Goal: Transaction & Acquisition: Book appointment/travel/reservation

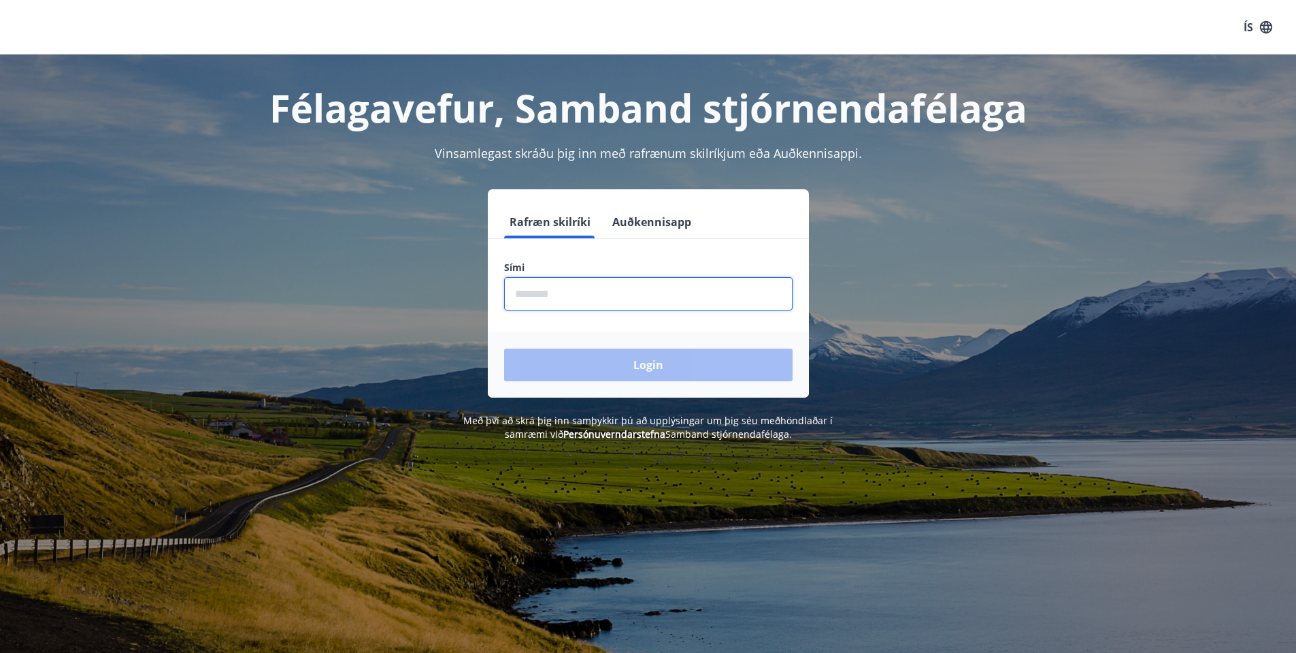
click at [572, 288] on input "phone" at bounding box center [648, 293] width 289 height 33
type input "********"
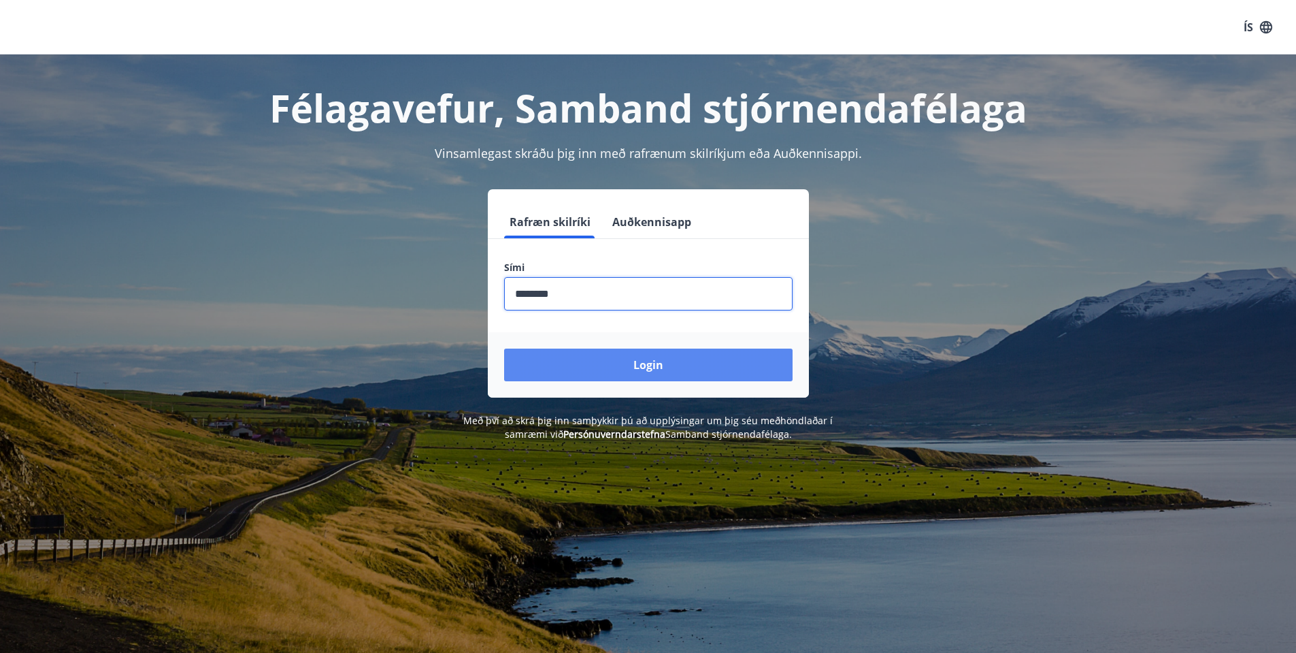
click at [651, 361] on button "Login" at bounding box center [648, 364] width 289 height 33
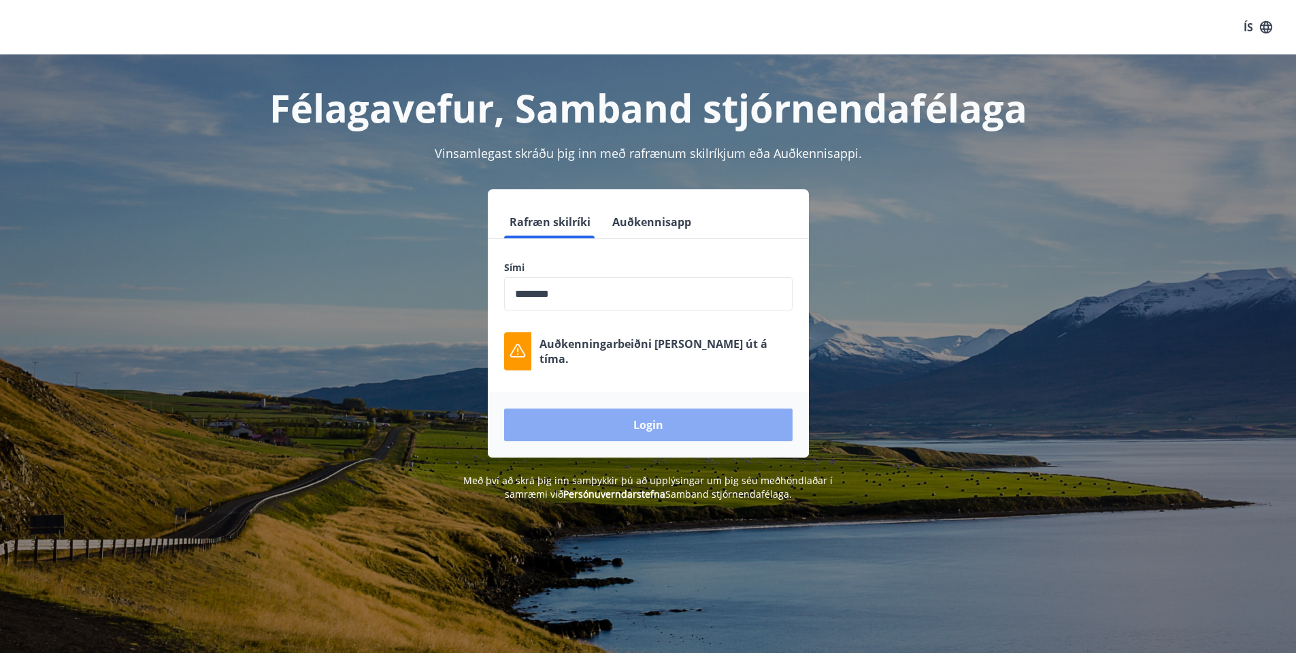
click at [628, 428] on button "Login" at bounding box center [648, 424] width 289 height 33
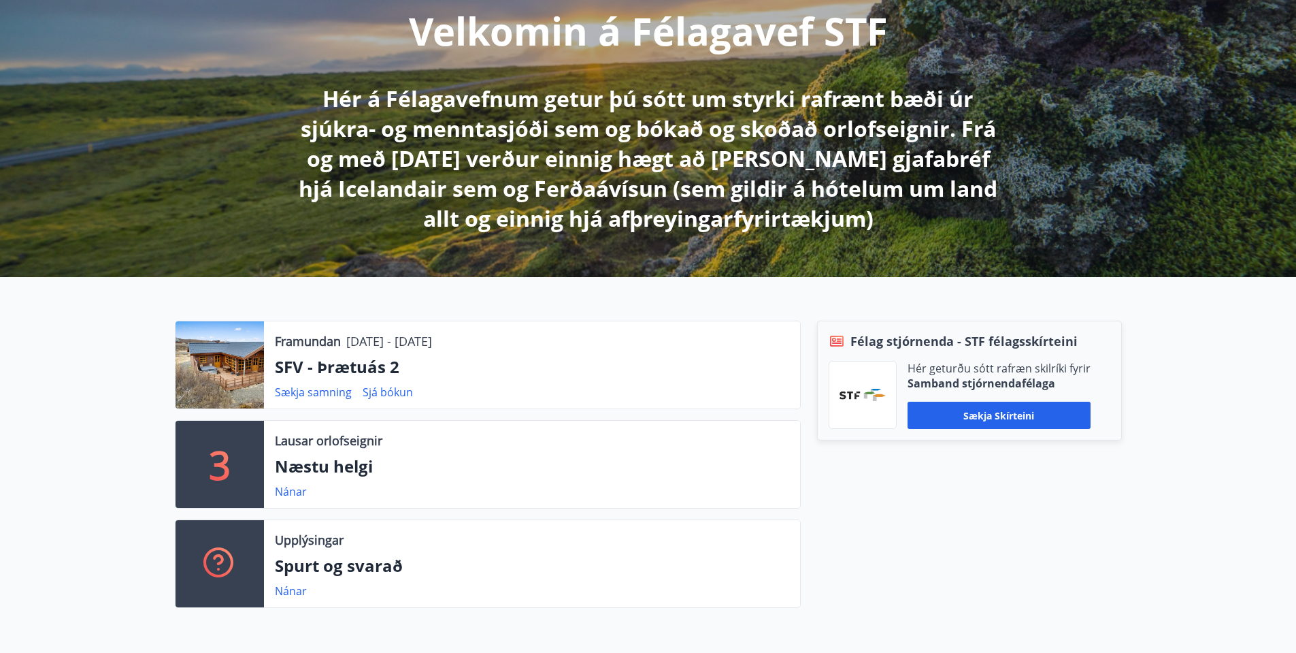
scroll to position [204, 0]
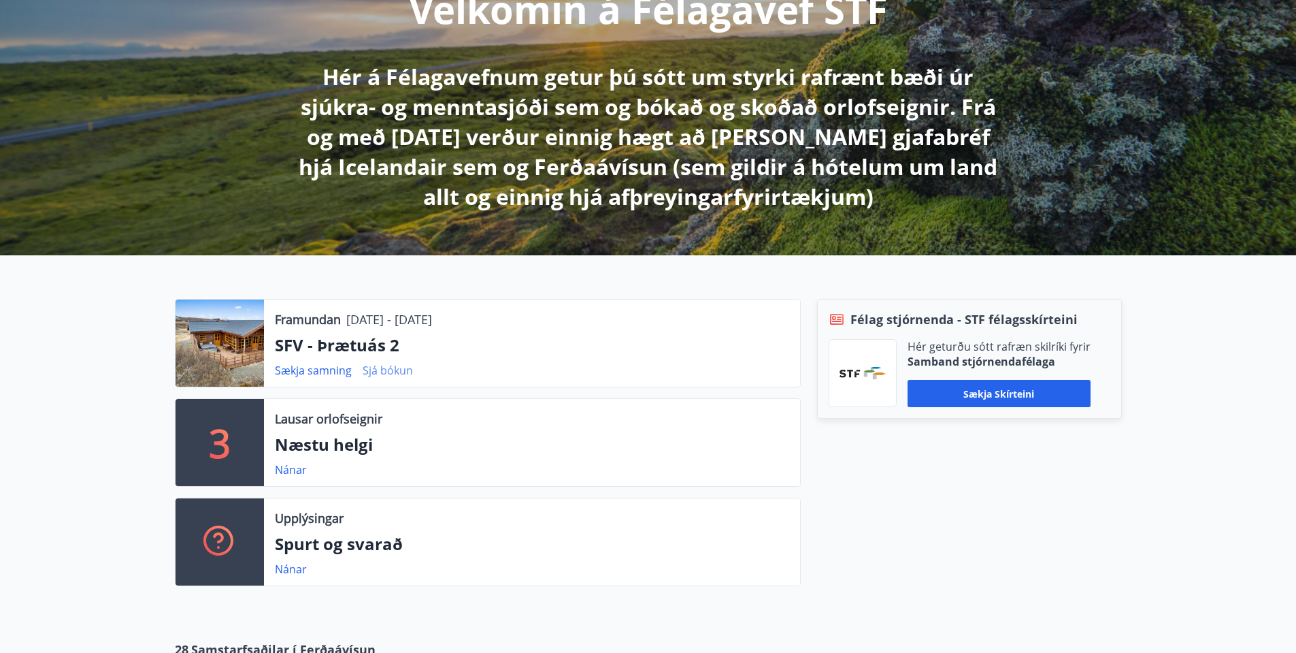
click at [391, 369] on link "Sjá bókun" at bounding box center [388, 370] width 50 height 15
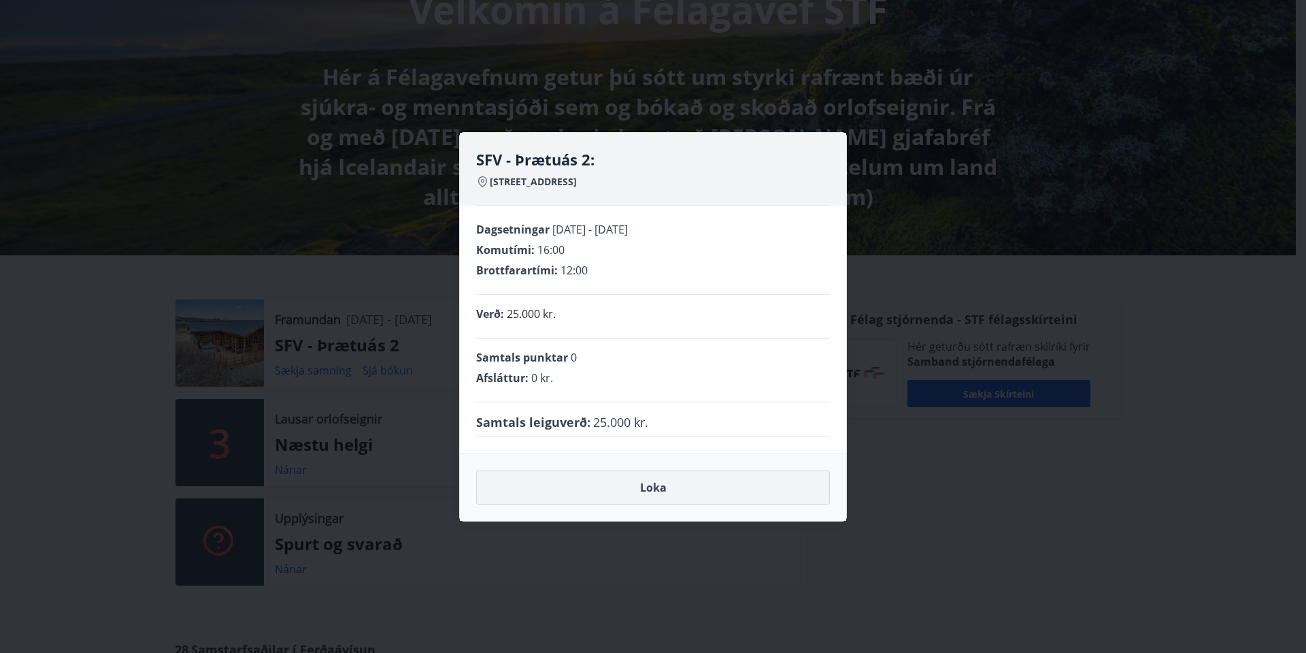
click at [698, 489] on button "Loka" at bounding box center [653, 487] width 354 height 34
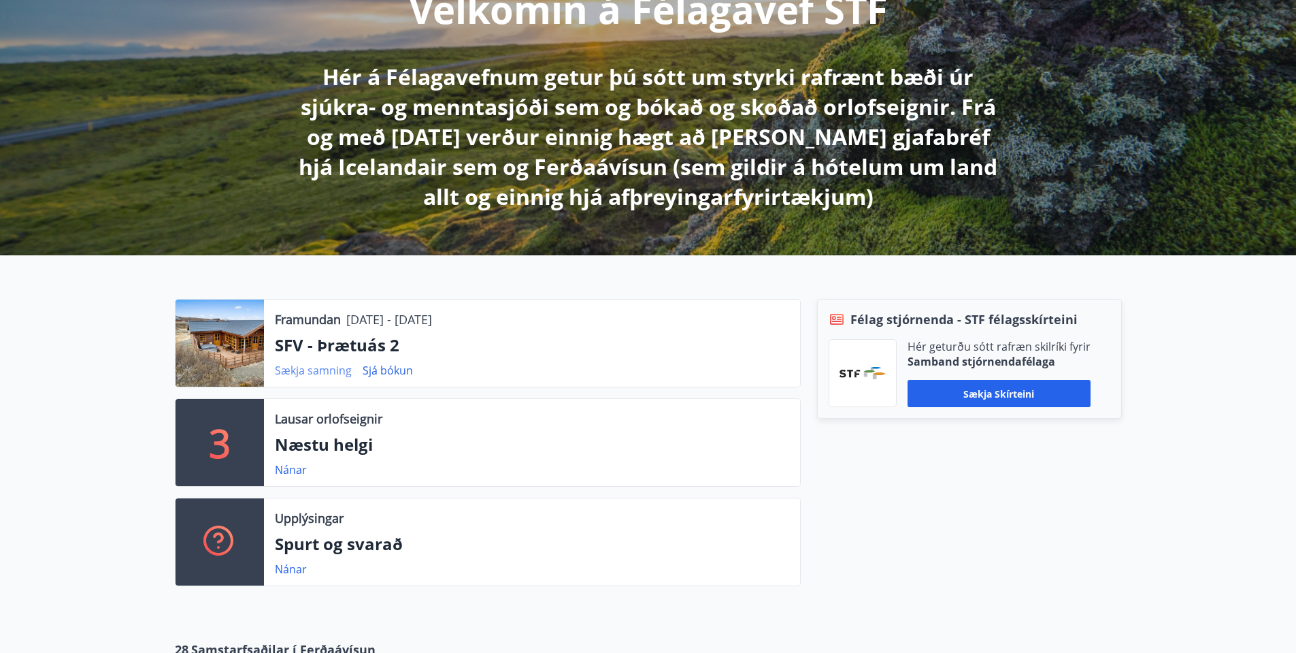
click at [325, 369] on link "Sækja samning" at bounding box center [313, 370] width 77 height 15
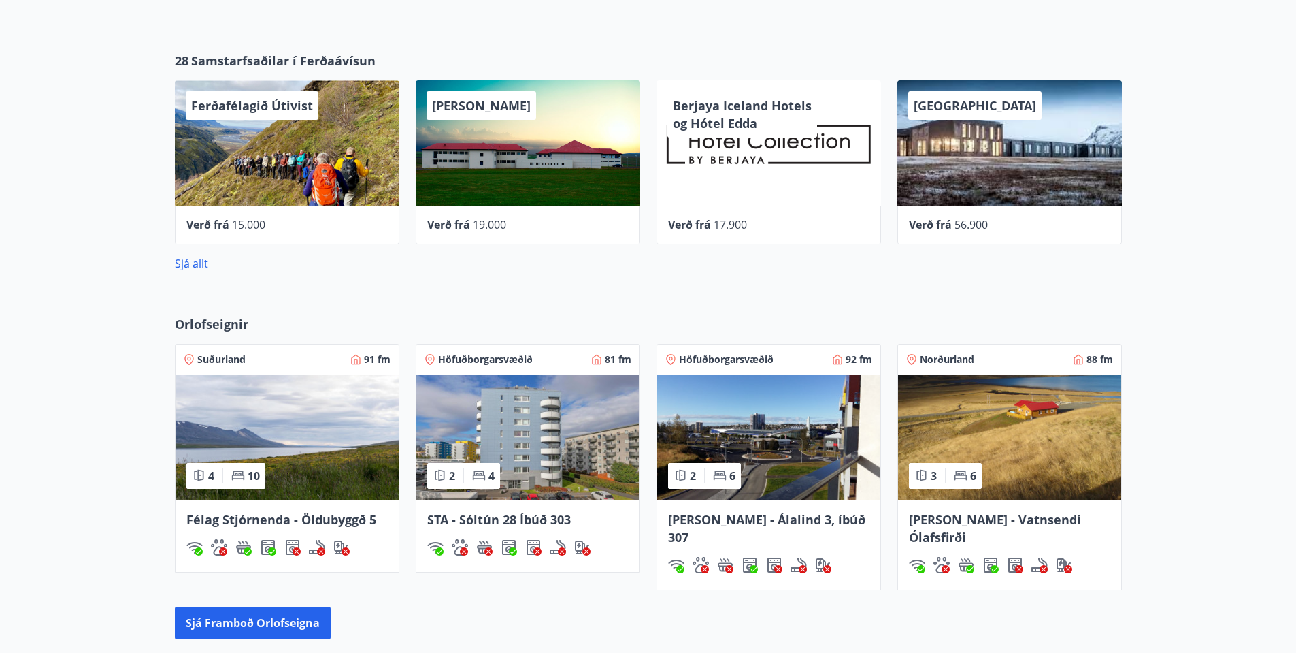
scroll to position [817, 0]
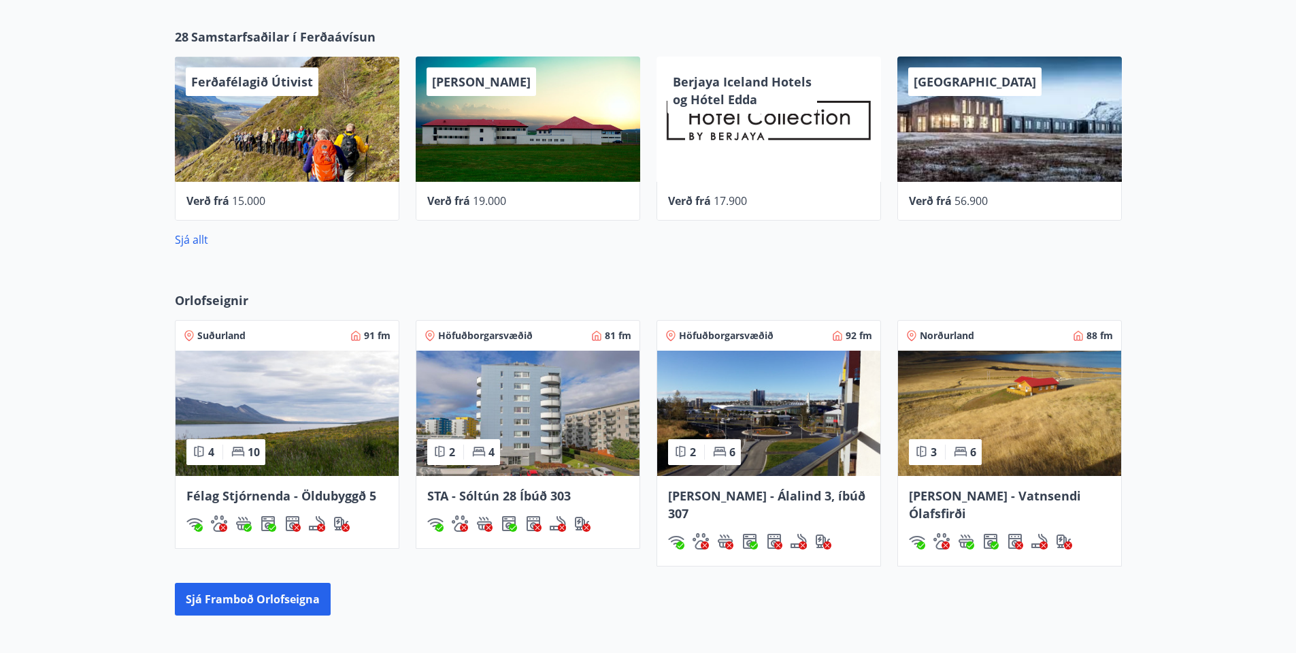
click at [205, 335] on span "Suðurland" at bounding box center [221, 336] width 48 height 14
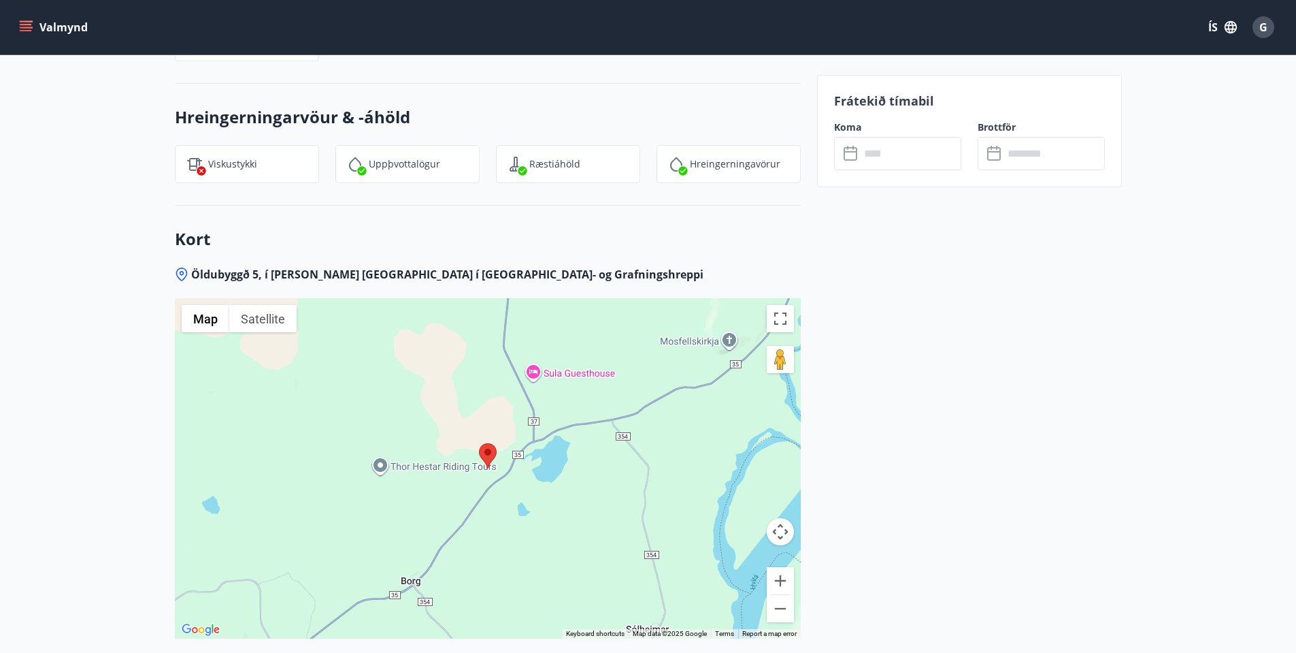
scroll to position [1973, 0]
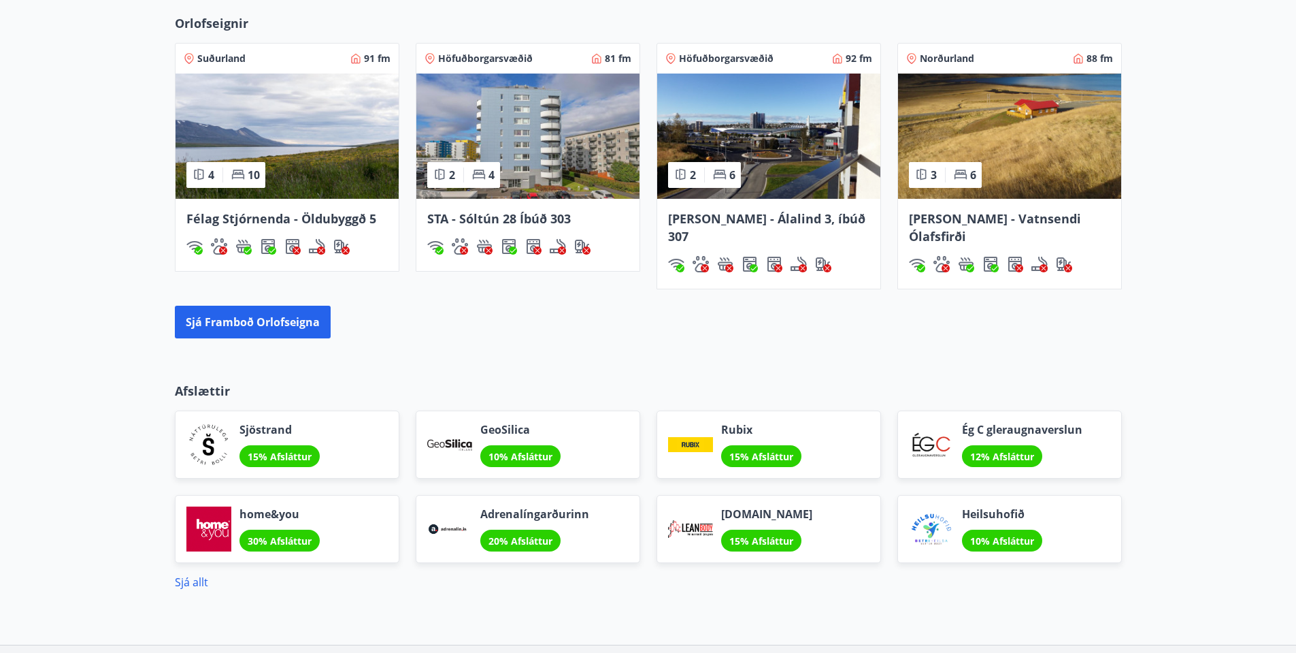
scroll to position [1120, 0]
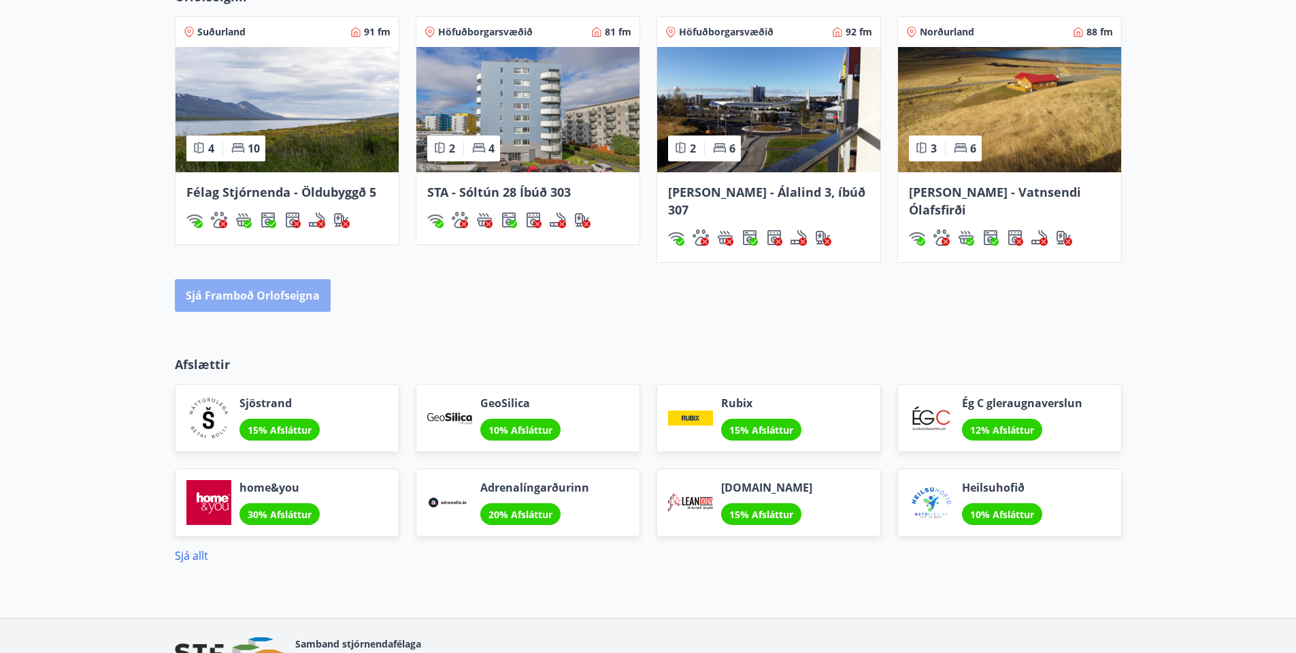
click at [269, 279] on button "Sjá framboð orlofseigna" at bounding box center [253, 295] width 156 height 33
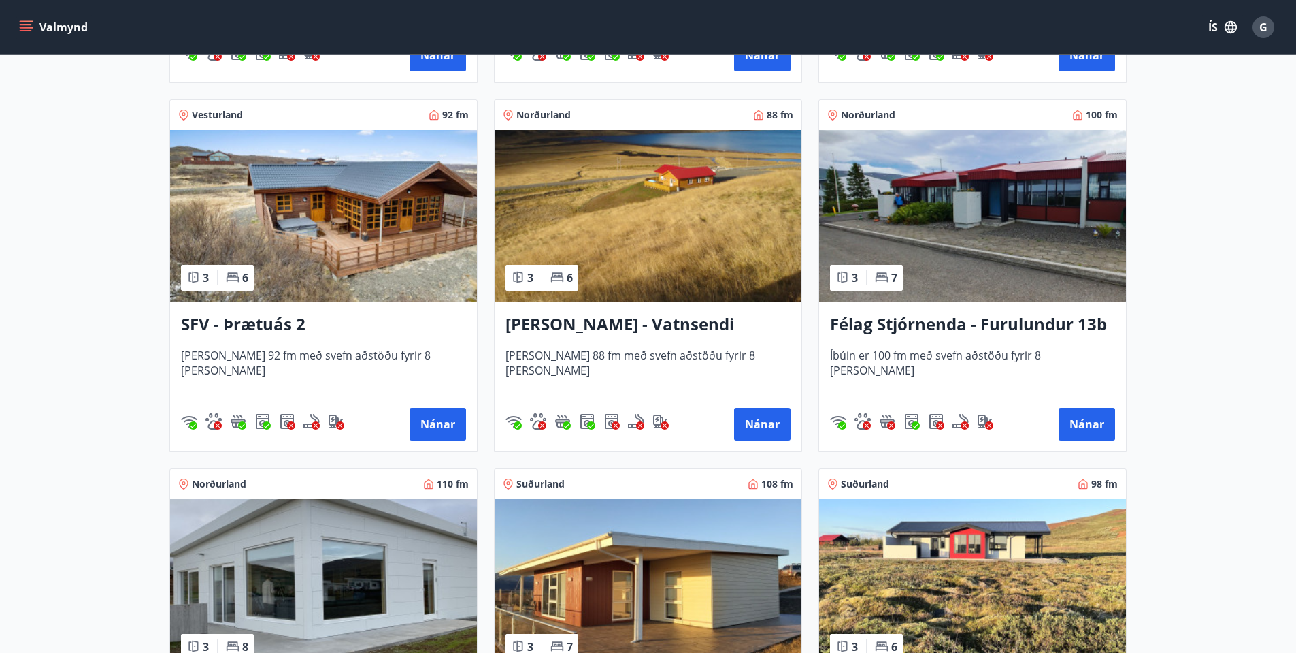
scroll to position [2450, 0]
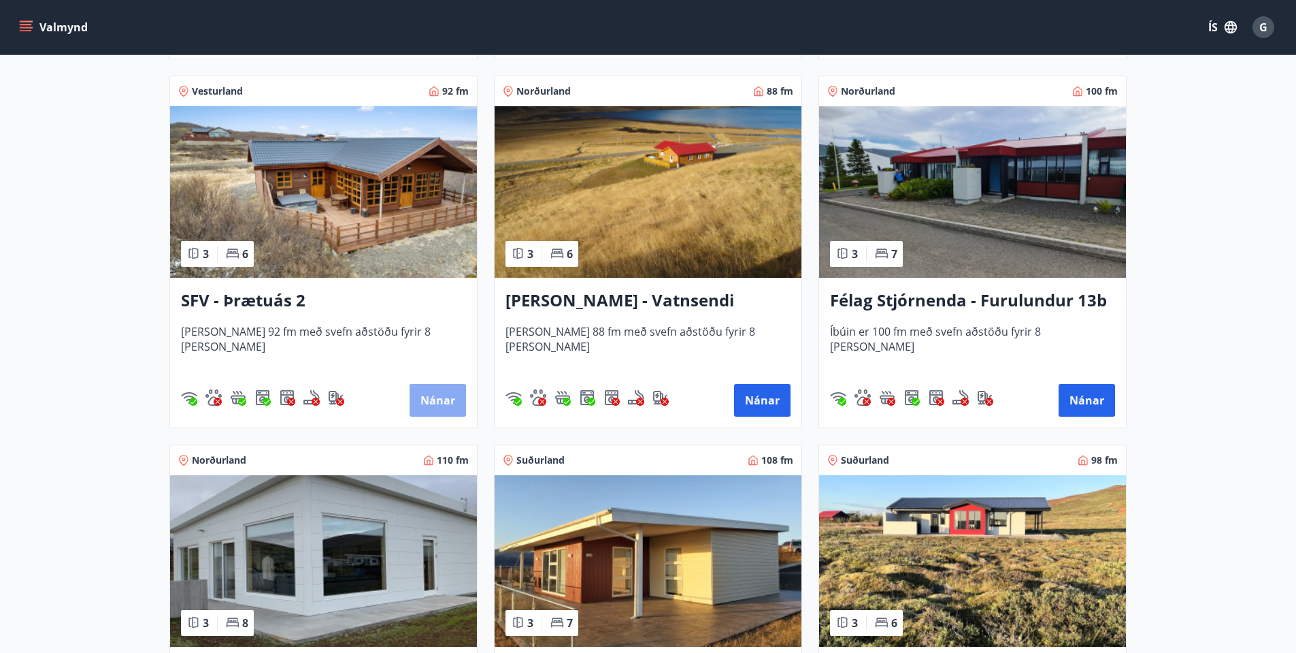
click at [445, 397] on button "Nánar" at bounding box center [438, 400] width 56 height 33
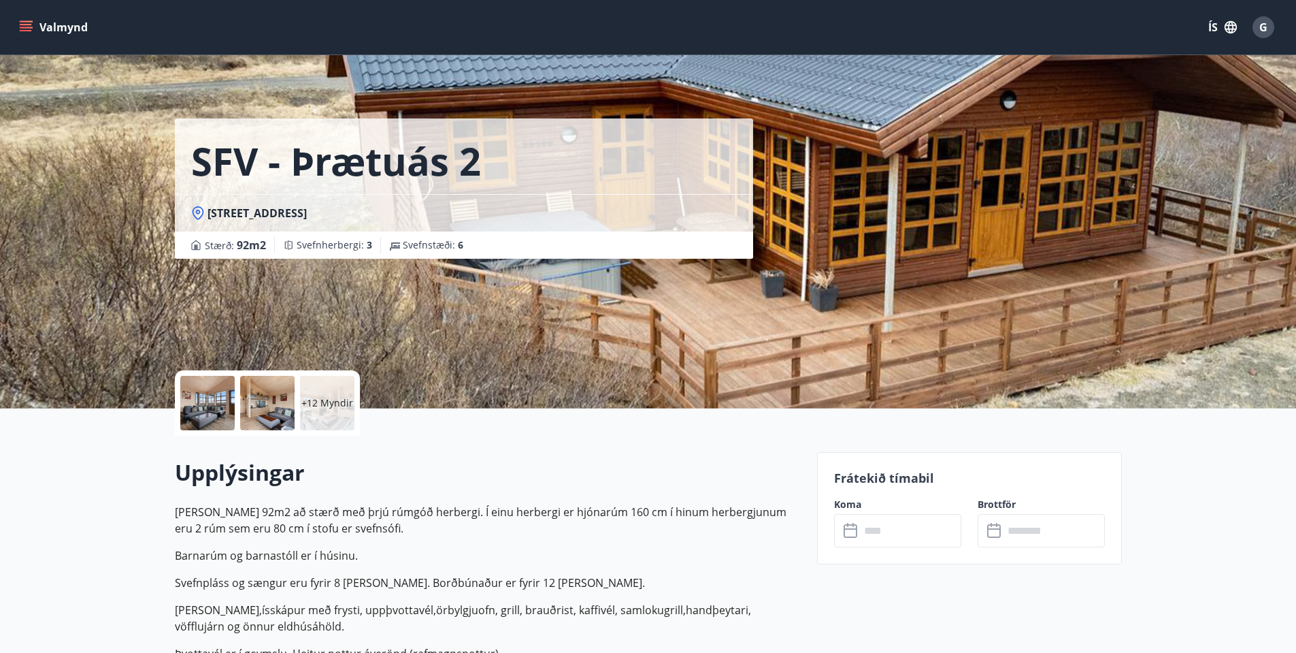
click at [1236, 187] on div "SFV - Þrætuás 2 Þrætuás 2, [GEOGRAPHIC_DATA] : 92 m2 [GEOGRAPHIC_DATA] : 3 Svef…" at bounding box center [648, 204] width 1296 height 408
click at [199, 402] on div at bounding box center [207, 403] width 54 height 54
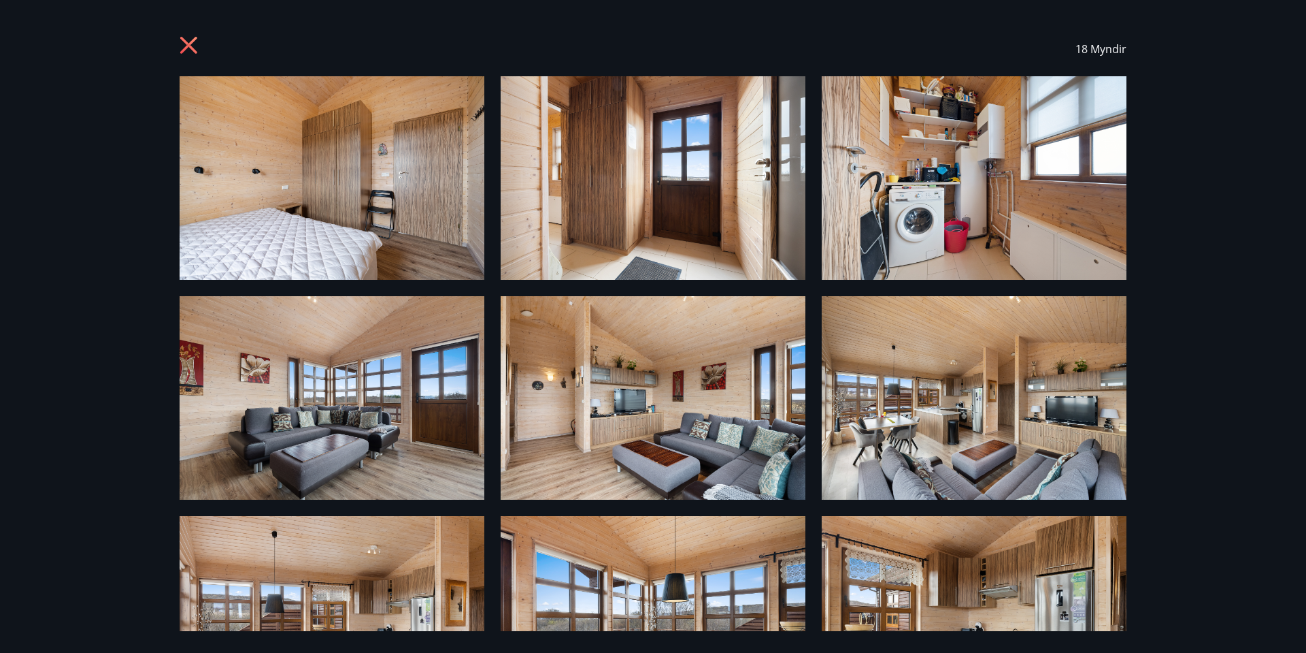
click at [186, 42] on icon at bounding box center [188, 45] width 17 height 17
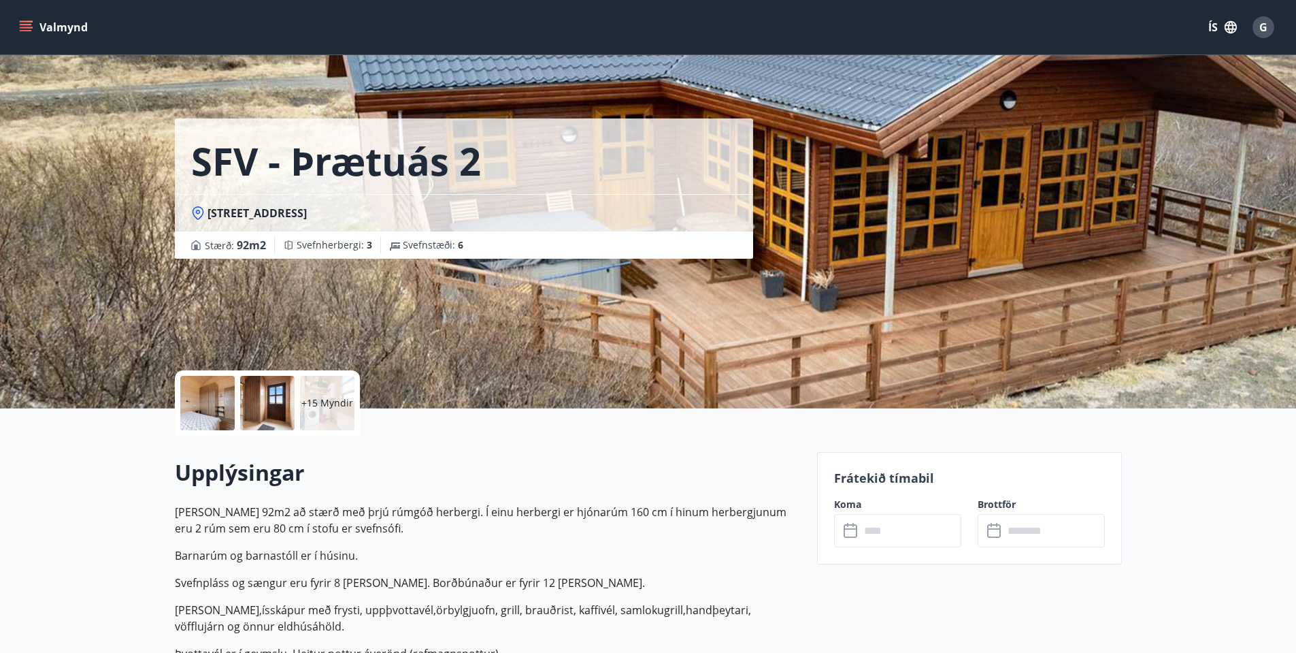
click at [26, 27] on icon "menu" at bounding box center [27, 27] width 15 height 1
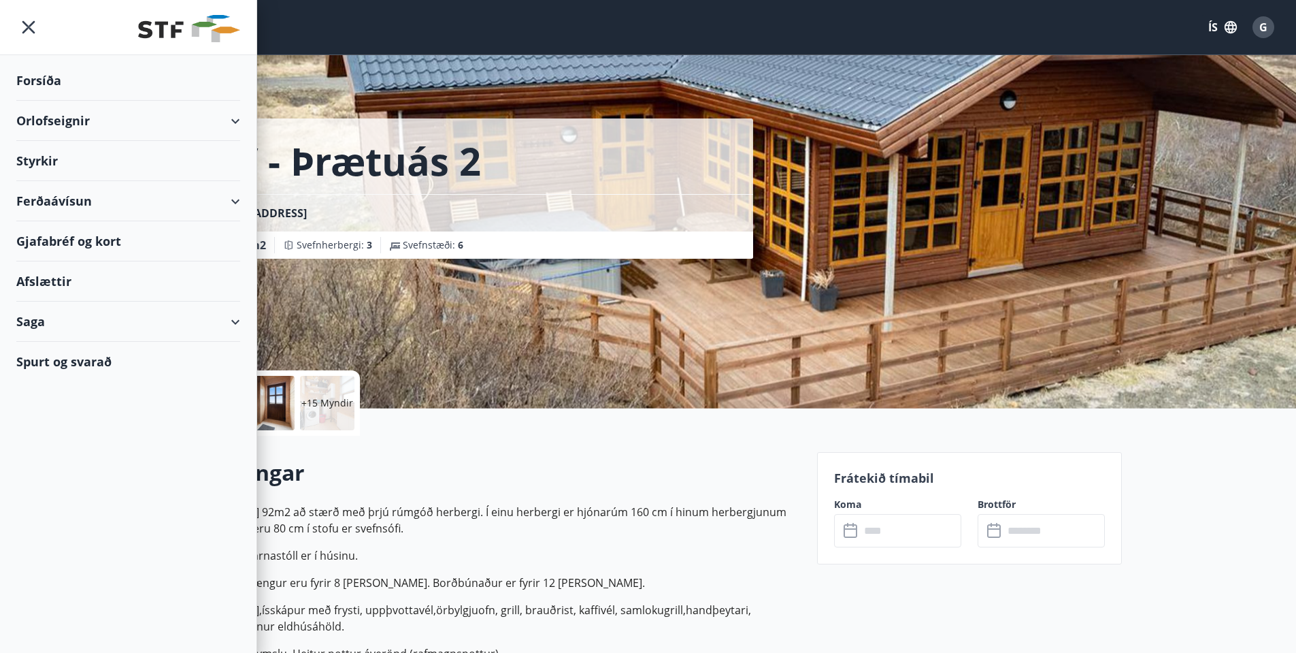
click at [46, 116] on div "Orlofseignir" at bounding box center [128, 121] width 224 height 40
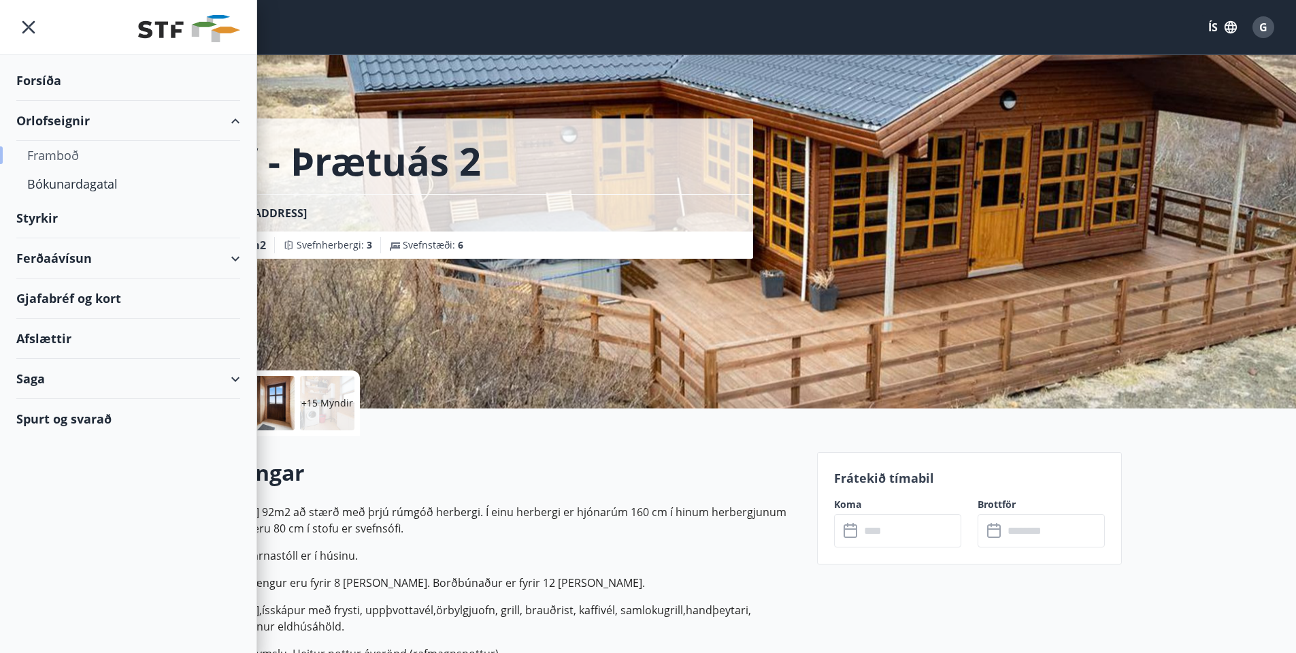
click at [63, 153] on div "Framboð" at bounding box center [128, 155] width 202 height 29
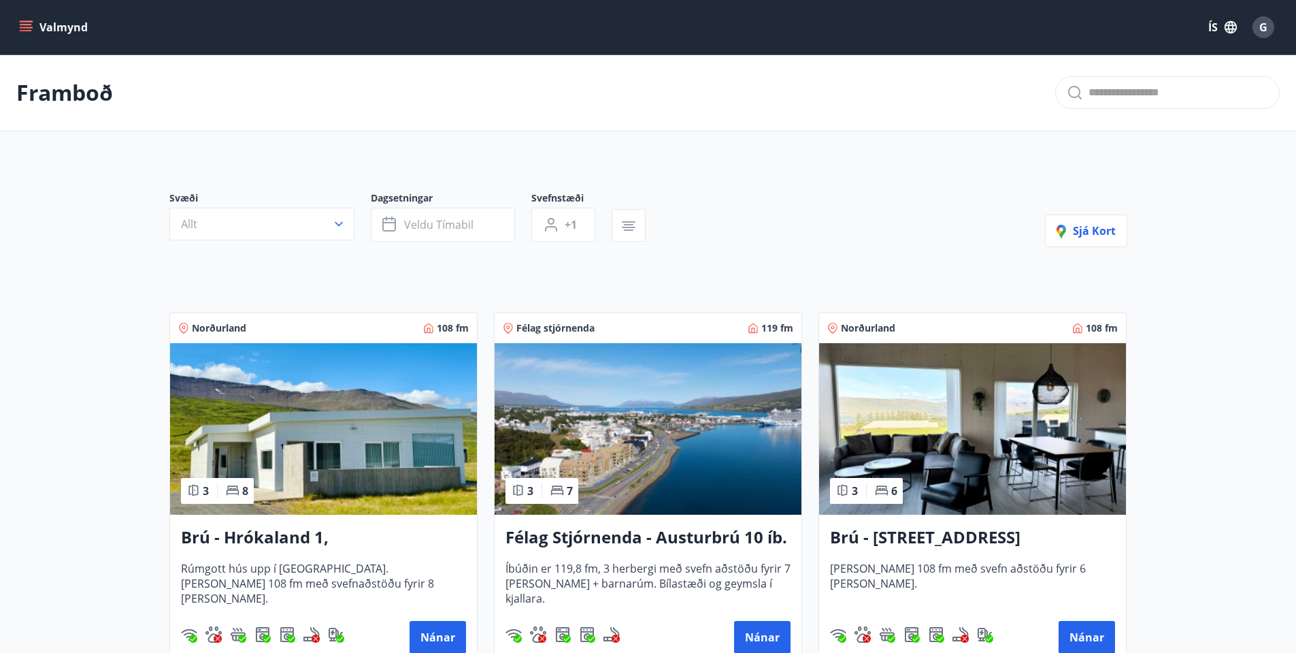
click at [586, 532] on h3 "Félag Stjórnenda - Austurbrú 10 íb. 201" at bounding box center [648, 537] width 285 height 24
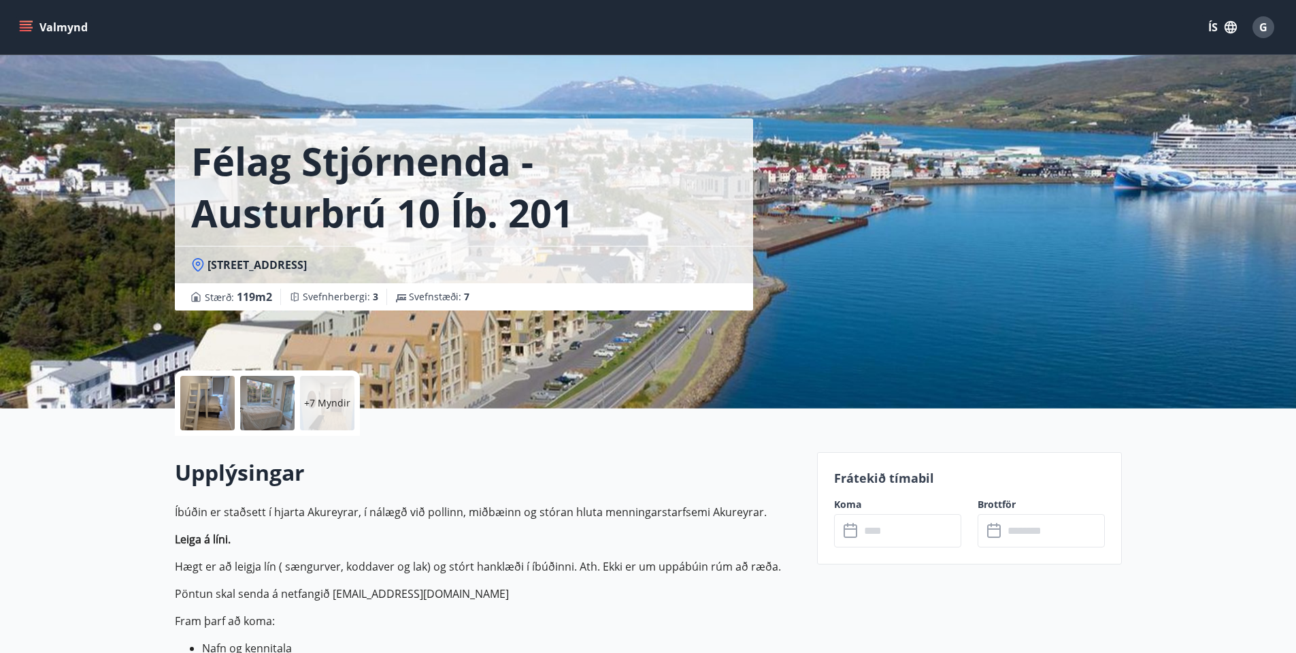
click at [193, 394] on div at bounding box center [207, 403] width 54 height 54
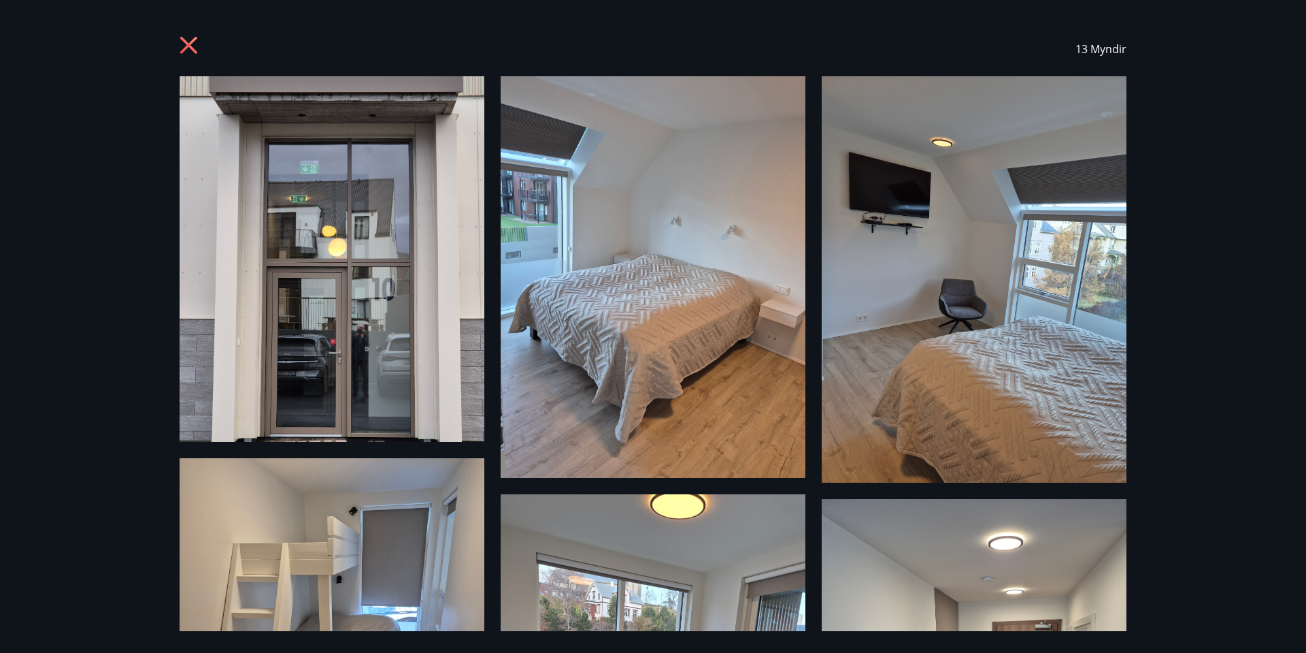
click at [190, 42] on icon at bounding box center [191, 47] width 22 height 22
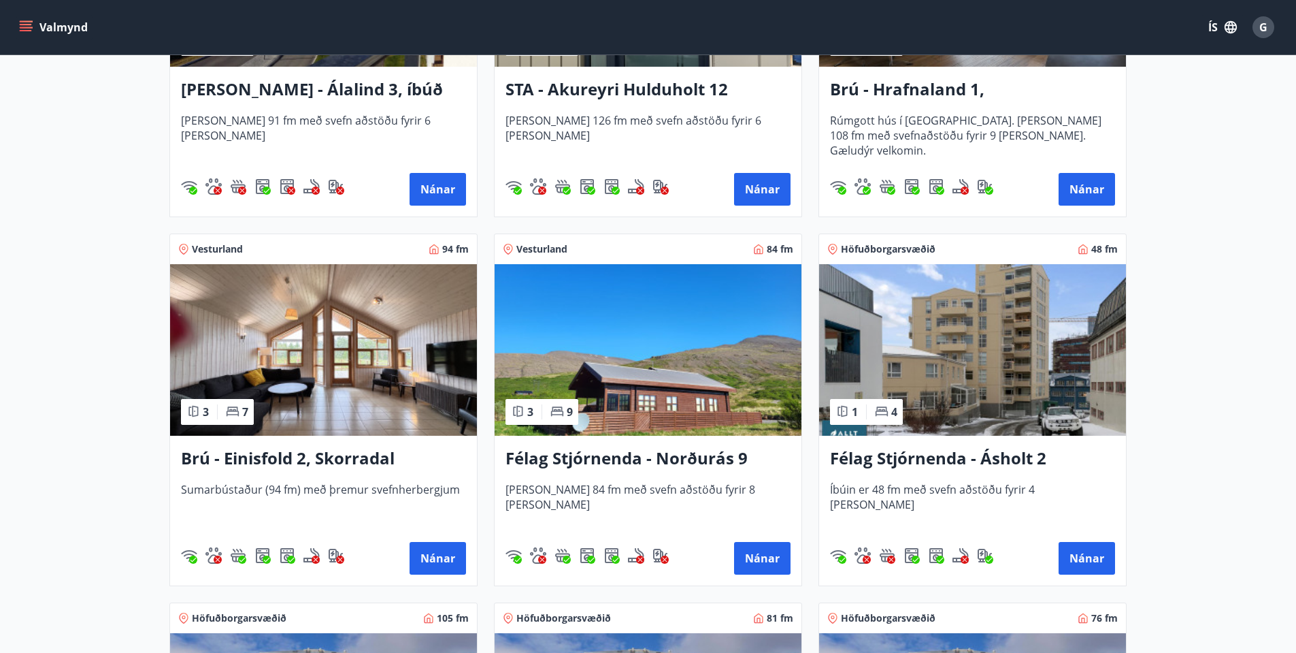
scroll to position [885, 0]
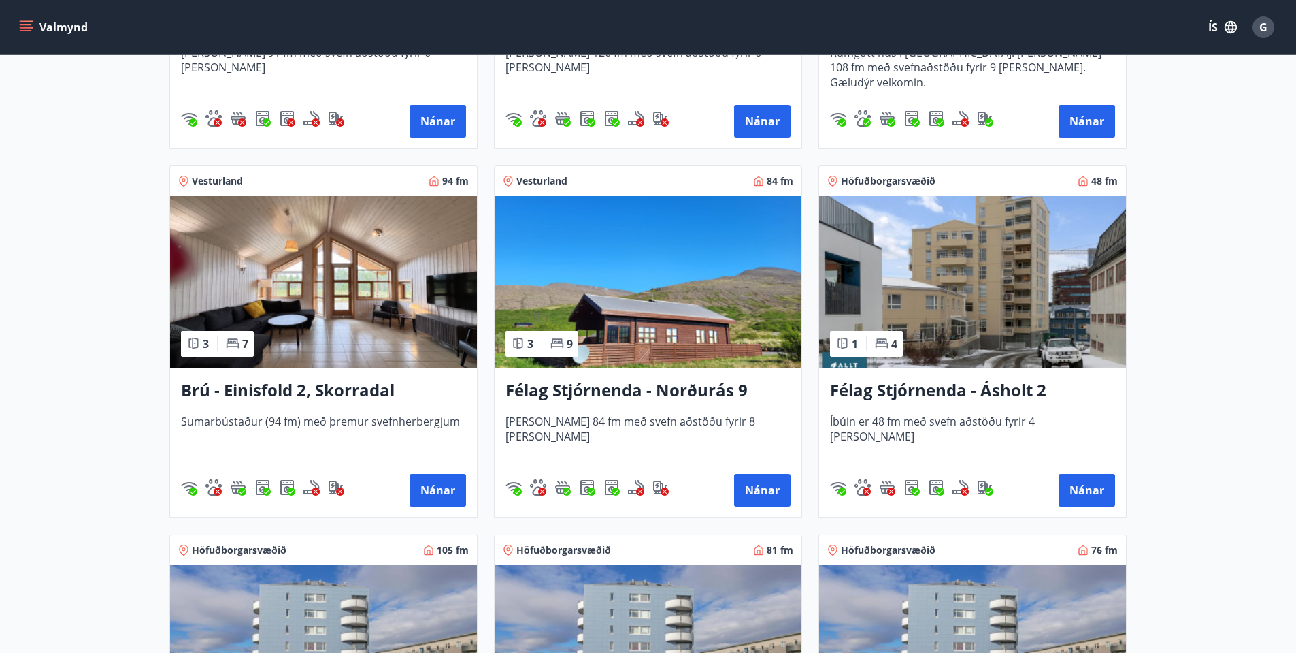
click at [572, 389] on h3 "Félag Stjórnenda - Norðurás 9" at bounding box center [648, 390] width 285 height 24
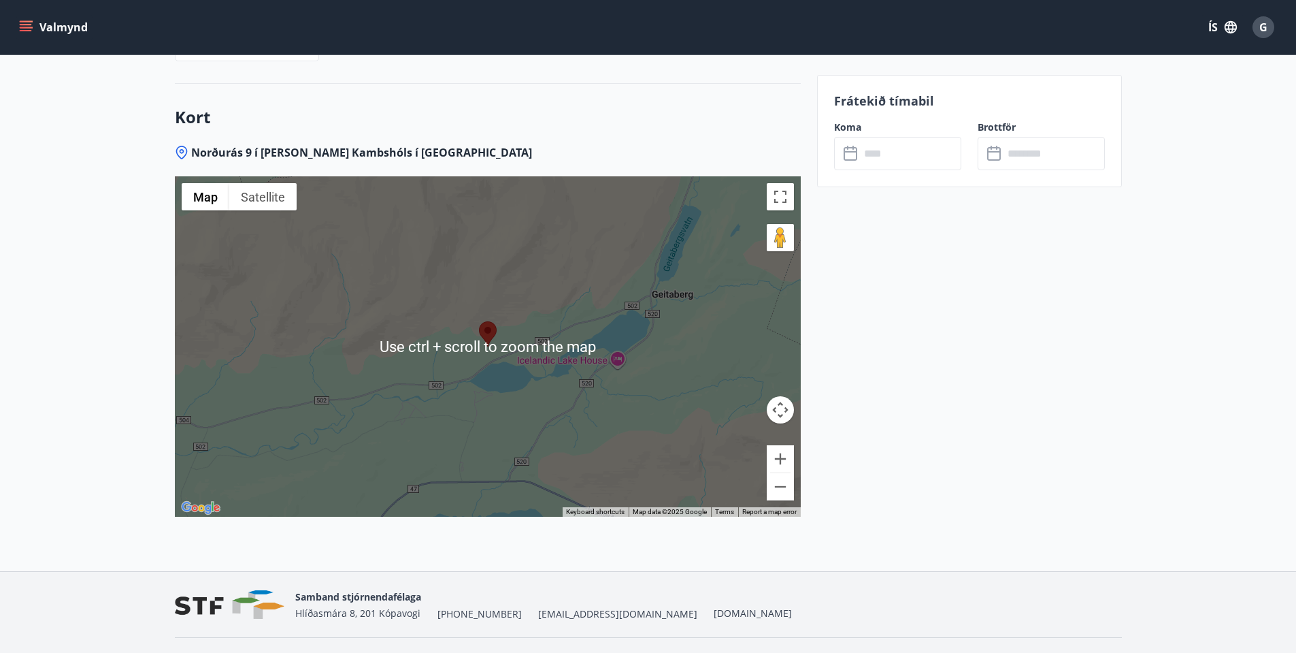
scroll to position [2041, 0]
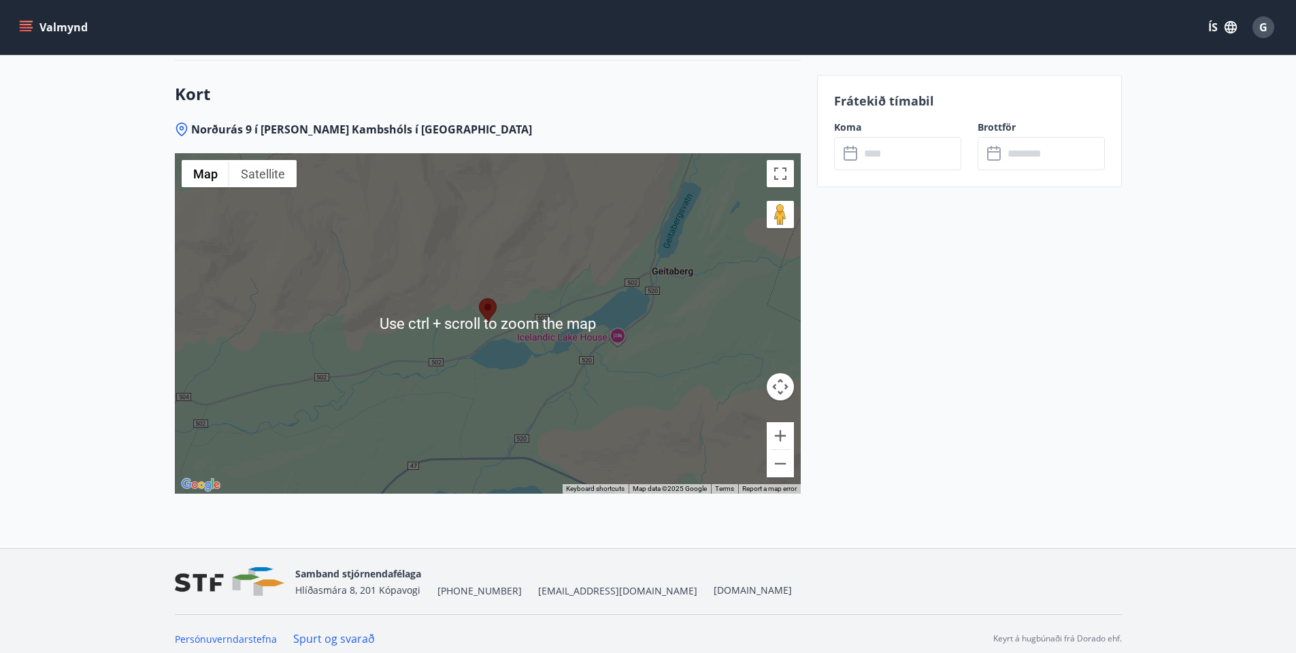
click at [544, 396] on div at bounding box center [488, 323] width 626 height 340
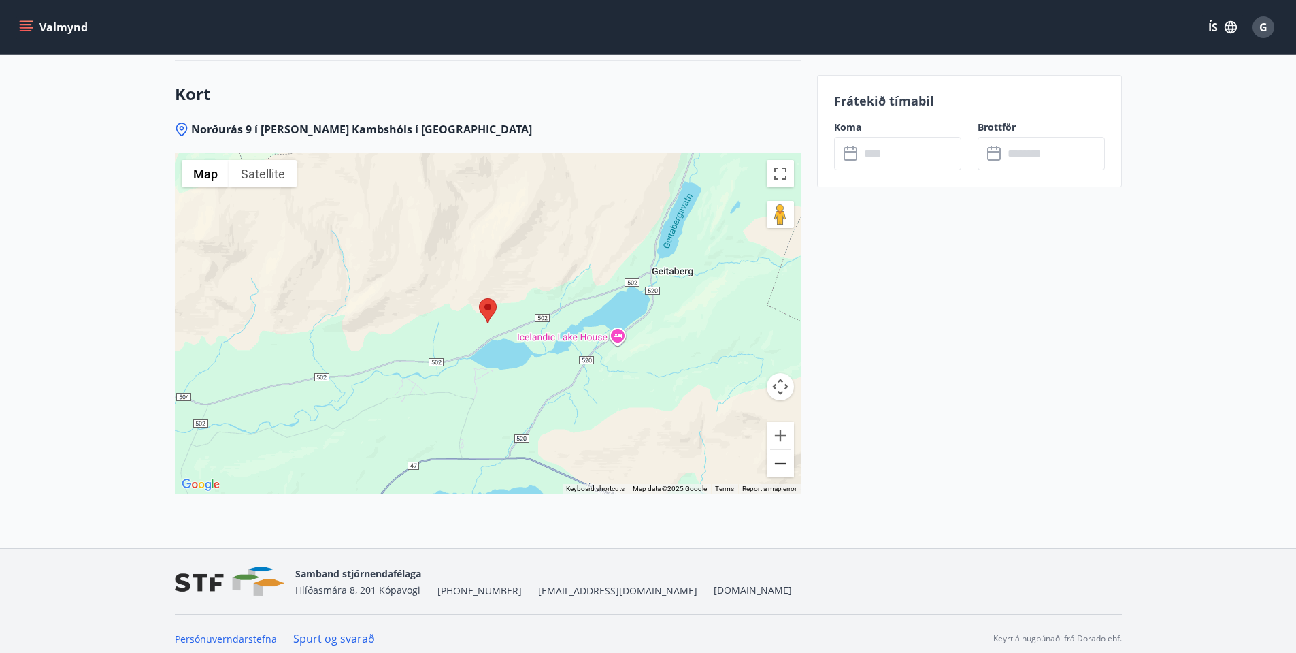
click at [781, 461] on button "Zoom out" at bounding box center [780, 463] width 27 height 27
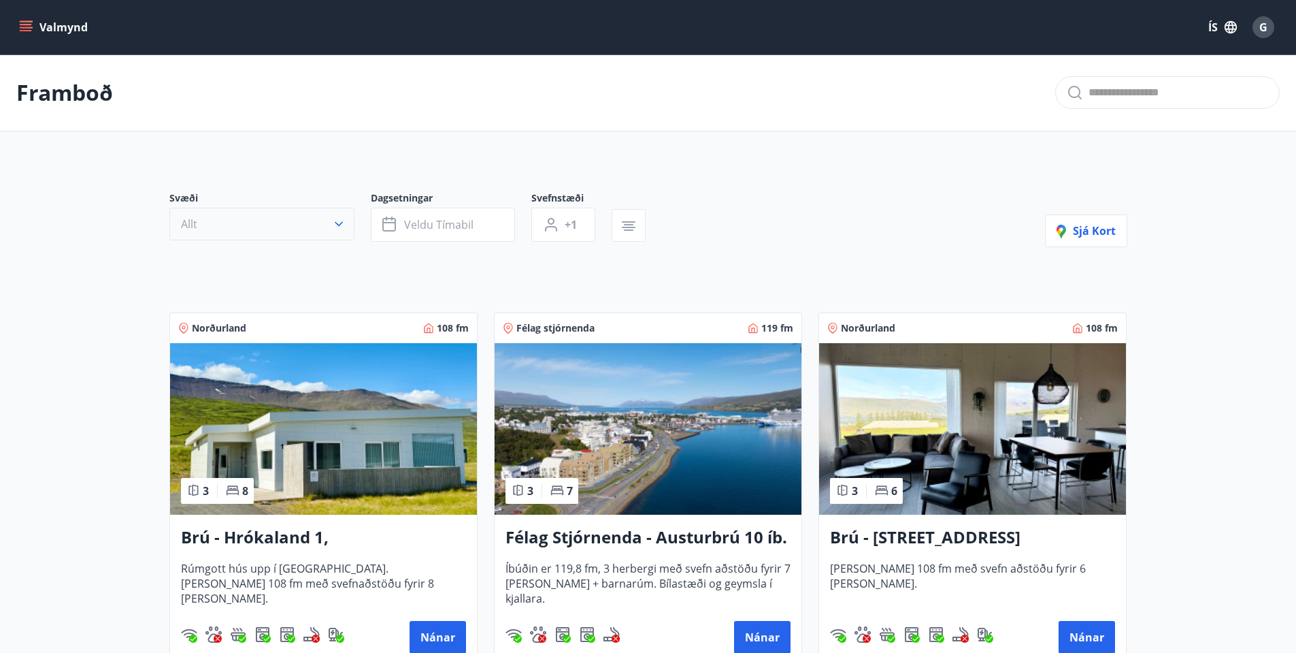
click at [338, 220] on icon "button" at bounding box center [339, 224] width 14 height 14
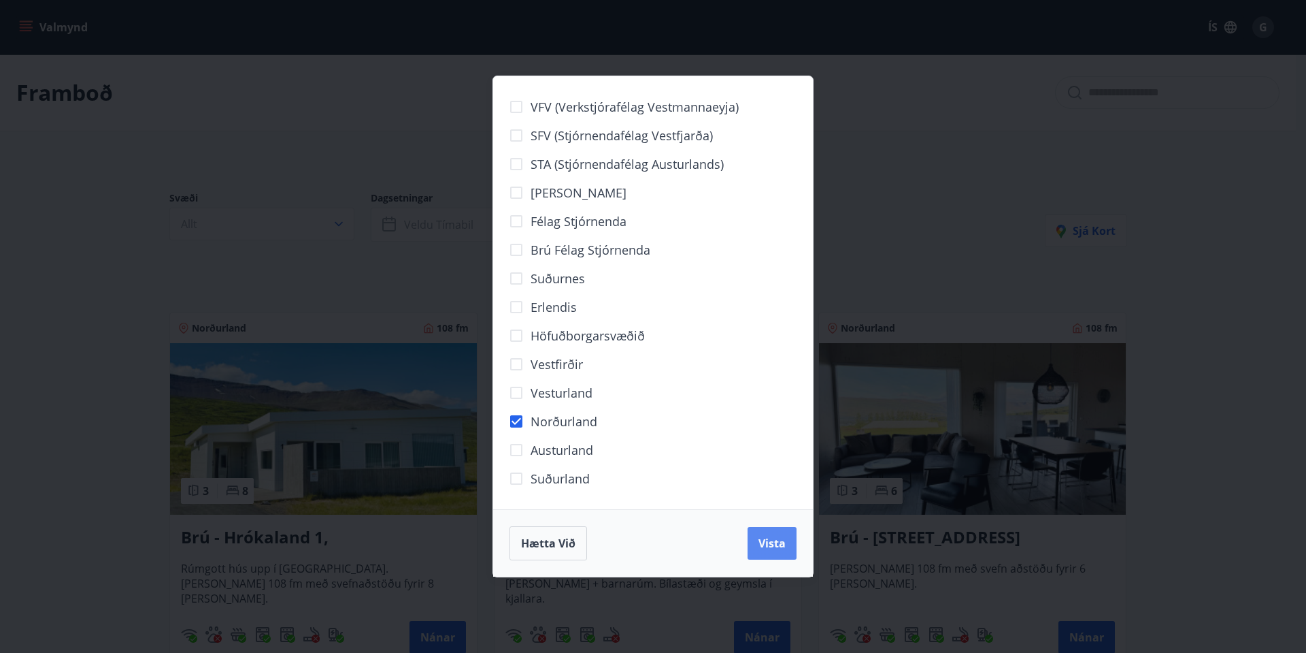
click at [783, 542] on span "Vista" at bounding box center [772, 543] width 27 height 15
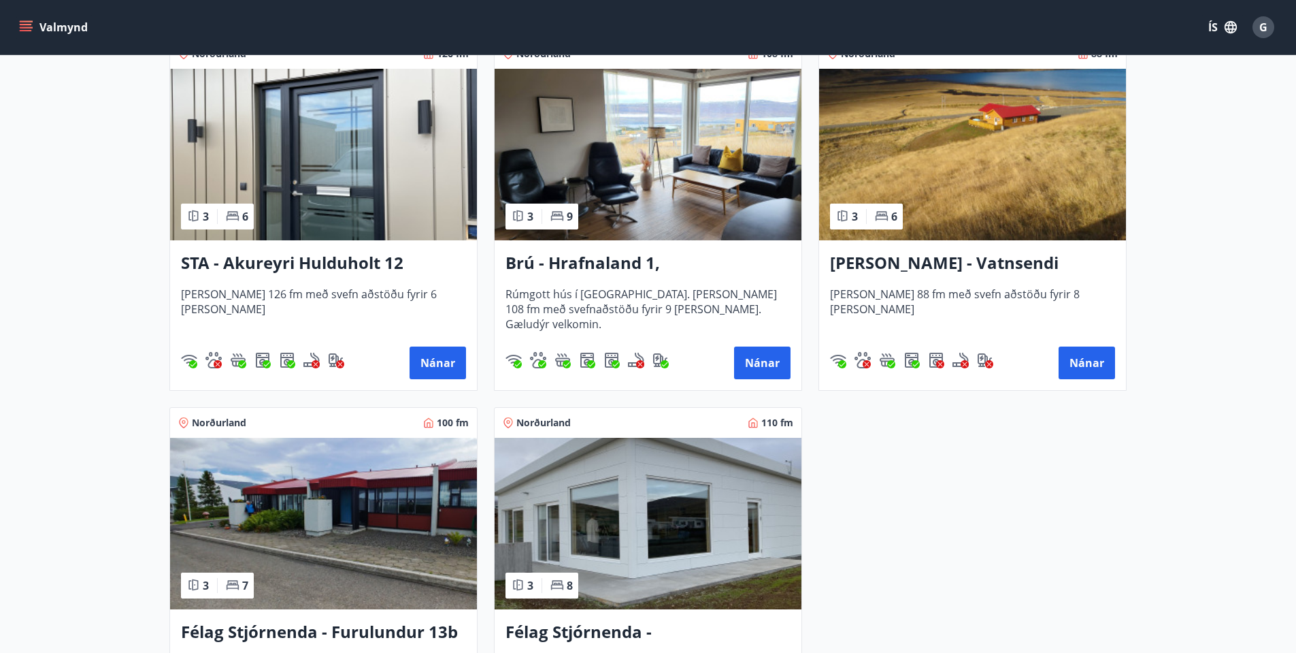
scroll to position [622, 0]
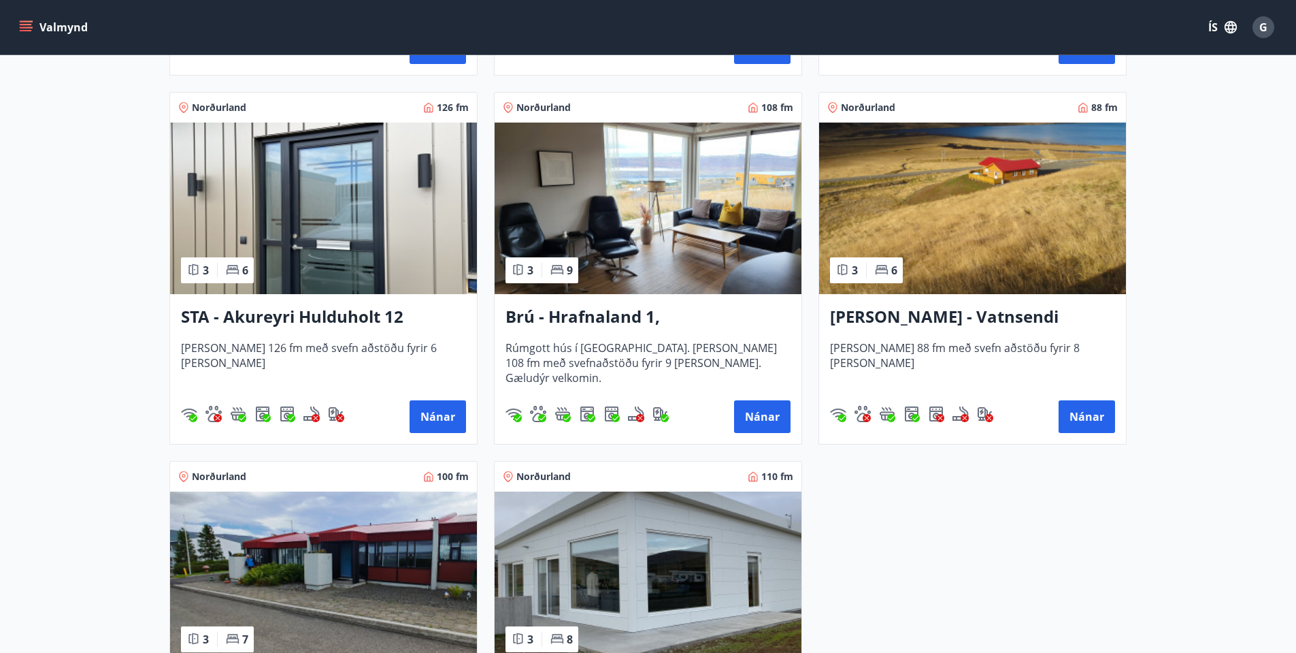
click at [902, 310] on h3 "[PERSON_NAME] - Vatnsendi Ólafsfirði" at bounding box center [972, 317] width 285 height 24
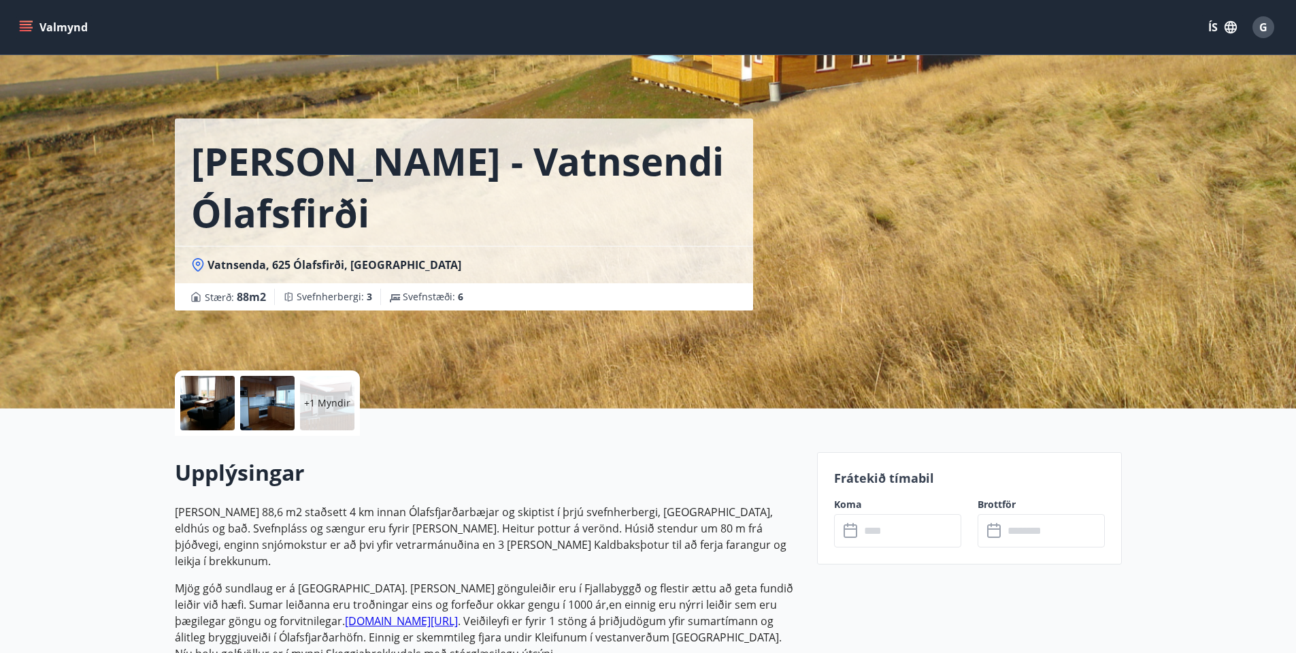
click at [863, 340] on div "[PERSON_NAME] - Vatnsendi Ólafsfirði Vatnsenda, 625 Ólafsfirði, Fjallabyggð Stæ…" at bounding box center [648, 204] width 947 height 408
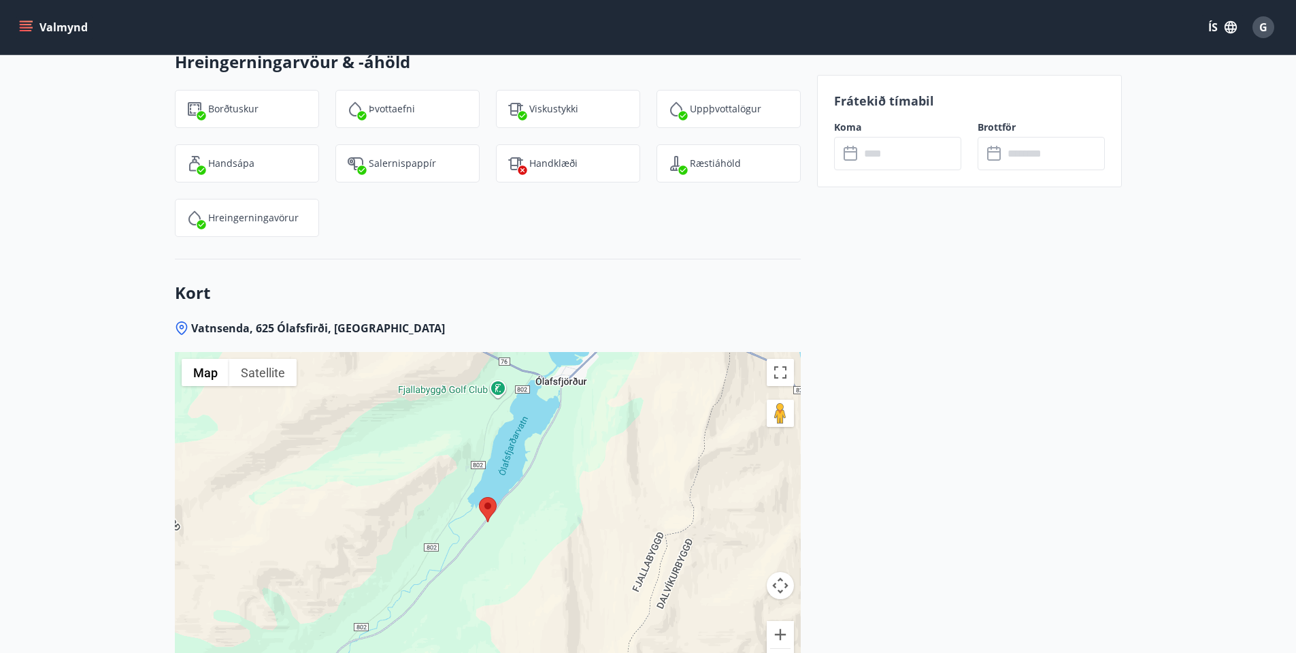
scroll to position [1973, 0]
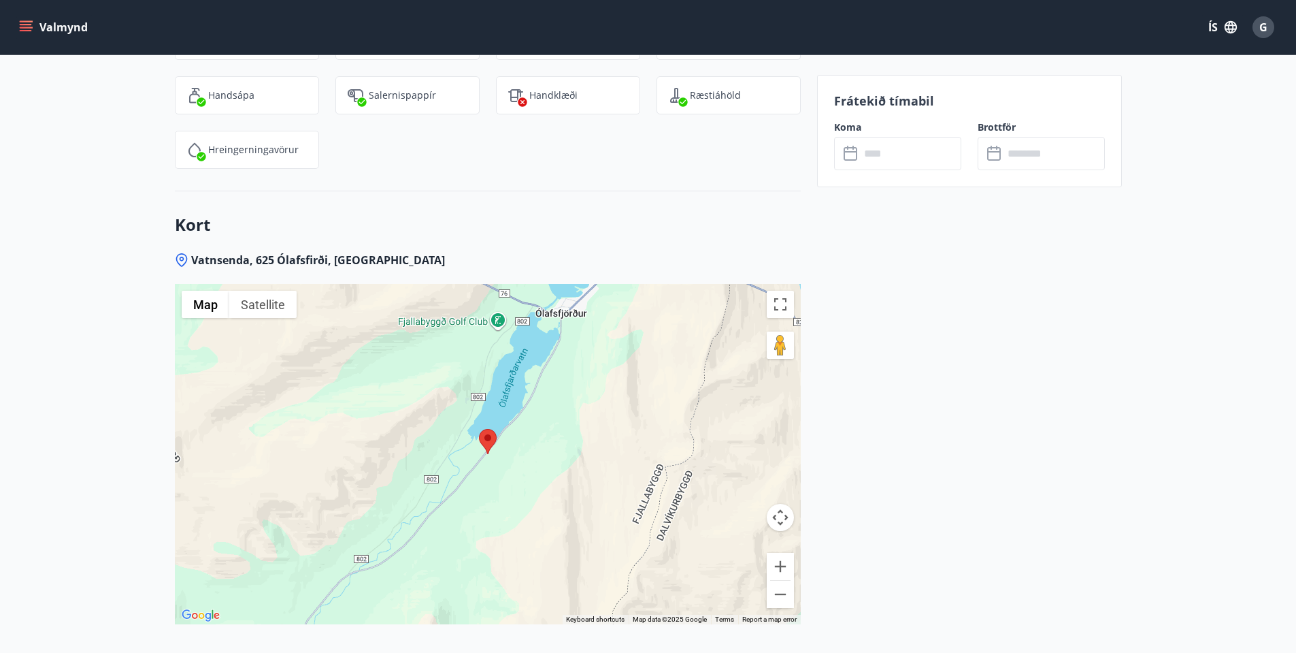
click at [572, 527] on div at bounding box center [488, 454] width 626 height 340
click at [784, 580] on button "Zoom out" at bounding box center [780, 593] width 27 height 27
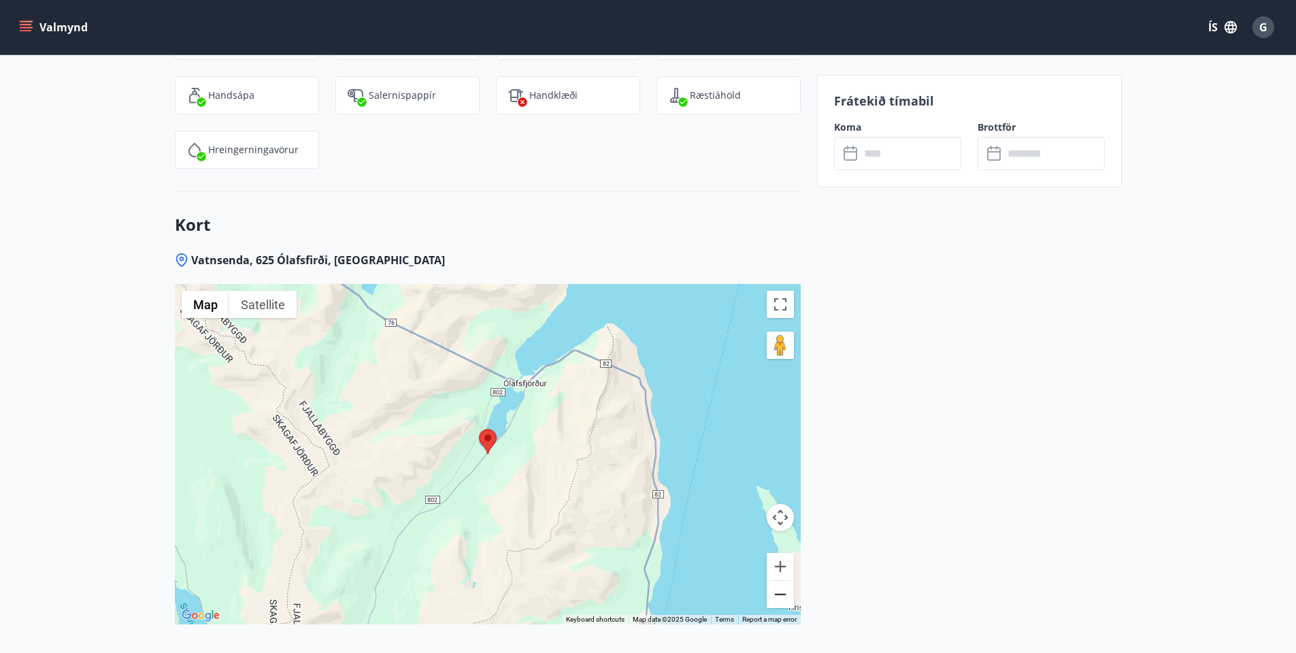
click at [780, 580] on button "Zoom out" at bounding box center [780, 593] width 27 height 27
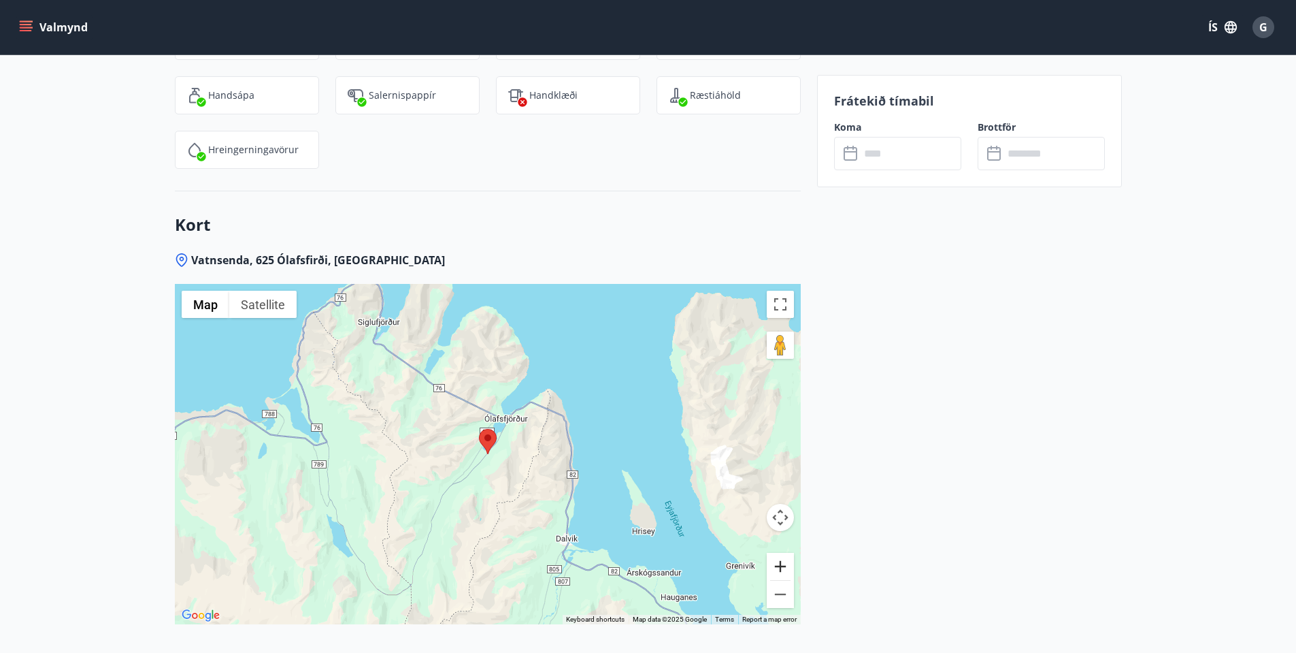
click at [783, 553] on button "Zoom in" at bounding box center [780, 566] width 27 height 27
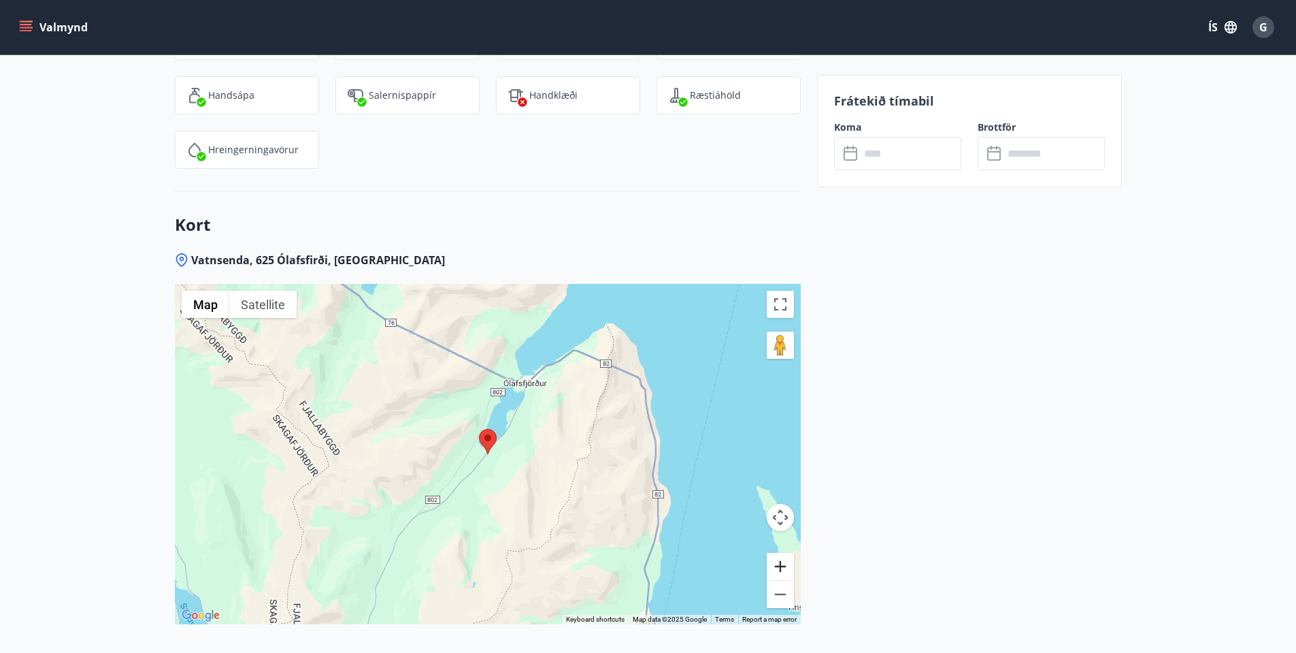
click at [783, 553] on button "Zoom in" at bounding box center [780, 566] width 27 height 27
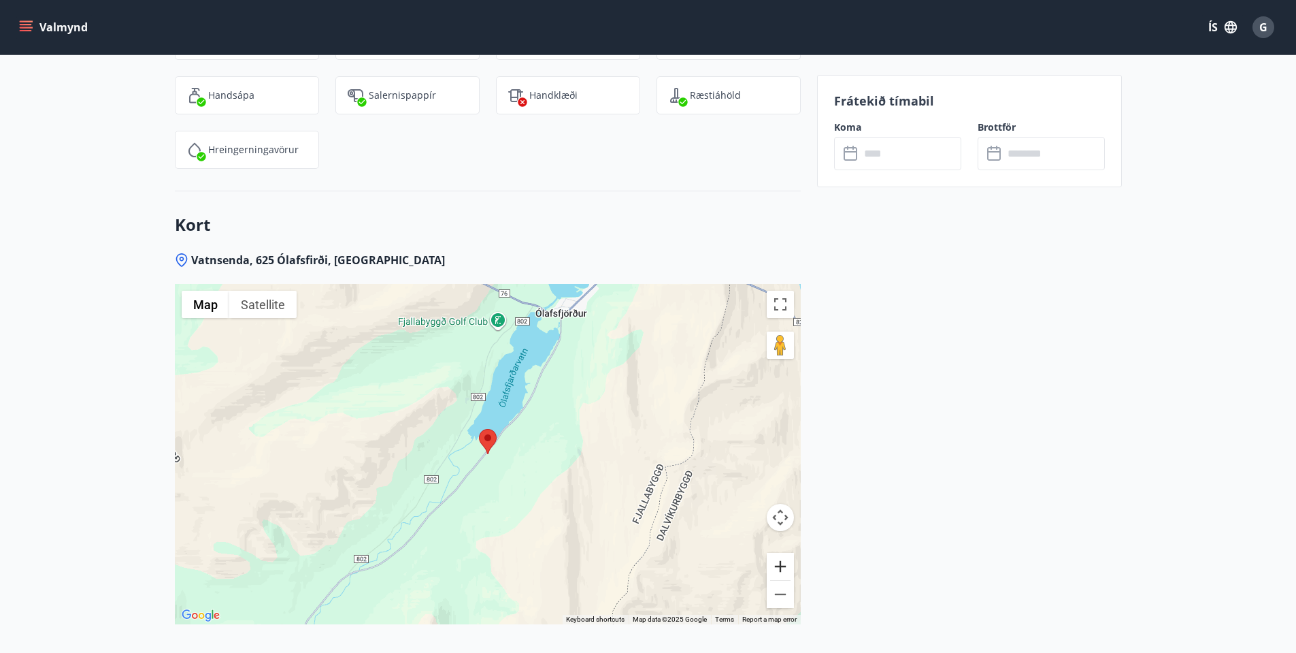
click at [783, 553] on button "Zoom in" at bounding box center [780, 566] width 27 height 27
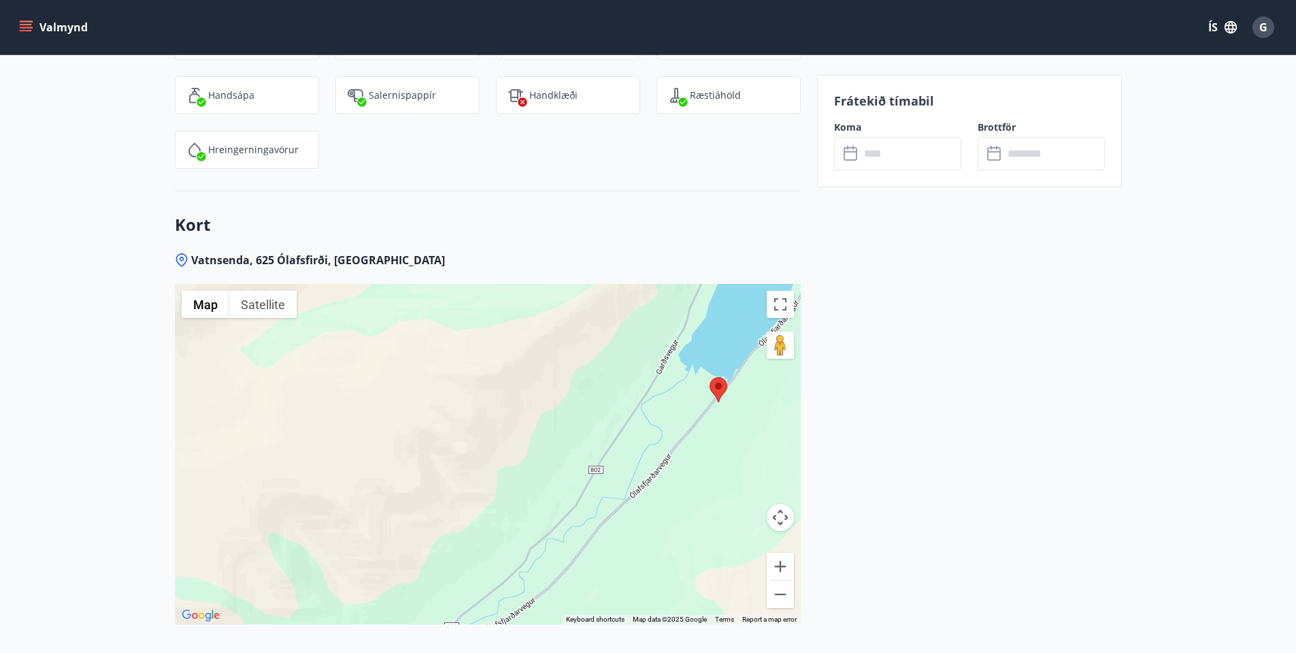
drag, startPoint x: 475, startPoint y: 528, endPoint x: 707, endPoint y: 475, distance: 238.0
click at [707, 475] on div at bounding box center [488, 454] width 626 height 340
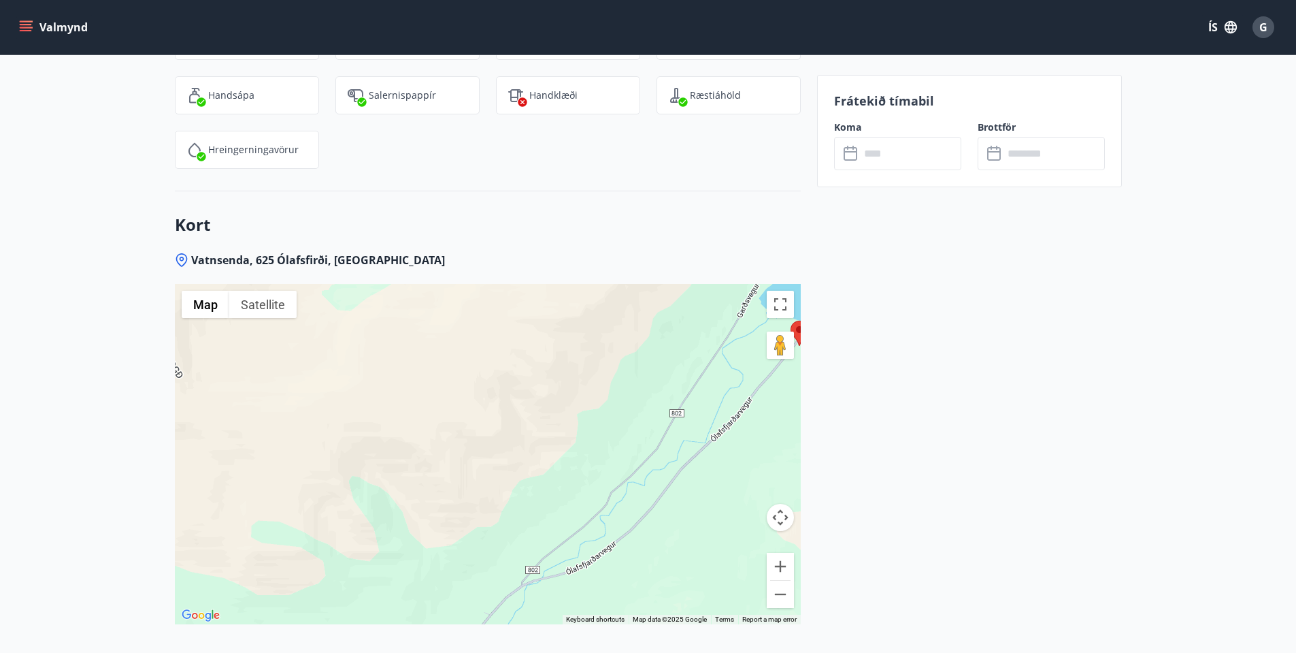
drag, startPoint x: 520, startPoint y: 431, endPoint x: 602, endPoint y: 376, distance: 98.5
click at [602, 376] on div at bounding box center [488, 454] width 626 height 340
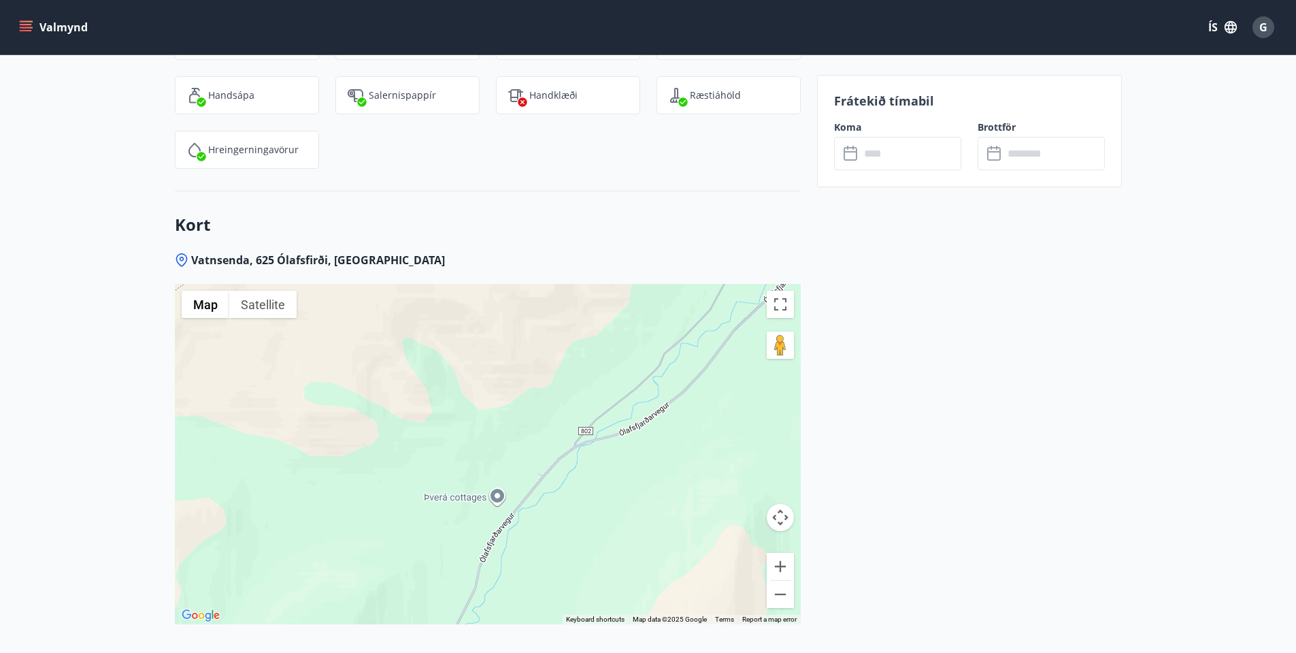
drag, startPoint x: 581, startPoint y: 499, endPoint x: 636, endPoint y: 357, distance: 152.5
click at [636, 357] on div at bounding box center [488, 454] width 626 height 340
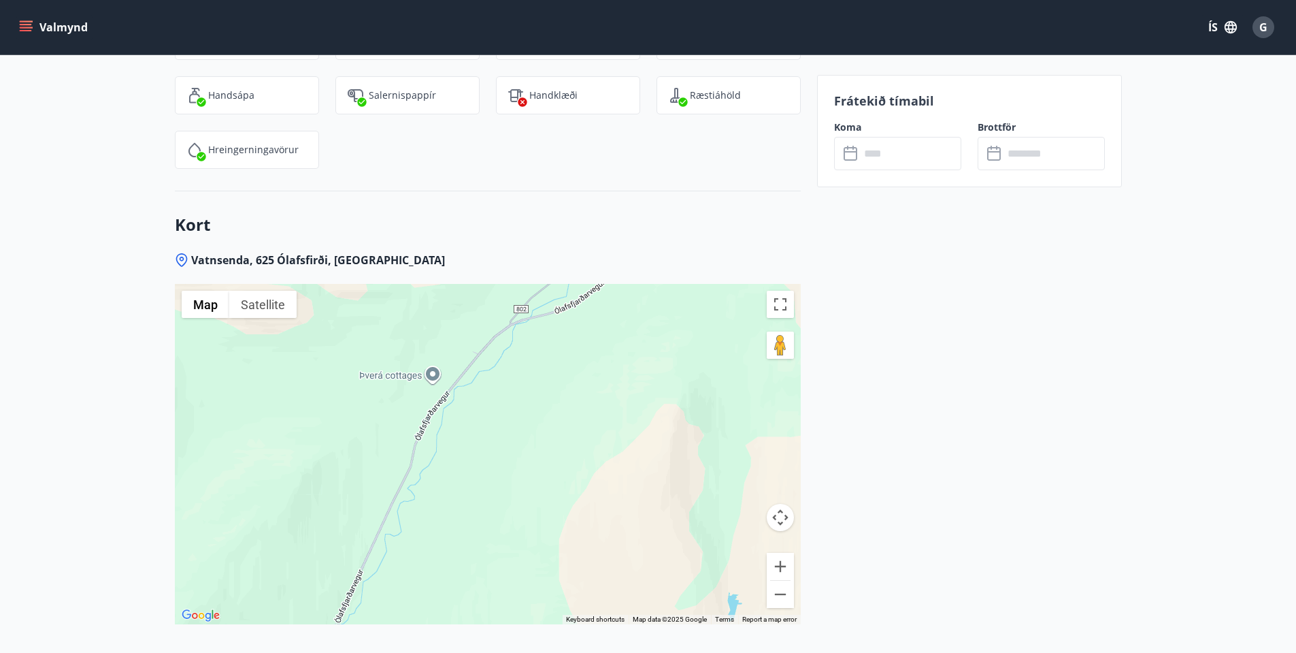
drag, startPoint x: 596, startPoint y: 503, endPoint x: 535, endPoint y: 373, distance: 143.7
click at [535, 373] on div at bounding box center [488, 454] width 626 height 340
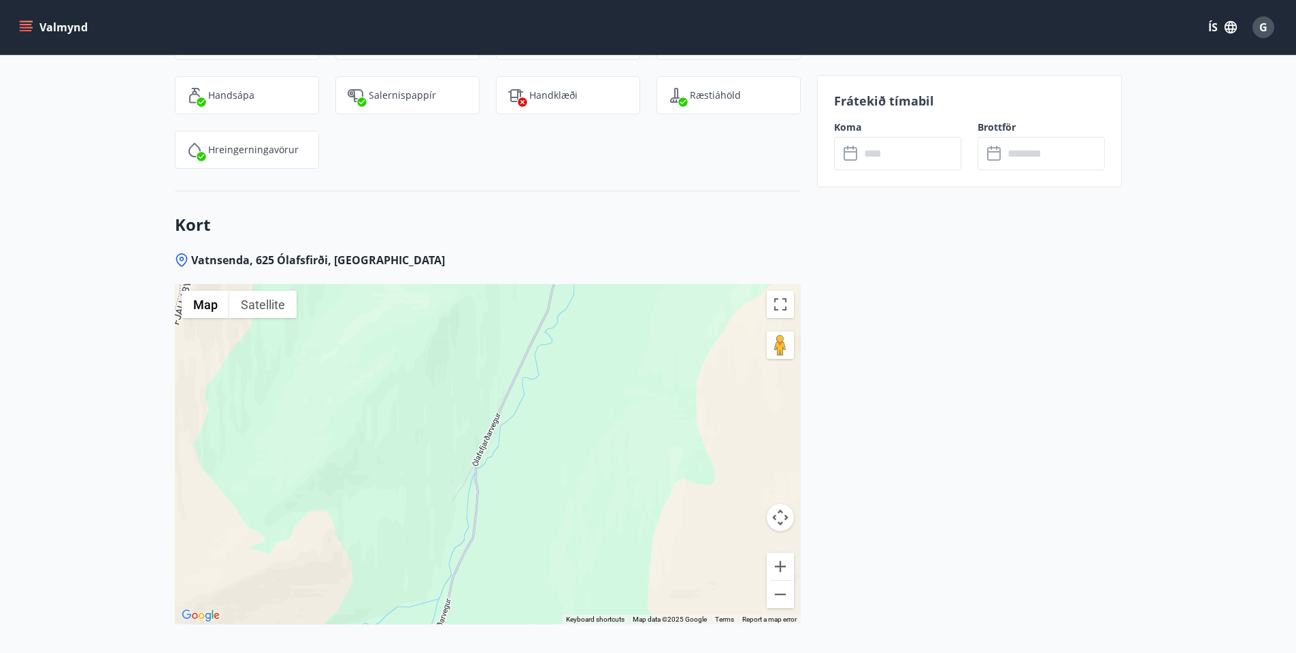
drag, startPoint x: 391, startPoint y: 510, endPoint x: 527, endPoint y: 359, distance: 202.8
click at [527, 359] on div at bounding box center [488, 454] width 626 height 340
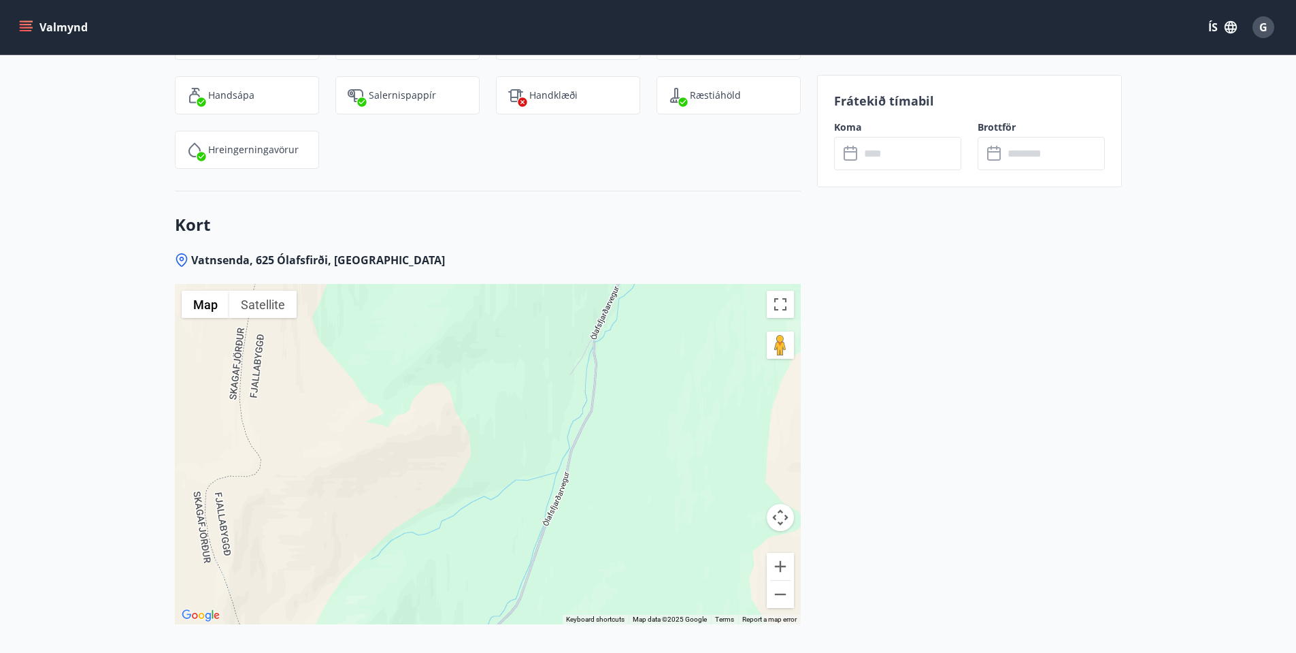
drag, startPoint x: 423, startPoint y: 495, endPoint x: 542, endPoint y: 369, distance: 173.3
click at [542, 369] on div at bounding box center [488, 454] width 626 height 340
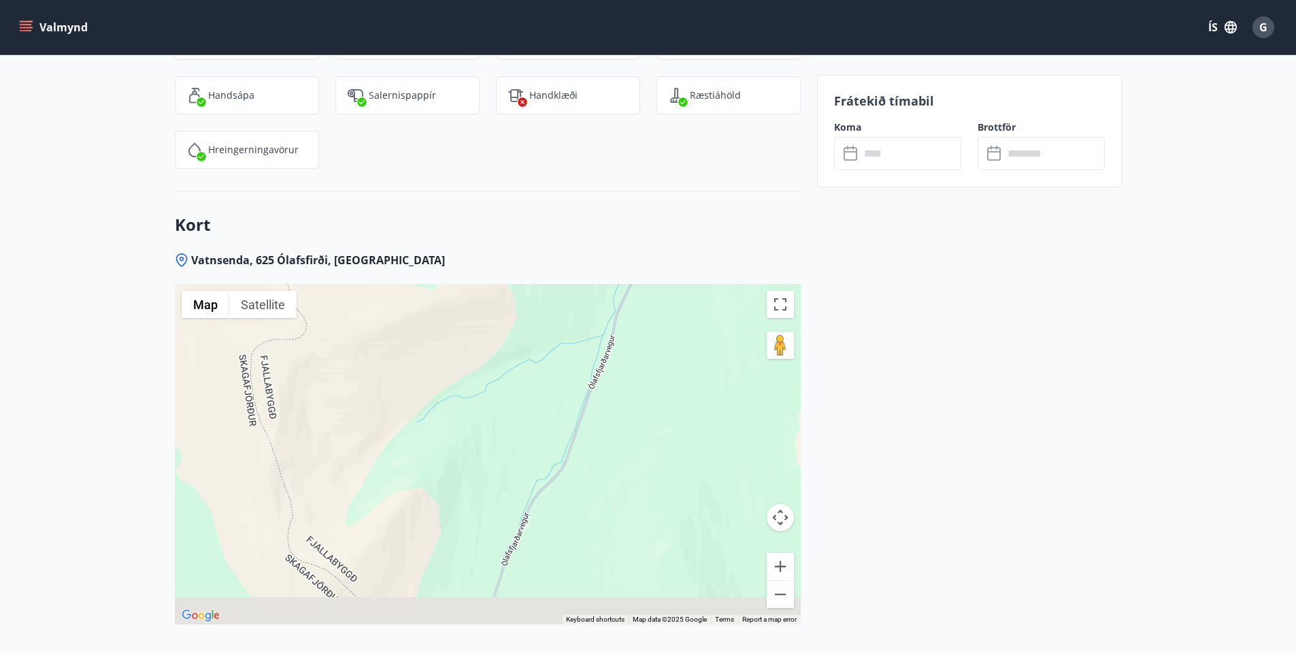
drag, startPoint x: 498, startPoint y: 478, endPoint x: 548, endPoint y: 333, distance: 152.6
click at [548, 333] on div at bounding box center [488, 454] width 626 height 340
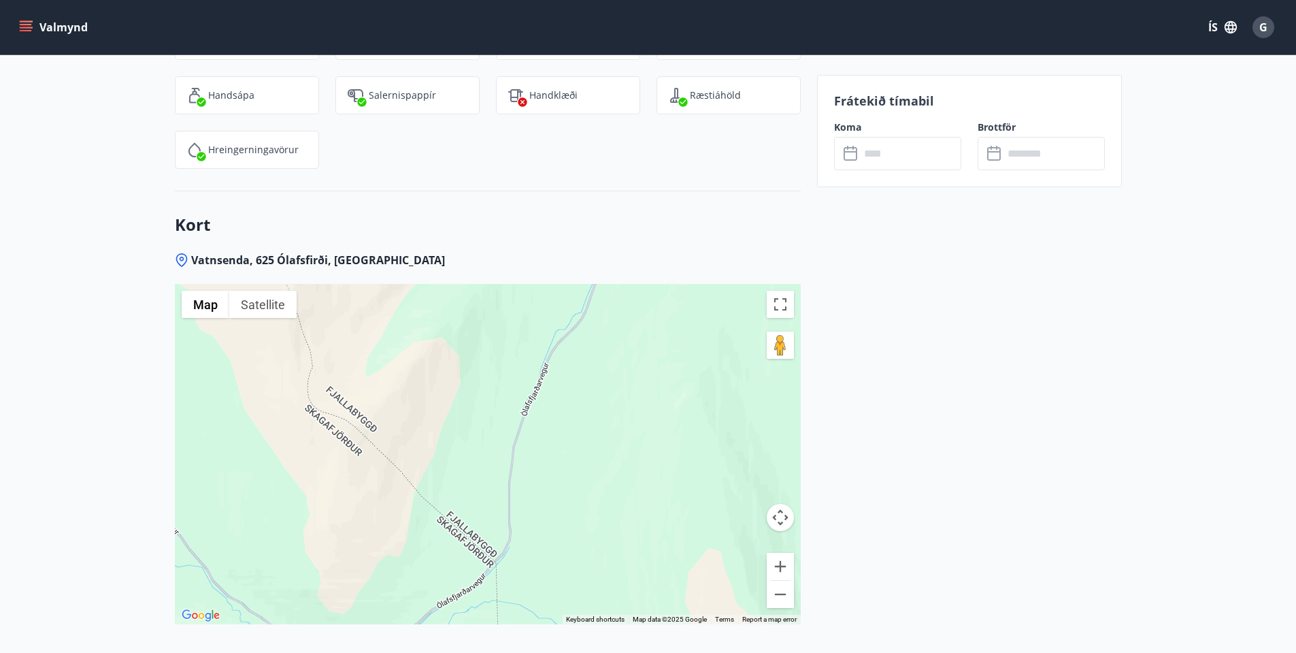
drag, startPoint x: 491, startPoint y: 437, endPoint x: 504, endPoint y: 329, distance: 108.3
click at [504, 329] on div at bounding box center [488, 454] width 626 height 340
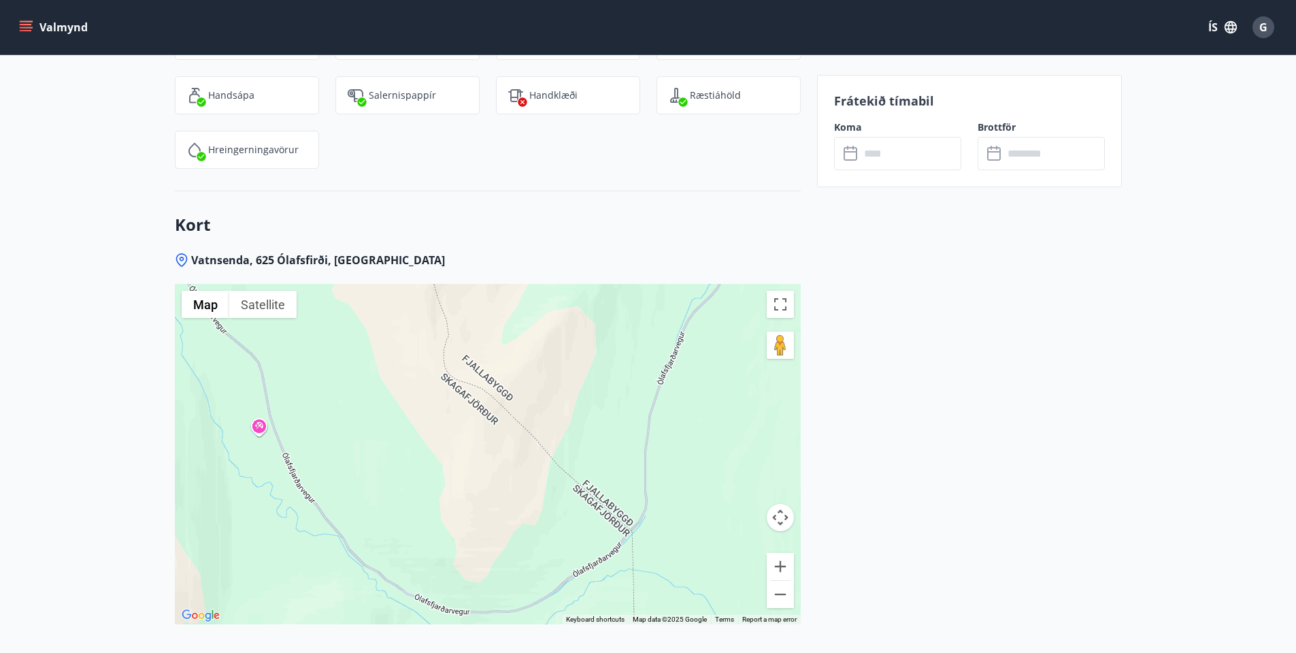
drag, startPoint x: 504, startPoint y: 423, endPoint x: 644, endPoint y: 389, distance: 143.4
click at [644, 389] on div at bounding box center [488, 454] width 626 height 340
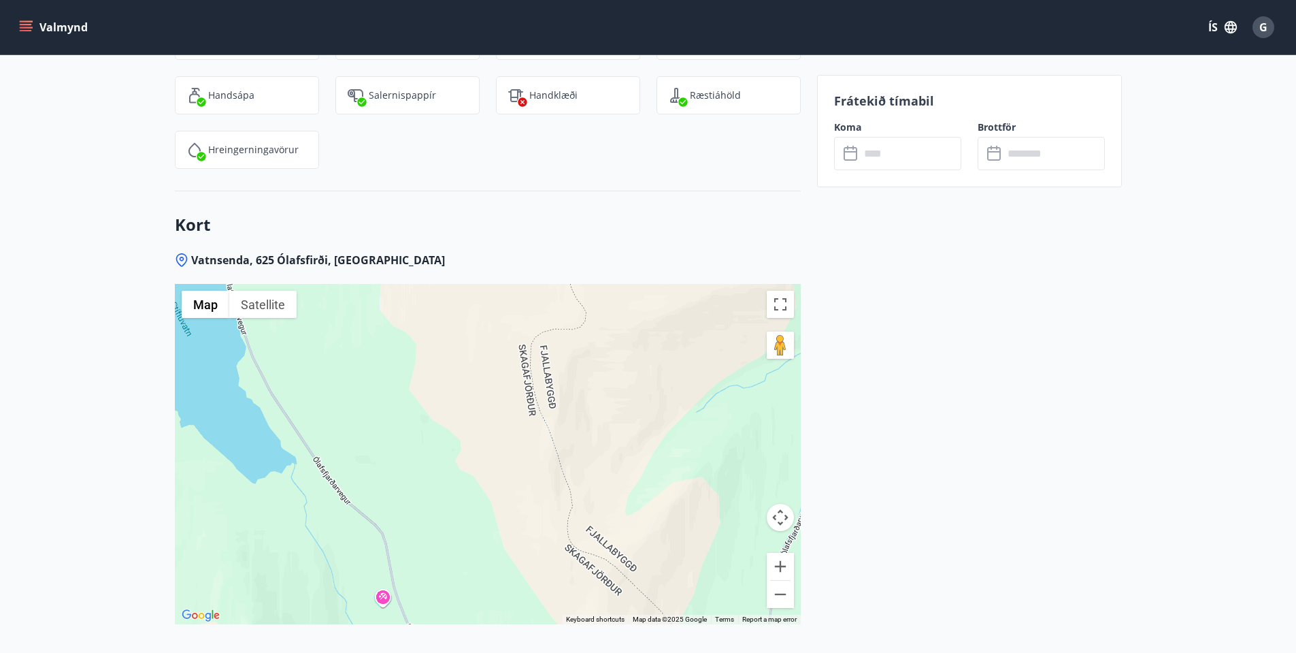
drag, startPoint x: 508, startPoint y: 399, endPoint x: 632, endPoint y: 572, distance: 213.0
click at [632, 572] on div at bounding box center [488, 454] width 626 height 340
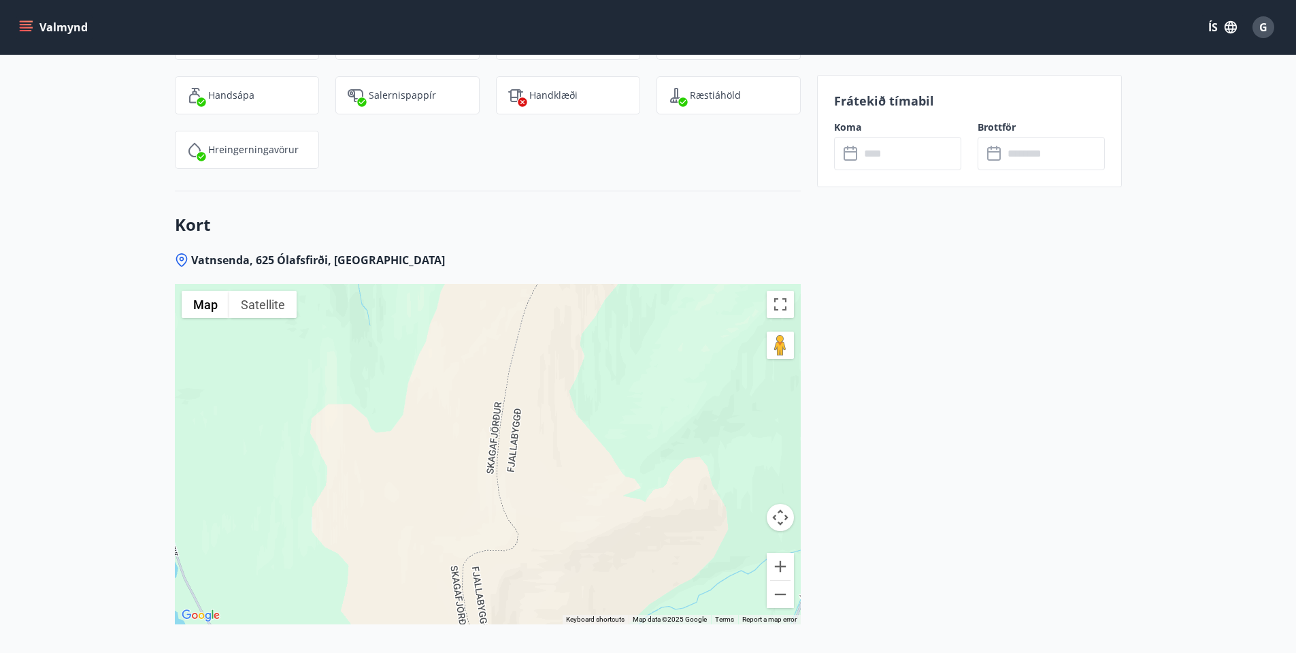
drag, startPoint x: 525, startPoint y: 428, endPoint x: 453, endPoint y: 652, distance: 235.0
click at [453, 652] on div "Vatnsenda, 625 Ólafsfirði, [GEOGRAPHIC_DATA] ← Move left → Move right ↑ Move up…" at bounding box center [488, 465] width 626 height 426
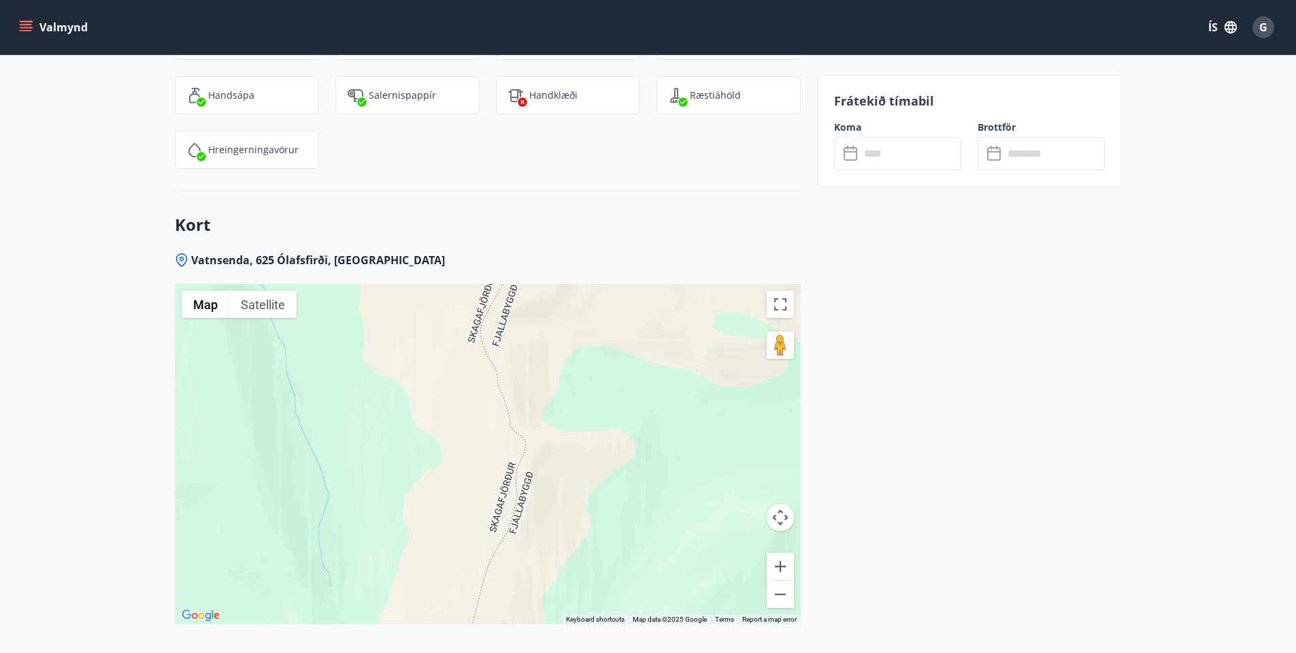
drag, startPoint x: 539, startPoint y: 386, endPoint x: 500, endPoint y: 652, distance: 268.2
click at [500, 652] on div "Vatnsenda, 625 Ólafsfirði, [GEOGRAPHIC_DATA] ← Move left → Move right ↑ Move up…" at bounding box center [488, 465] width 626 height 426
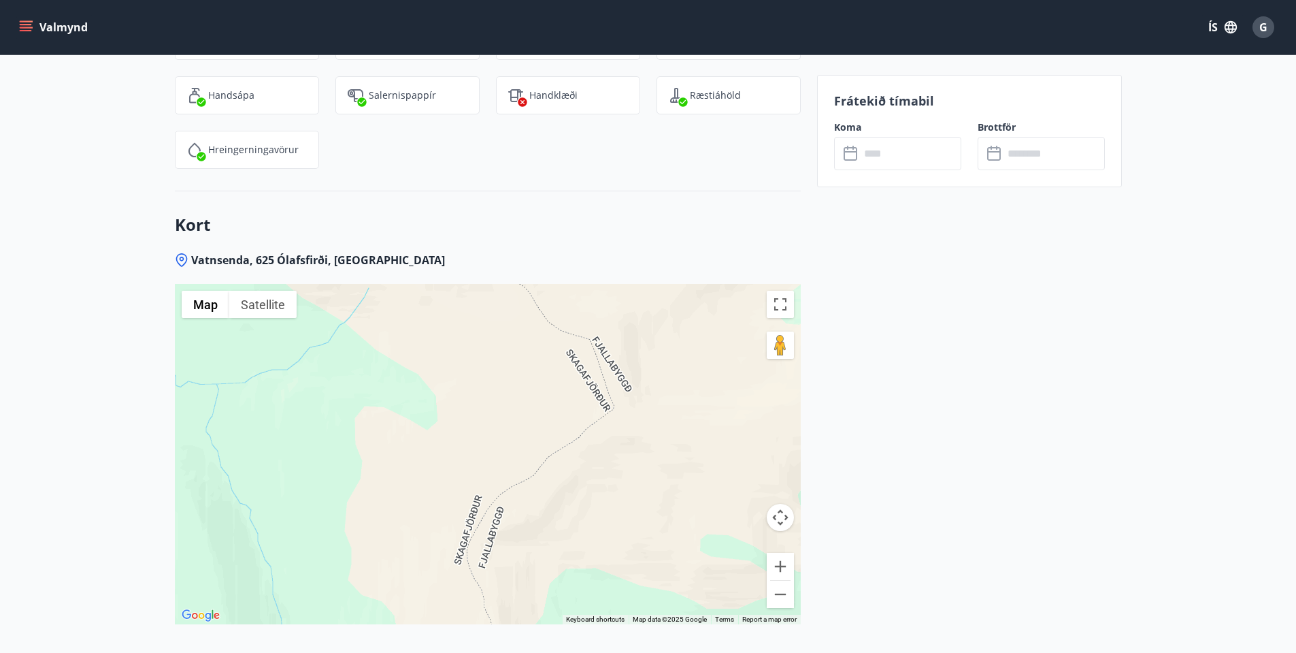
drag, startPoint x: 515, startPoint y: 377, endPoint x: 507, endPoint y: 621, distance: 244.4
click at [507, 621] on div "Vatnsenda, 625 Ólafsfirði, [GEOGRAPHIC_DATA] ← Move left → Move right ↑ Move up…" at bounding box center [488, 465] width 626 height 426
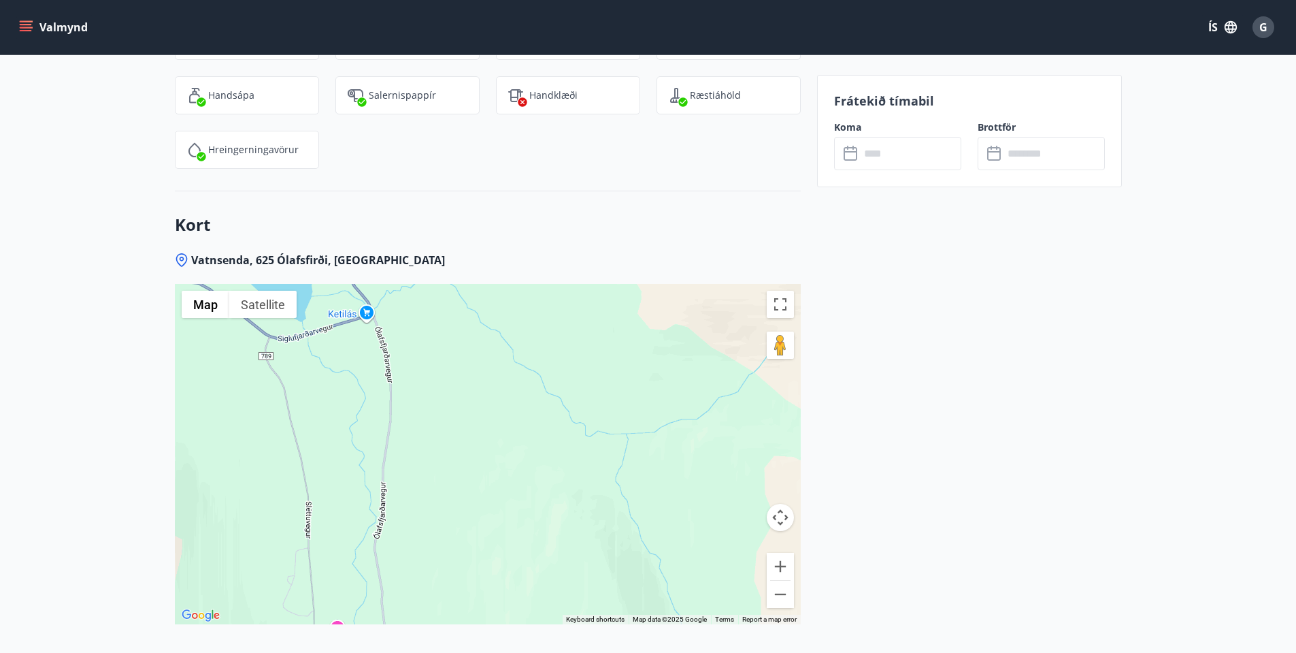
drag, startPoint x: 442, startPoint y: 506, endPoint x: 853, endPoint y: 556, distance: 414.0
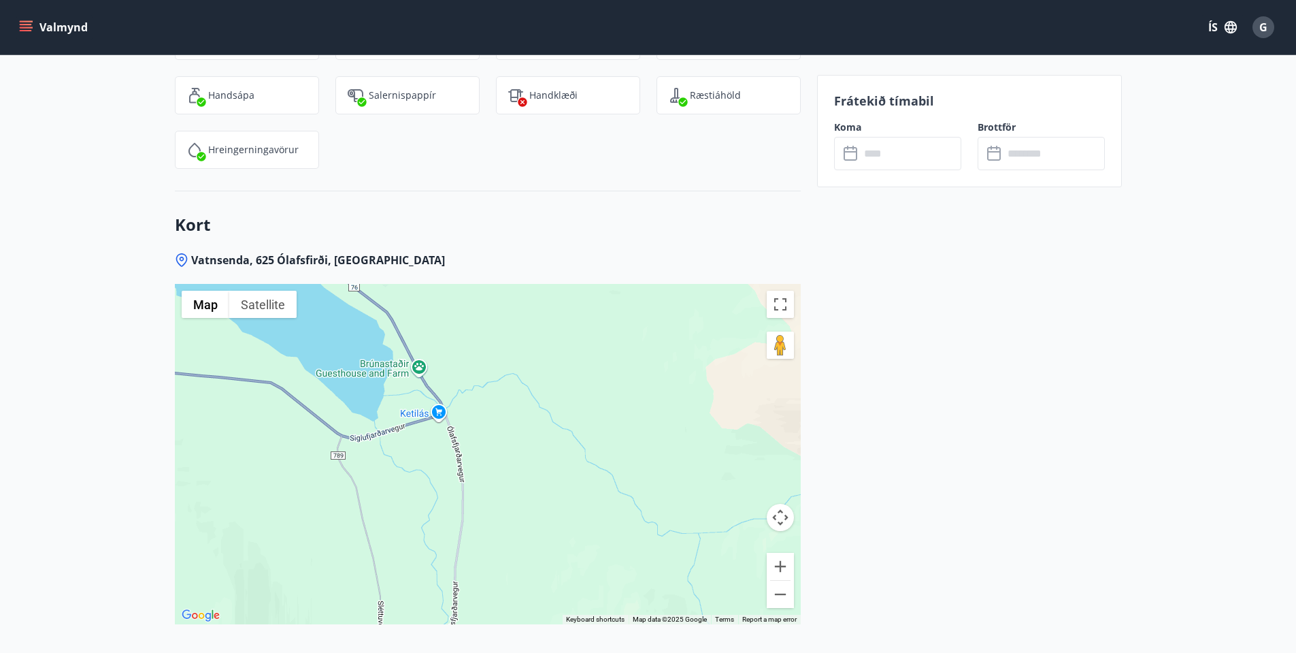
drag, startPoint x: 755, startPoint y: 460, endPoint x: 827, endPoint y: 561, distance: 123.9
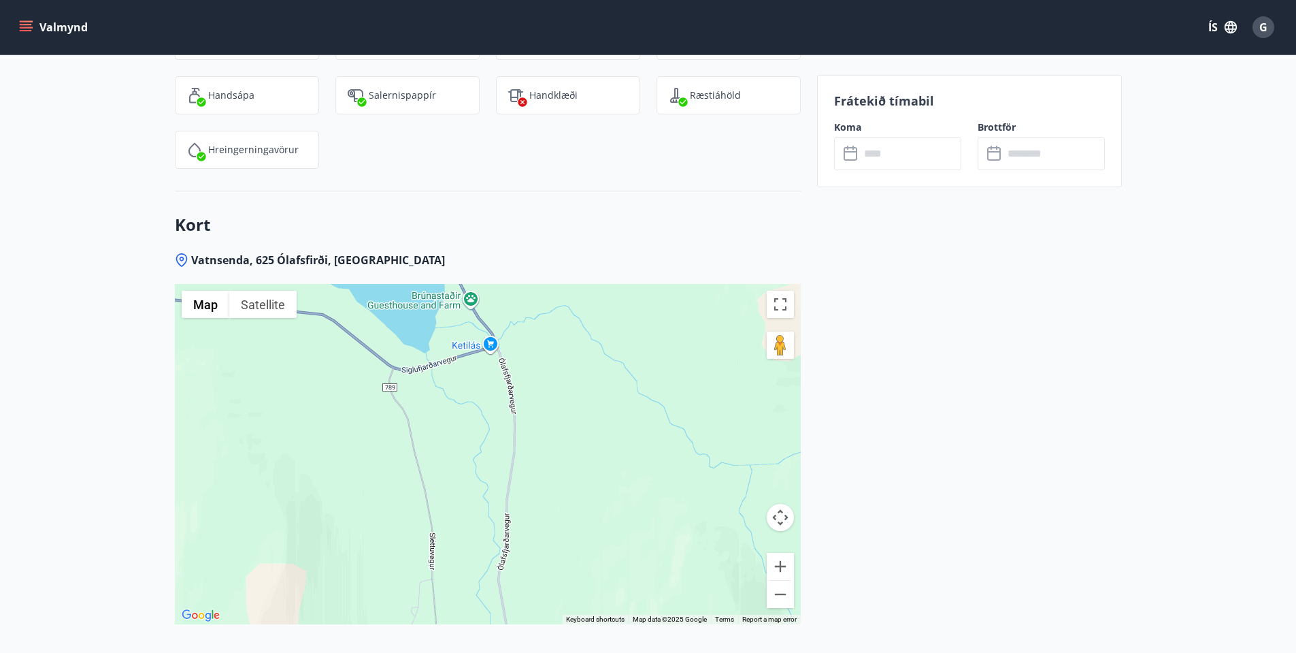
drag, startPoint x: 612, startPoint y: 551, endPoint x: 665, endPoint y: 482, distance: 87.4
click at [665, 482] on div at bounding box center [488, 454] width 626 height 340
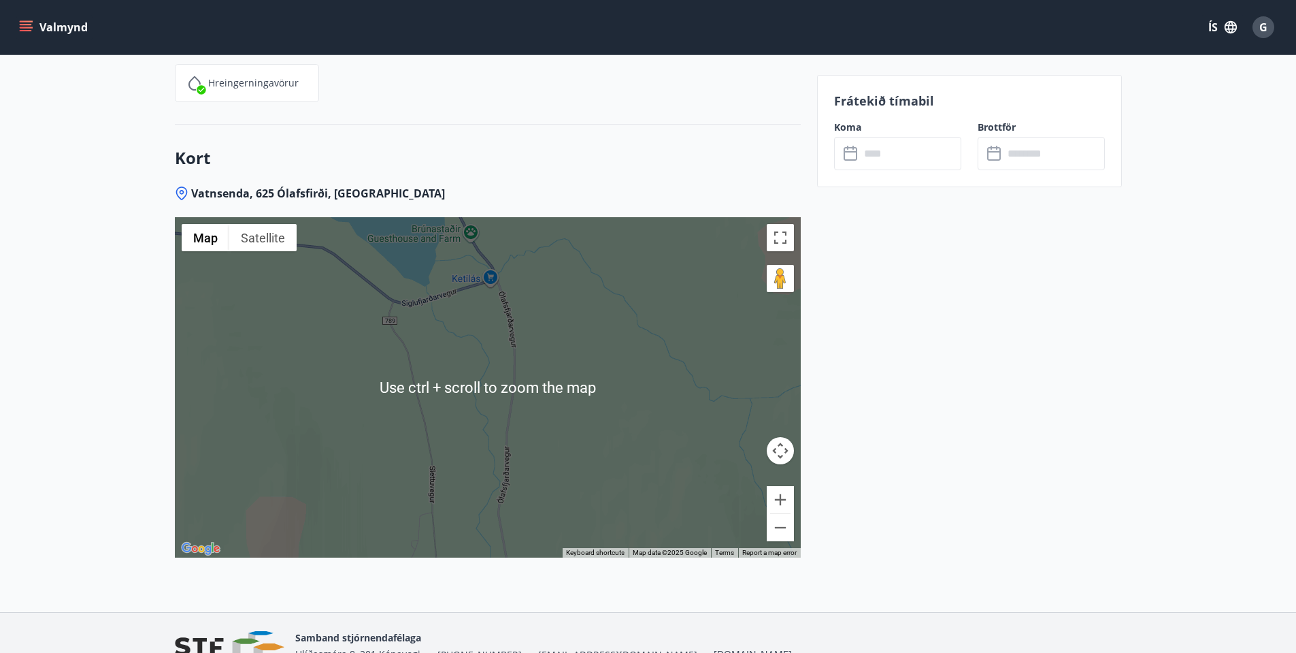
scroll to position [2041, 0]
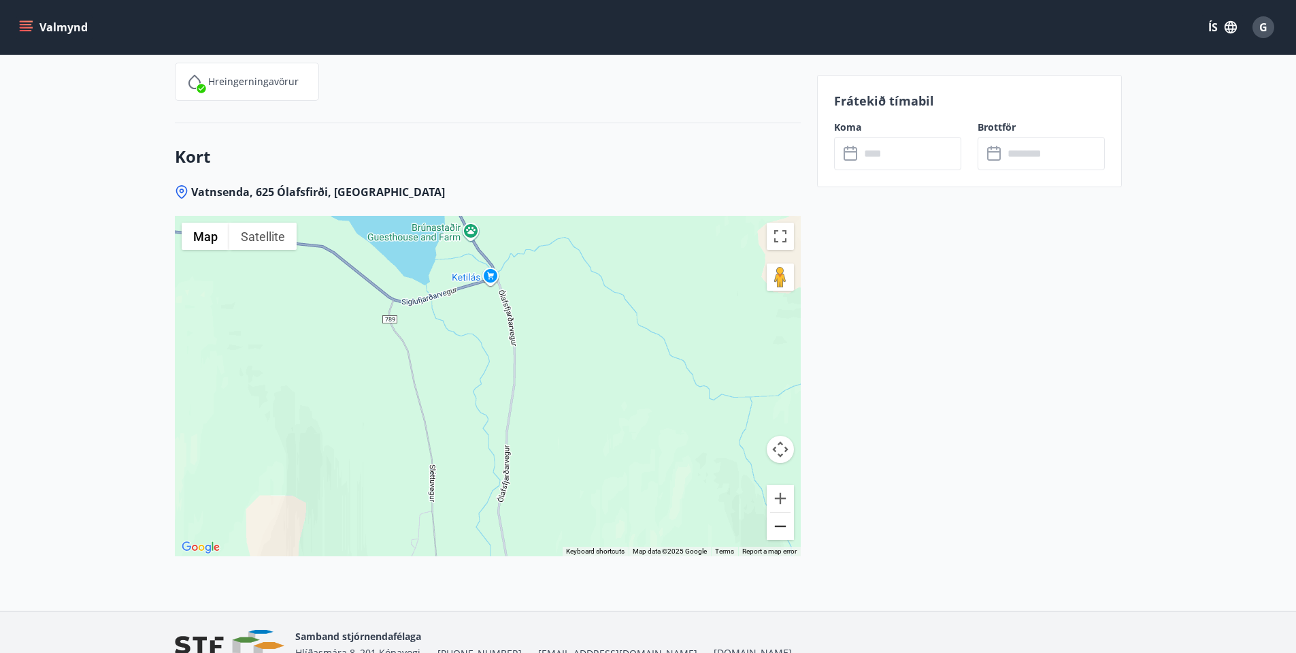
click at [776, 512] on button "Zoom out" at bounding box center [780, 525] width 27 height 27
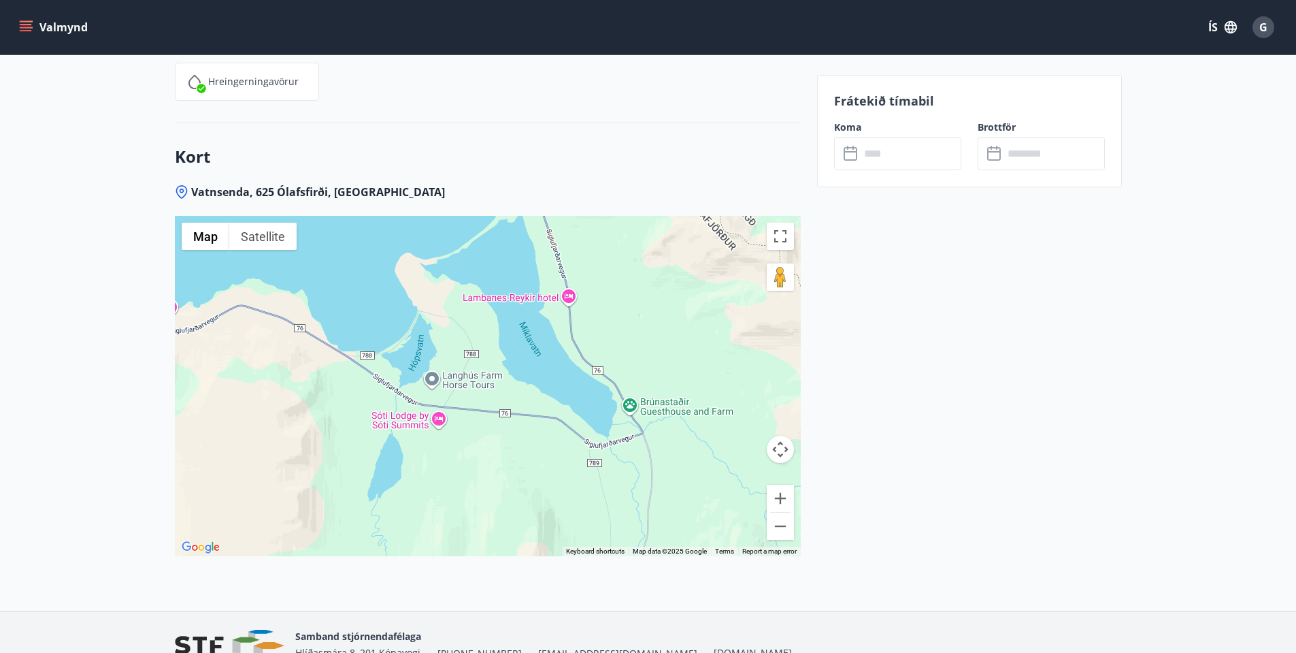
drag, startPoint x: 344, startPoint y: 416, endPoint x: 497, endPoint y: 518, distance: 183.1
click at [497, 518] on div at bounding box center [488, 386] width 626 height 340
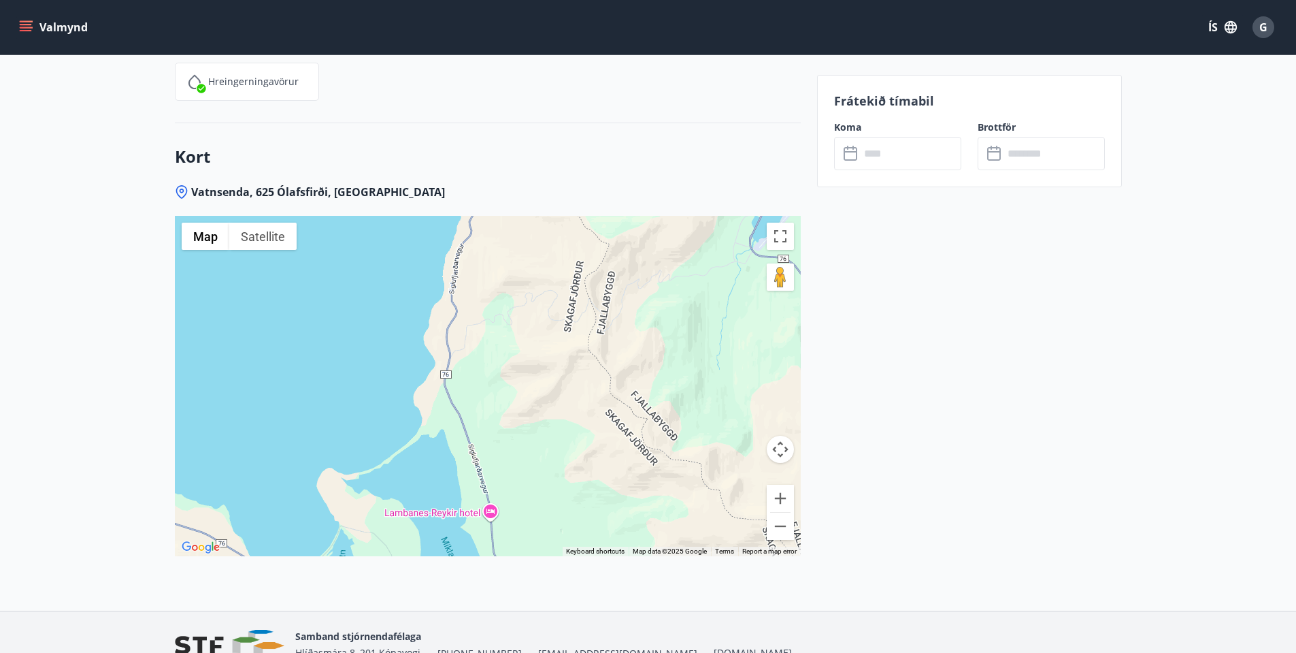
drag, startPoint x: 706, startPoint y: 340, endPoint x: 628, endPoint y: 559, distance: 232.7
click at [628, 559] on div "Vatnsenda, 625 Ólafsfirði, [GEOGRAPHIC_DATA] ← Move left → Move right ↑ Move up…" at bounding box center [488, 397] width 626 height 426
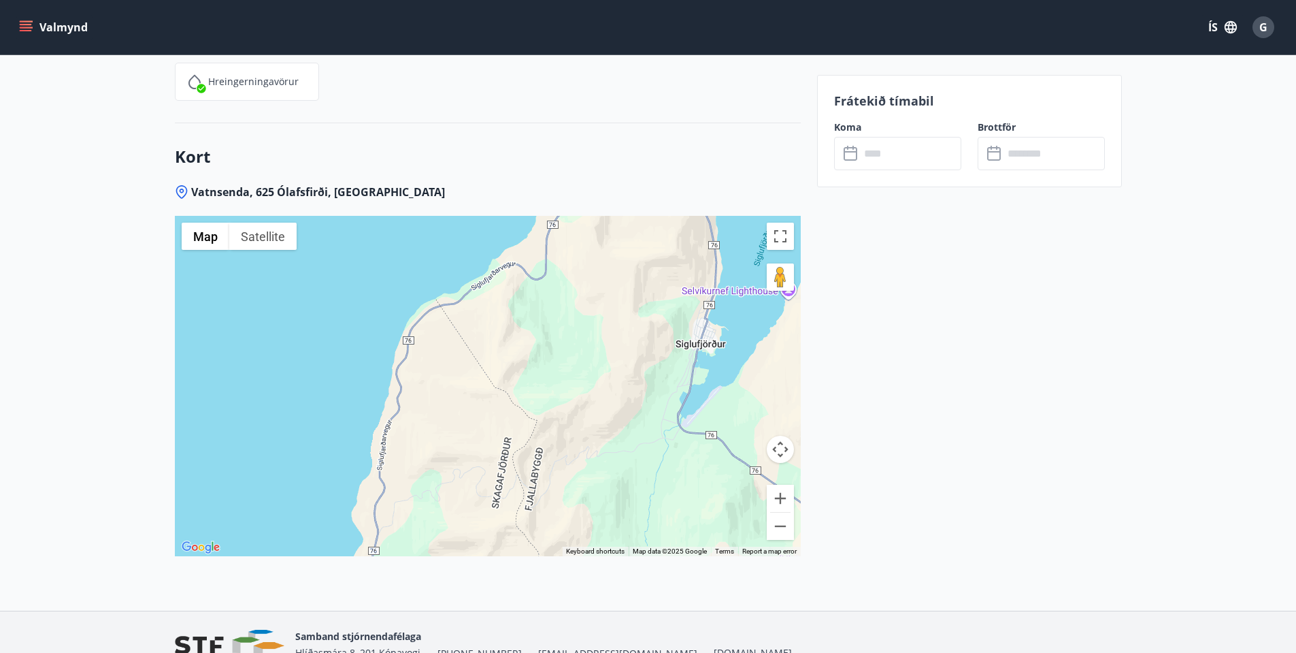
drag, startPoint x: 680, startPoint y: 397, endPoint x: 607, endPoint y: 578, distance: 195.3
click at [607, 578] on div "Vatnsenda, 625 Ólafsfirði, [GEOGRAPHIC_DATA] ← Move left → Move right ↑ Move up…" at bounding box center [488, 397] width 626 height 426
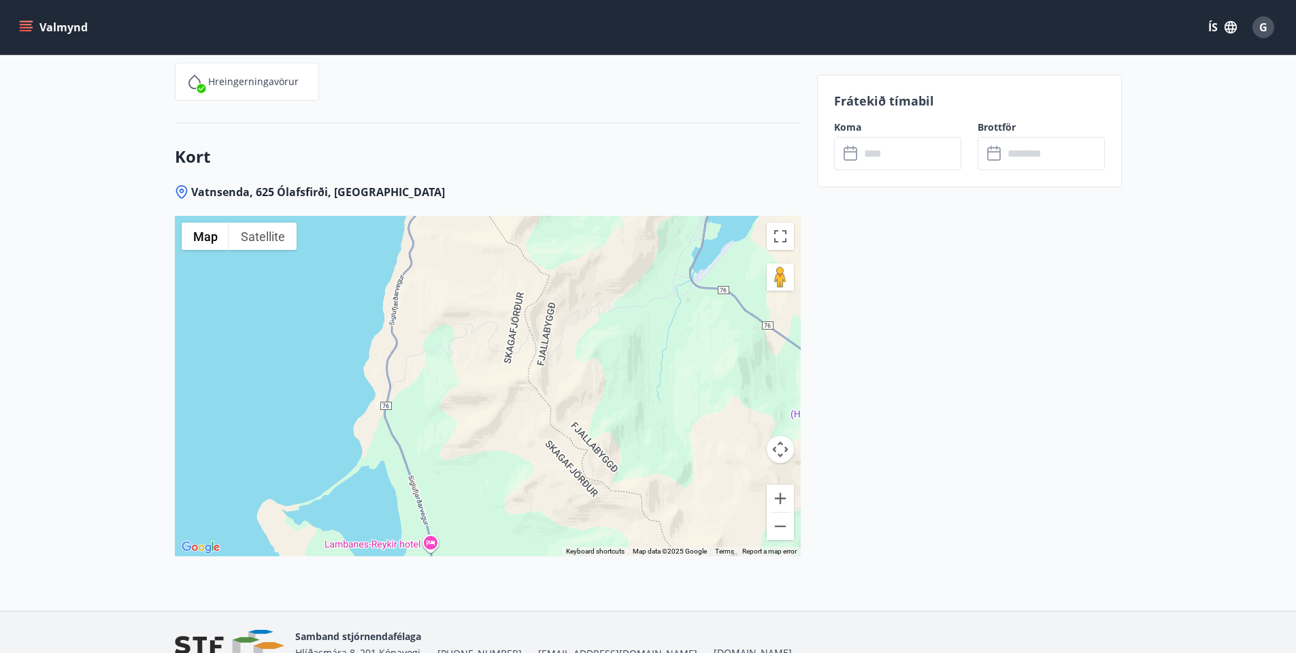
drag, startPoint x: 584, startPoint y: 412, endPoint x: 596, endPoint y: 289, distance: 124.4
click at [596, 289] on div at bounding box center [488, 386] width 626 height 340
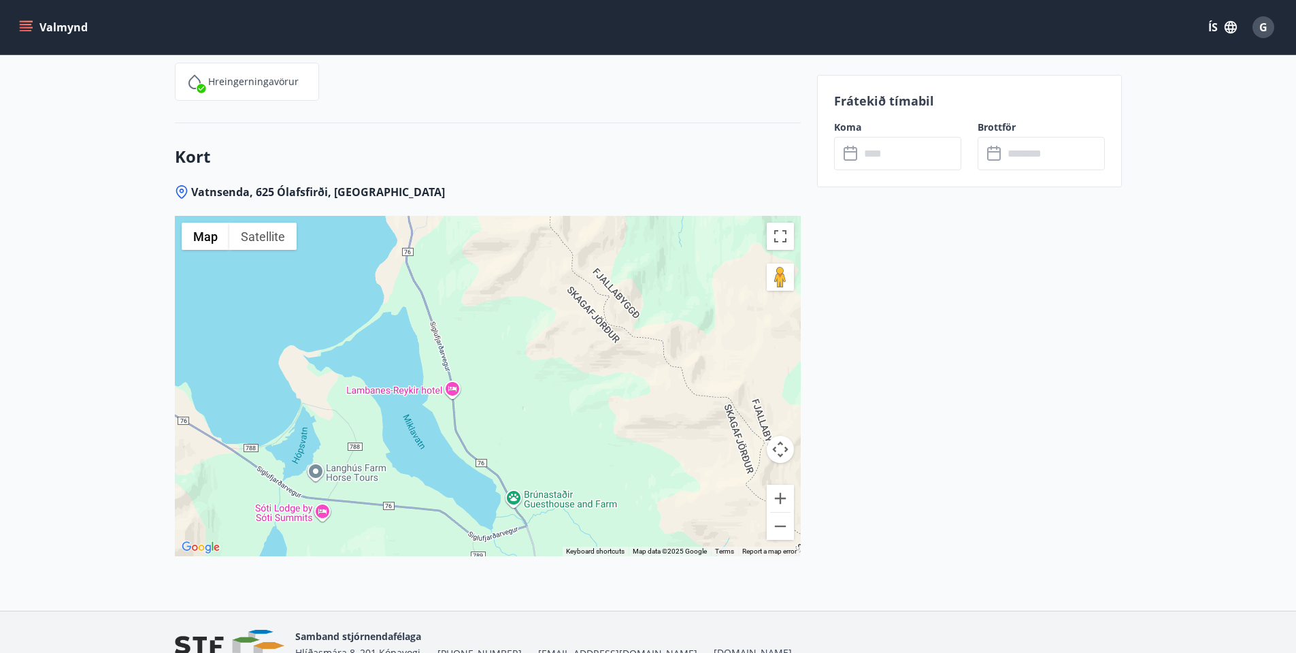
drag, startPoint x: 612, startPoint y: 434, endPoint x: 640, endPoint y: 282, distance: 155.1
click at [640, 282] on div at bounding box center [488, 386] width 626 height 340
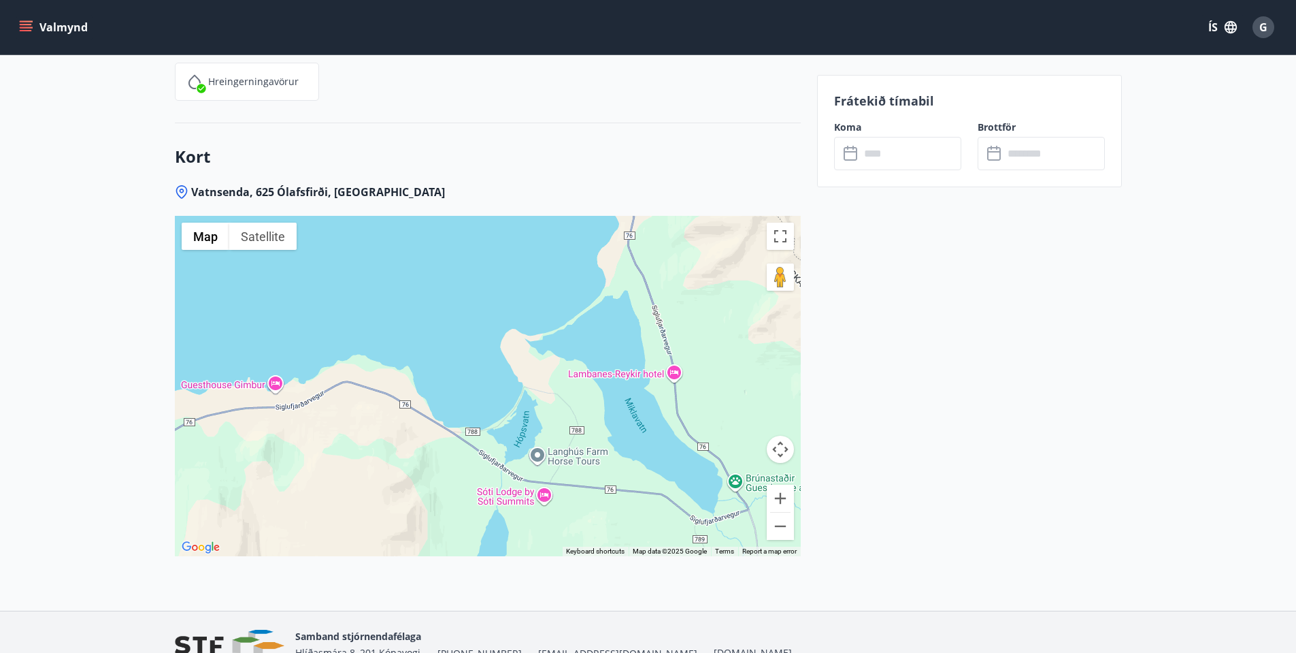
drag, startPoint x: 581, startPoint y: 435, endPoint x: 823, endPoint y: 419, distance: 242.1
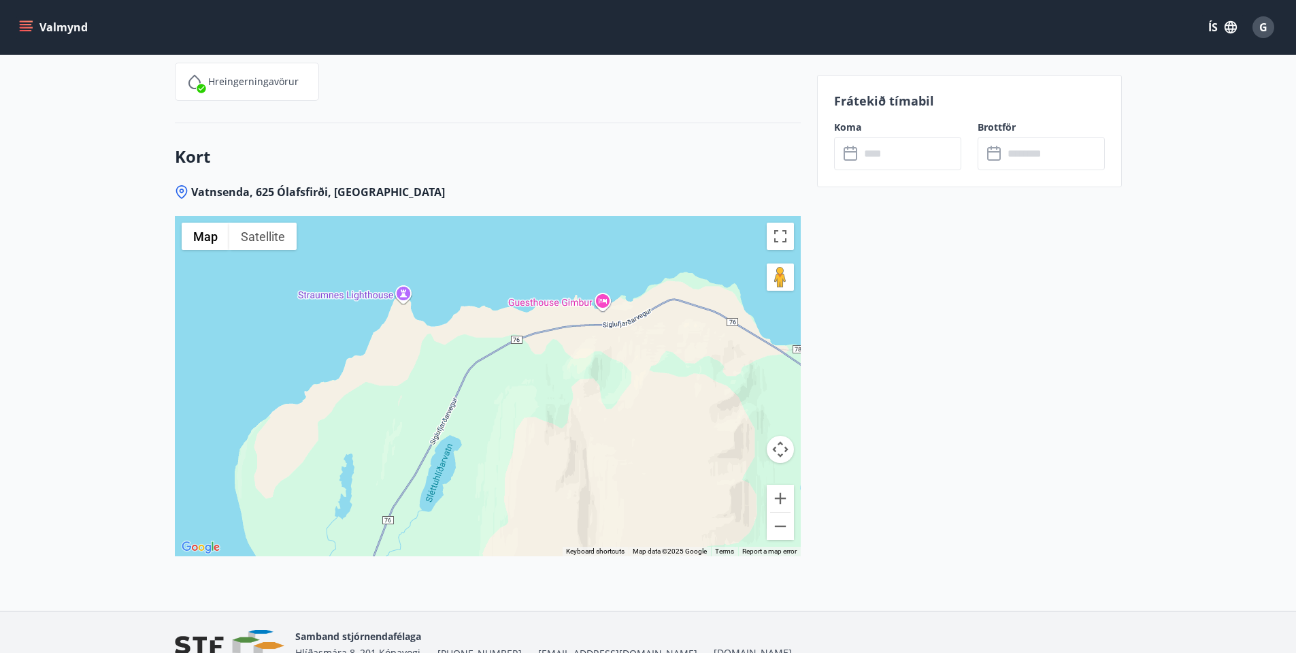
drag, startPoint x: 401, startPoint y: 435, endPoint x: 712, endPoint y: 350, distance: 323.0
click at [712, 350] on div at bounding box center [488, 386] width 626 height 340
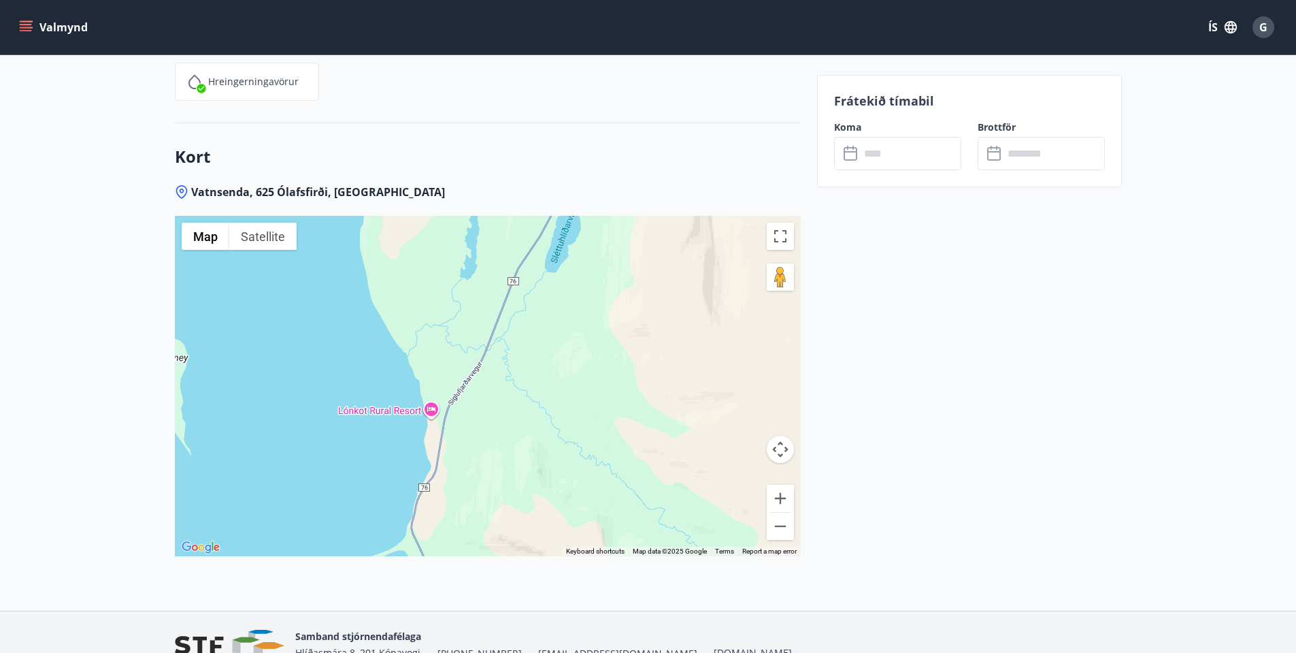
drag, startPoint x: 456, startPoint y: 474, endPoint x: 582, endPoint y: 234, distance: 270.9
click at [582, 234] on div at bounding box center [488, 386] width 626 height 340
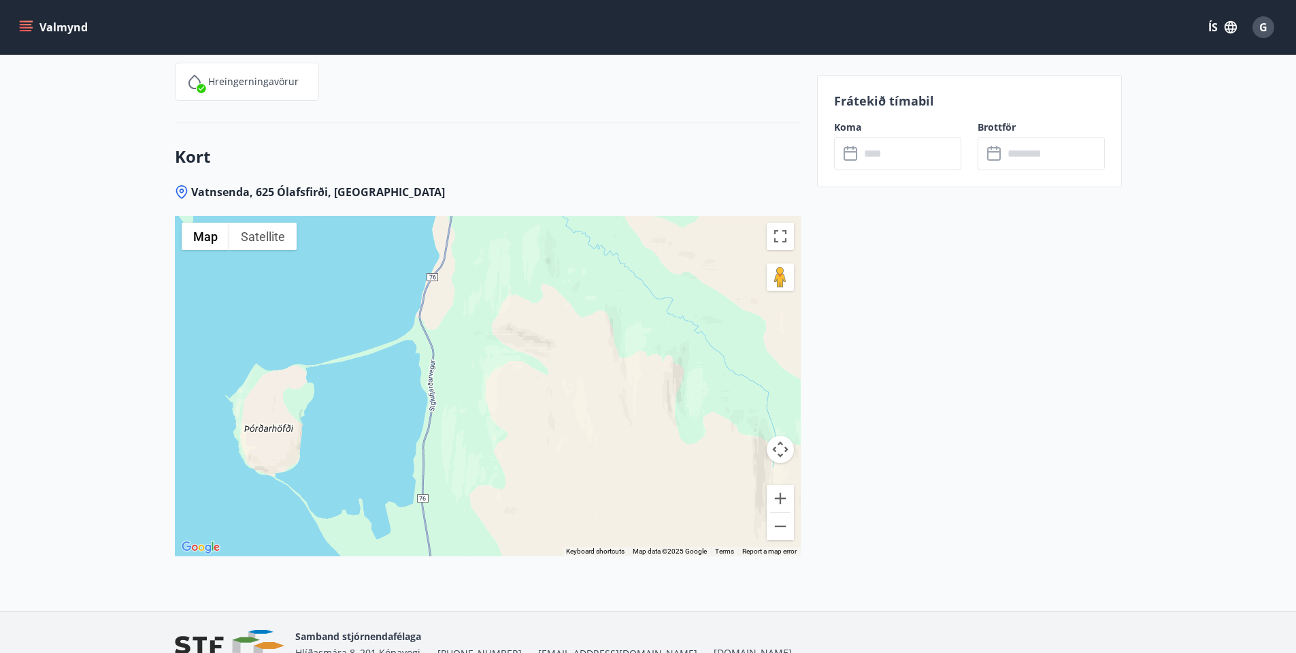
drag, startPoint x: 576, startPoint y: 468, endPoint x: 584, endPoint y: 257, distance: 211.8
click at [584, 257] on div at bounding box center [488, 386] width 626 height 340
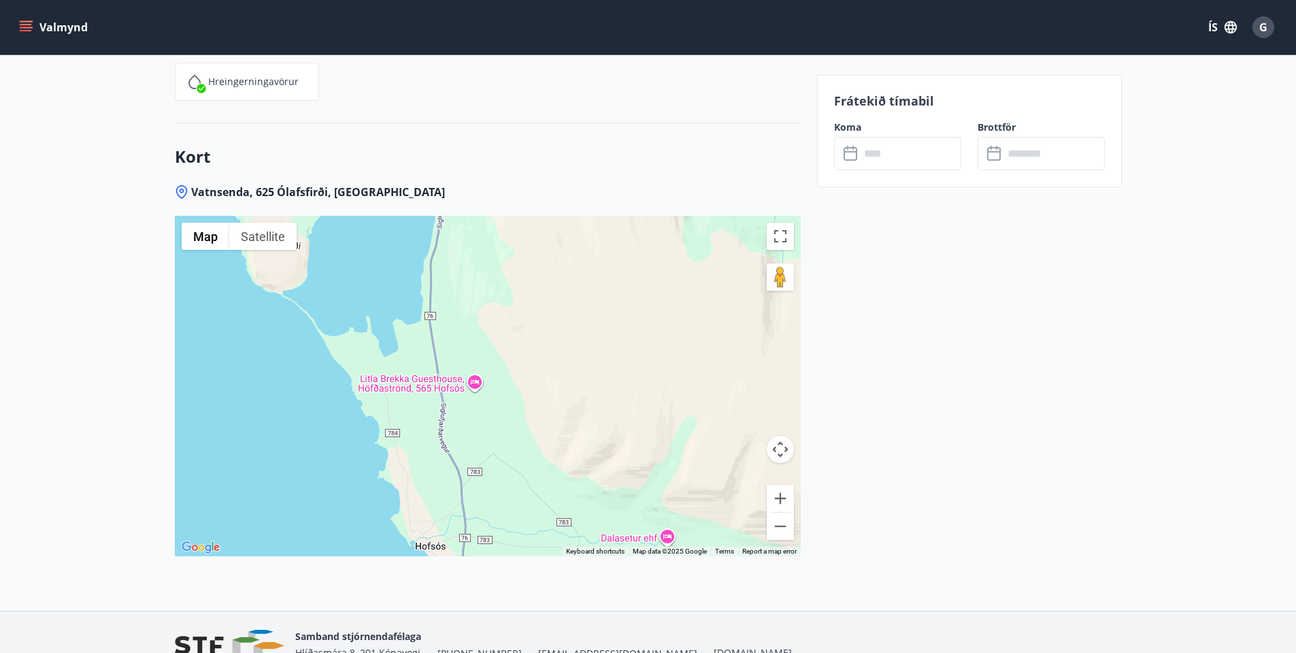
drag, startPoint x: 544, startPoint y: 446, endPoint x: 551, endPoint y: 263, distance: 183.2
click at [551, 263] on div at bounding box center [488, 386] width 626 height 340
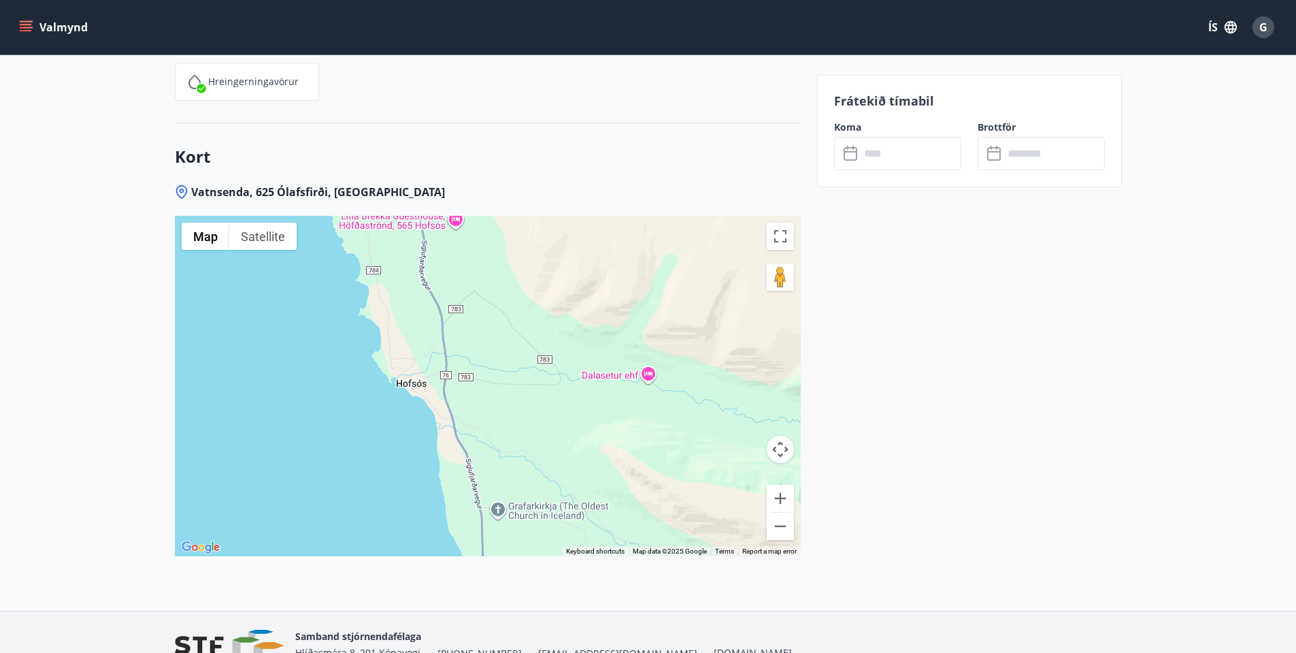
drag, startPoint x: 536, startPoint y: 462, endPoint x: 520, endPoint y: 293, distance: 170.2
click at [520, 293] on div at bounding box center [488, 386] width 626 height 340
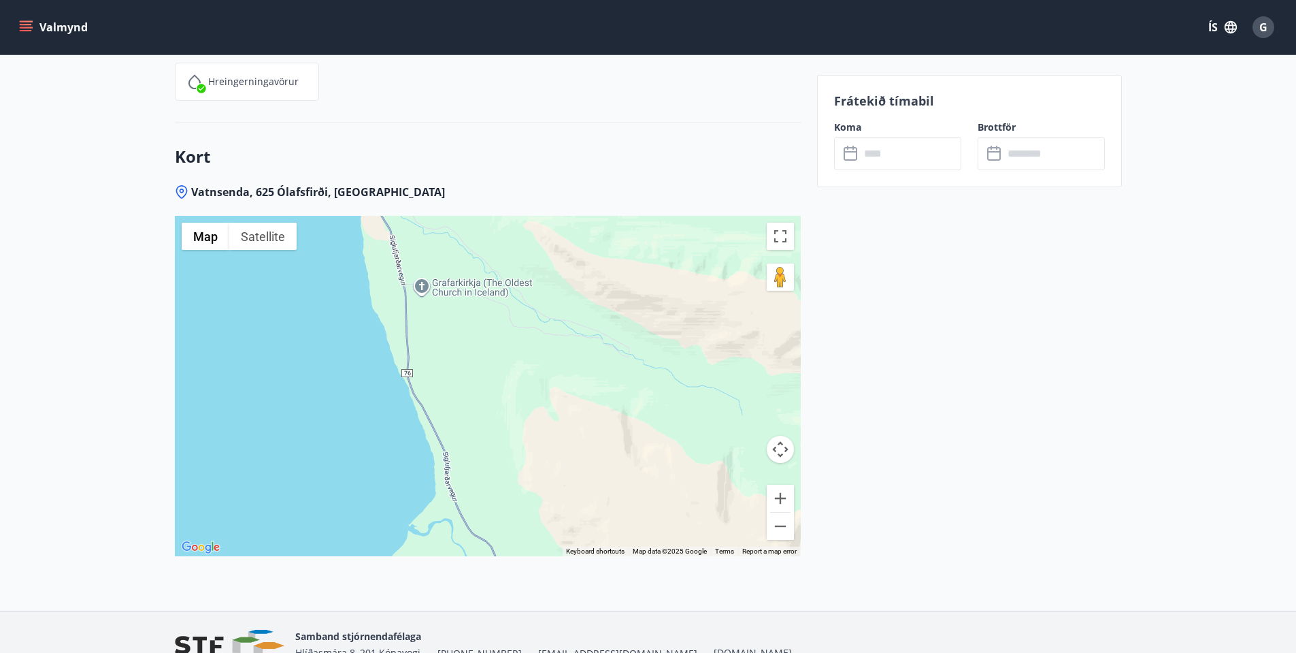
drag, startPoint x: 583, startPoint y: 455, endPoint x: 508, endPoint y: 227, distance: 240.1
click at [508, 227] on div at bounding box center [488, 386] width 626 height 340
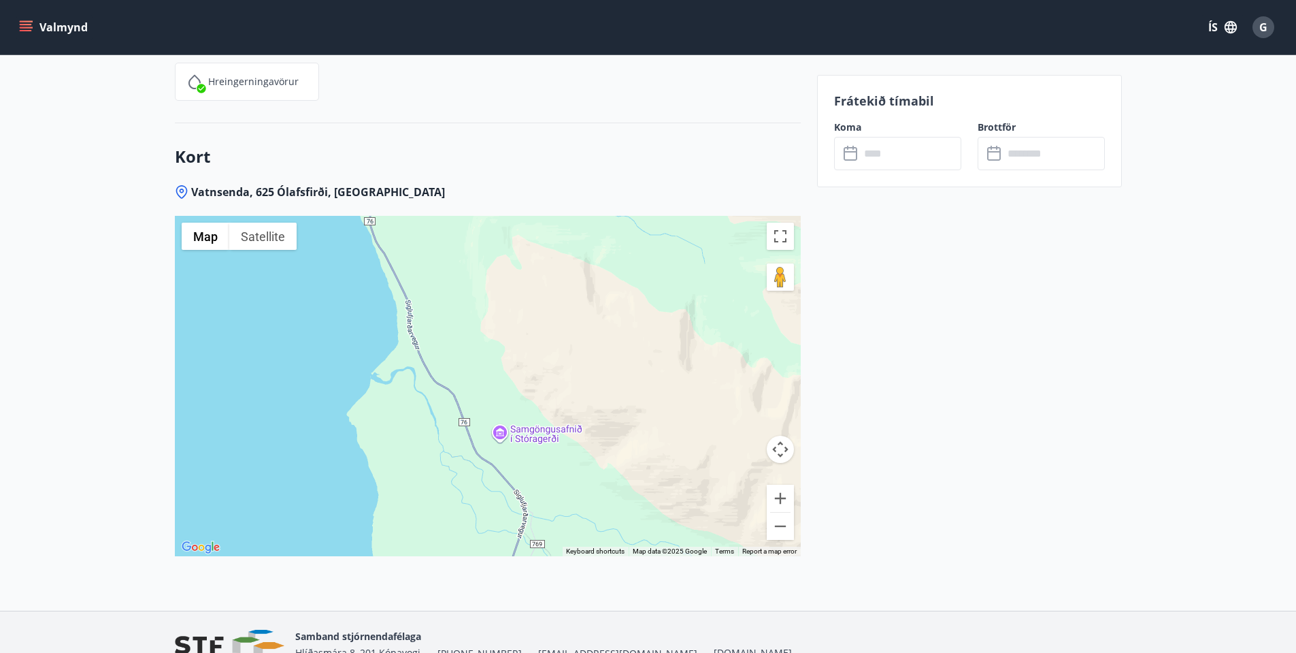
drag, startPoint x: 559, startPoint y: 429, endPoint x: 523, endPoint y: 276, distance: 157.4
click at [523, 276] on div at bounding box center [488, 386] width 626 height 340
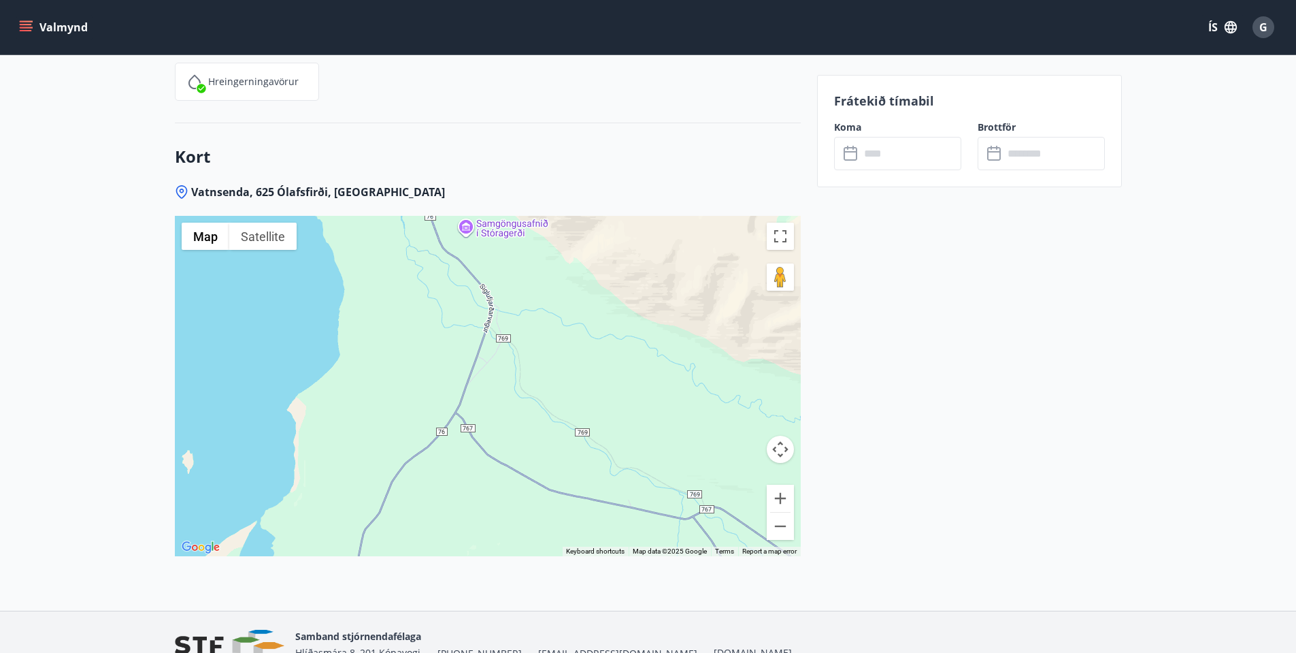
drag, startPoint x: 636, startPoint y: 455, endPoint x: 603, endPoint y: 244, distance: 213.6
click at [603, 244] on div at bounding box center [488, 386] width 626 height 340
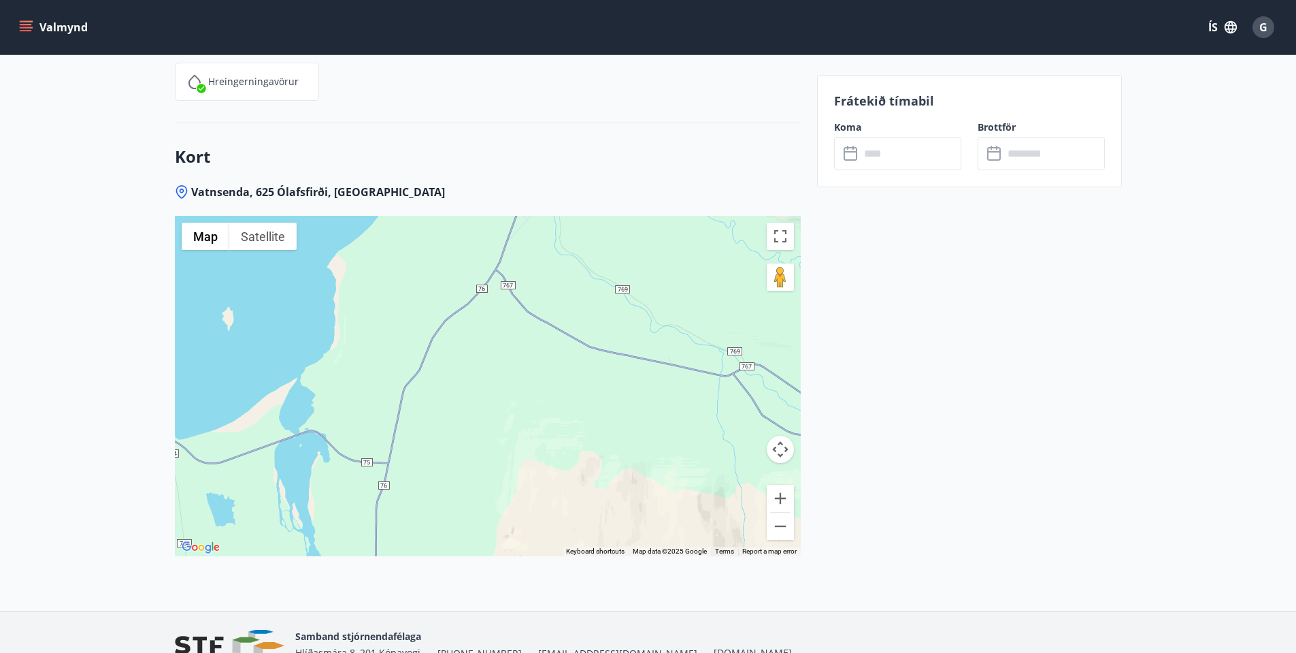
drag, startPoint x: 597, startPoint y: 380, endPoint x: 638, endPoint y: 236, distance: 149.9
click at [638, 236] on div at bounding box center [488, 386] width 626 height 340
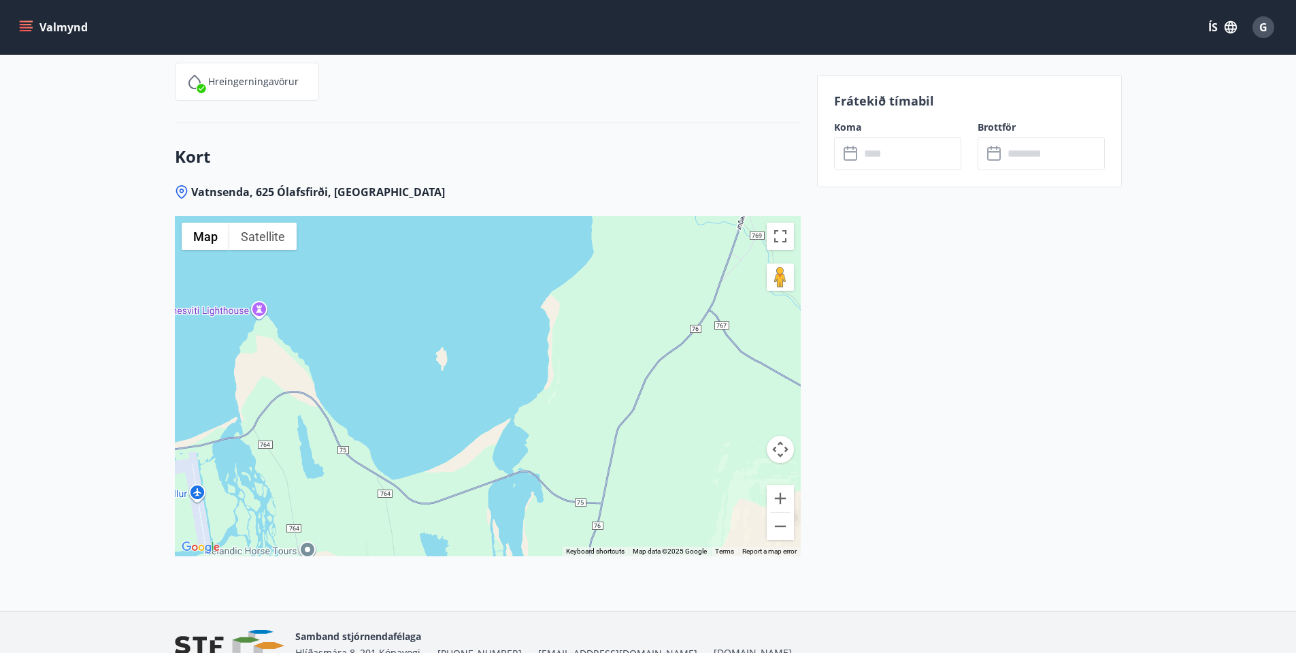
drag, startPoint x: 472, startPoint y: 357, endPoint x: 691, endPoint y: 397, distance: 222.1
click at [691, 397] on div at bounding box center [488, 386] width 626 height 340
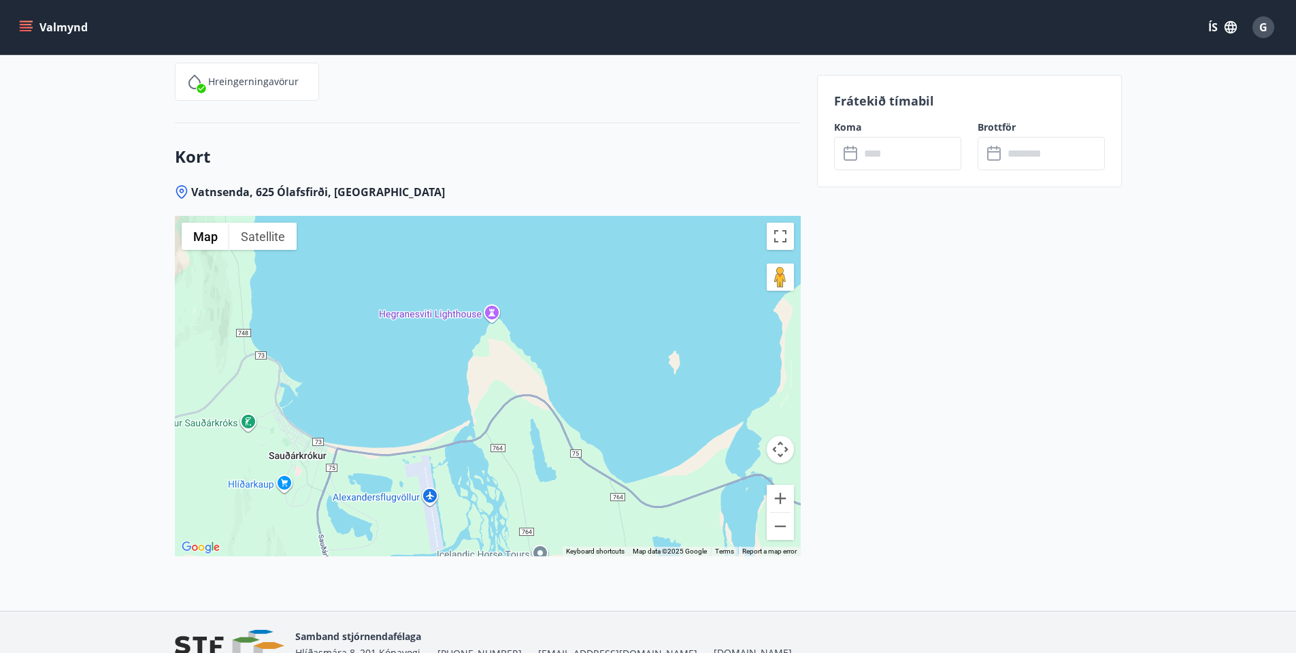
drag, startPoint x: 522, startPoint y: 412, endPoint x: 761, endPoint y: 414, distance: 239.5
click at [761, 414] on div at bounding box center [488, 386] width 626 height 340
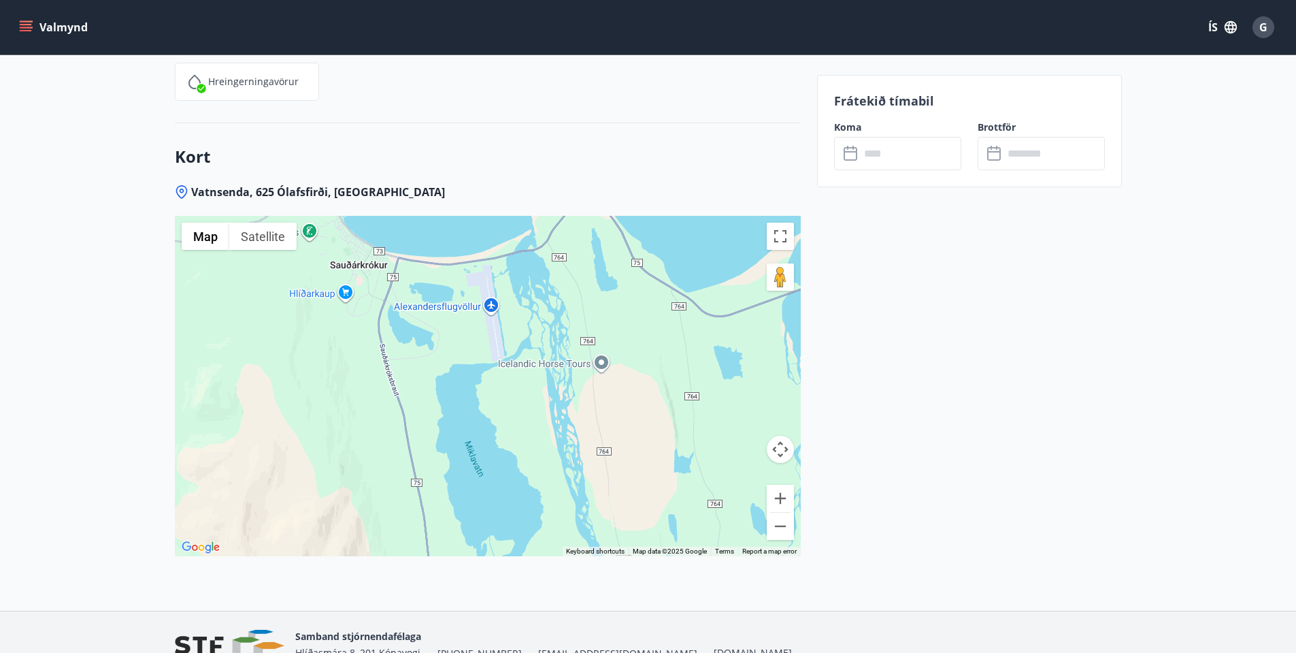
drag, startPoint x: 602, startPoint y: 479, endPoint x: 664, endPoint y: 286, distance: 202.9
click at [664, 286] on div at bounding box center [488, 386] width 626 height 340
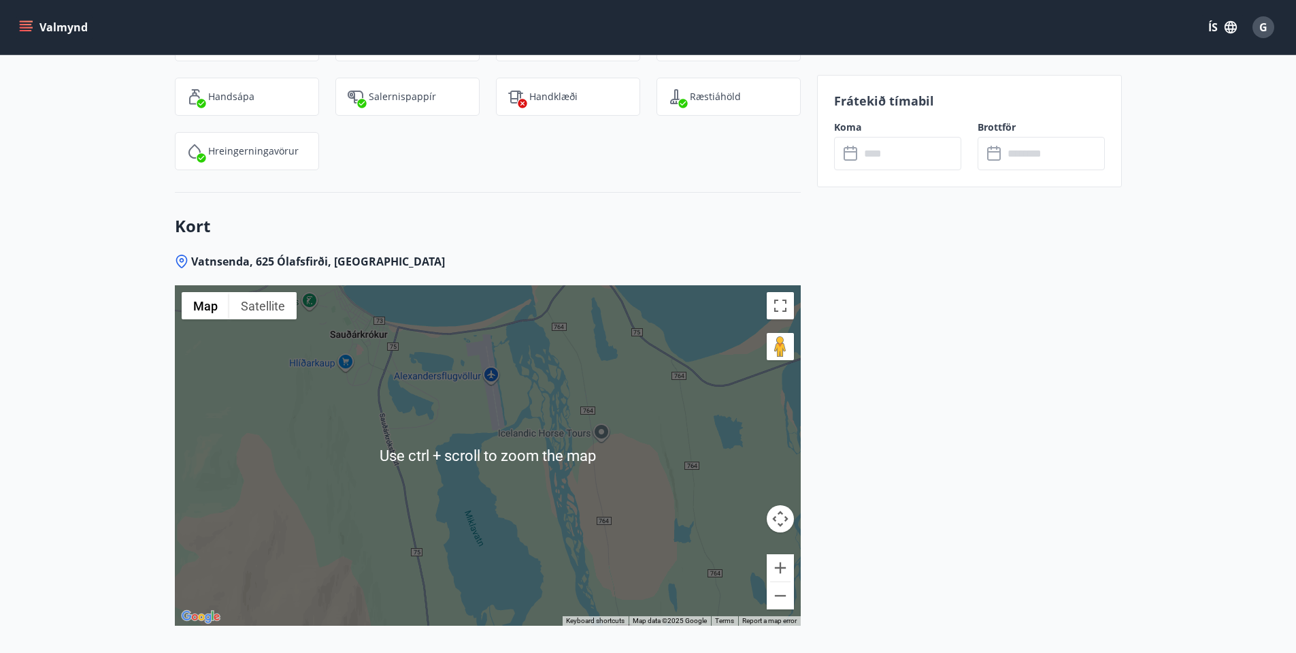
scroll to position [1961, 0]
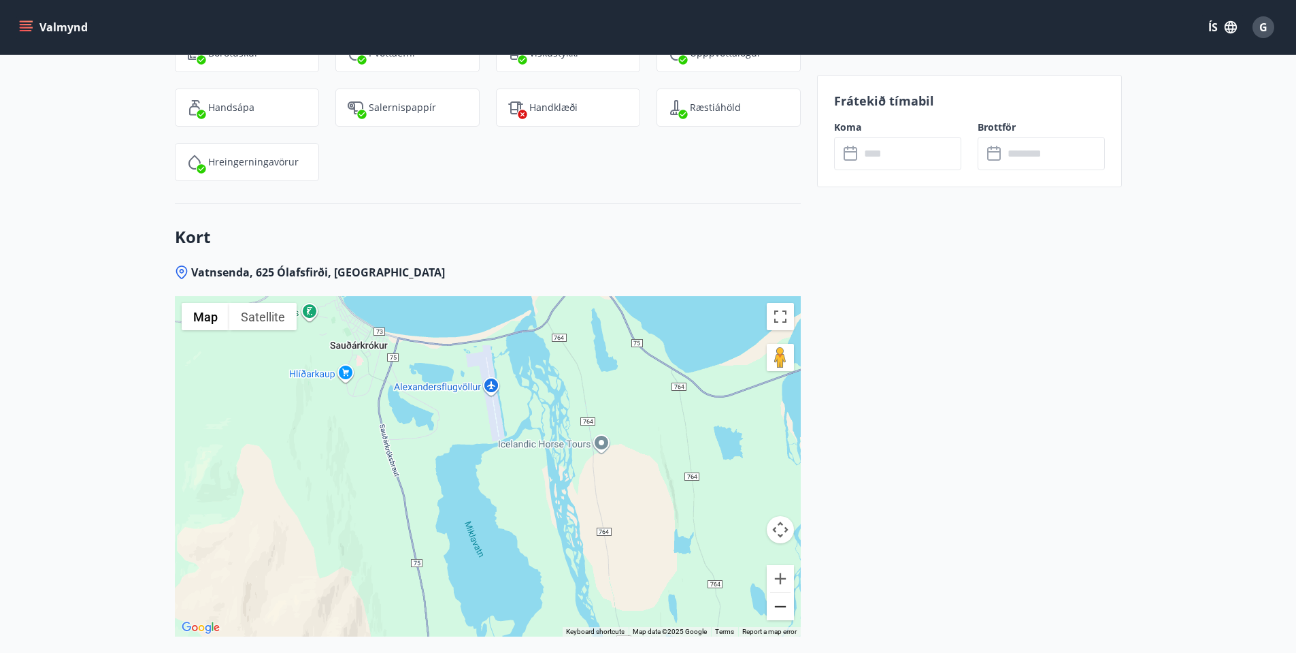
click at [781, 593] on button "Zoom out" at bounding box center [780, 606] width 27 height 27
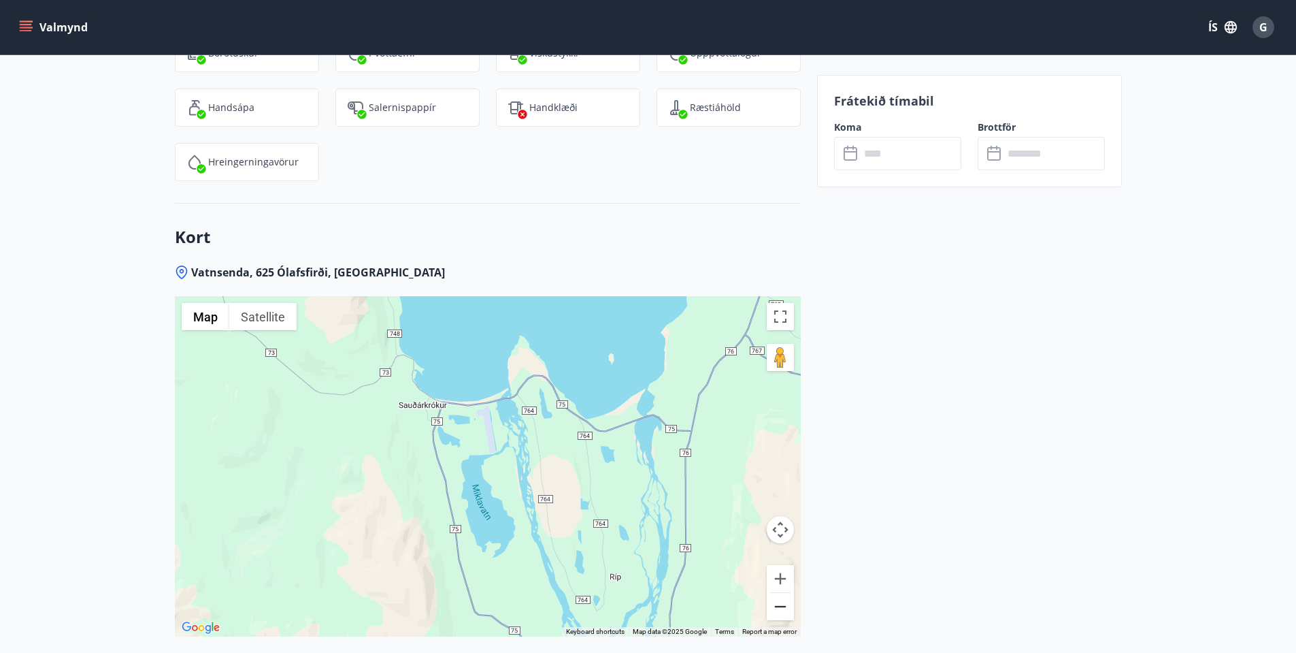
click at [783, 593] on button "Zoom out" at bounding box center [780, 606] width 27 height 27
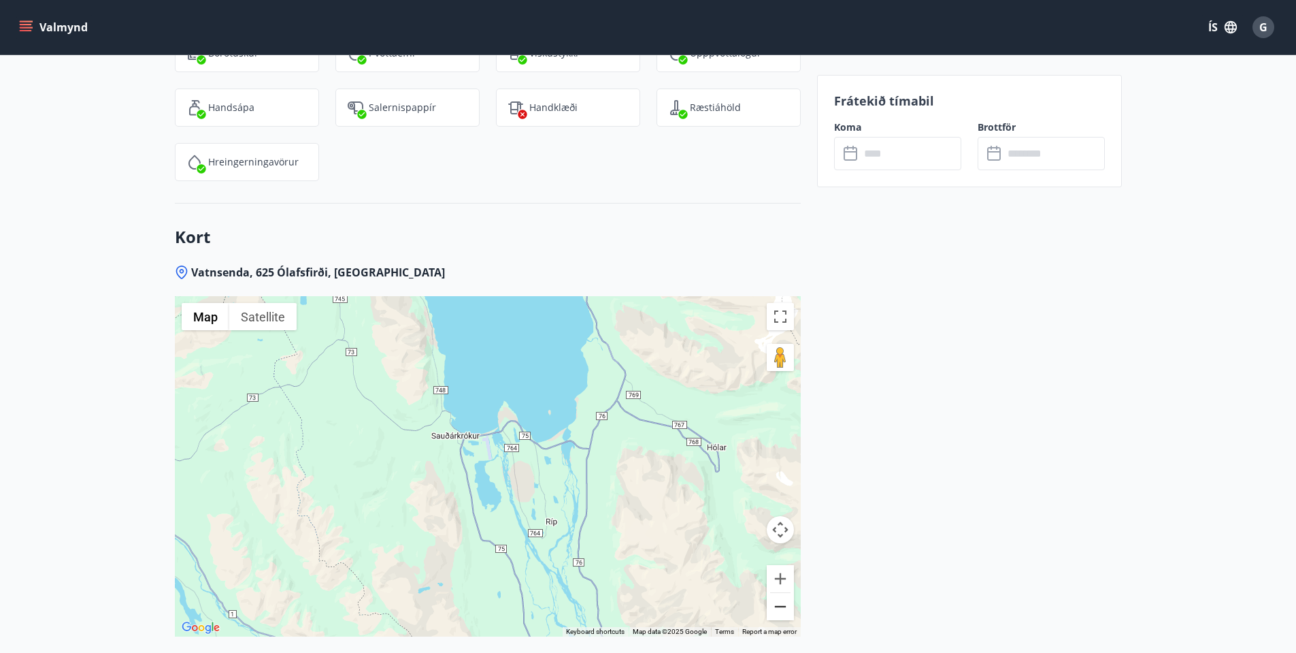
click at [783, 593] on button "Zoom out" at bounding box center [780, 606] width 27 height 27
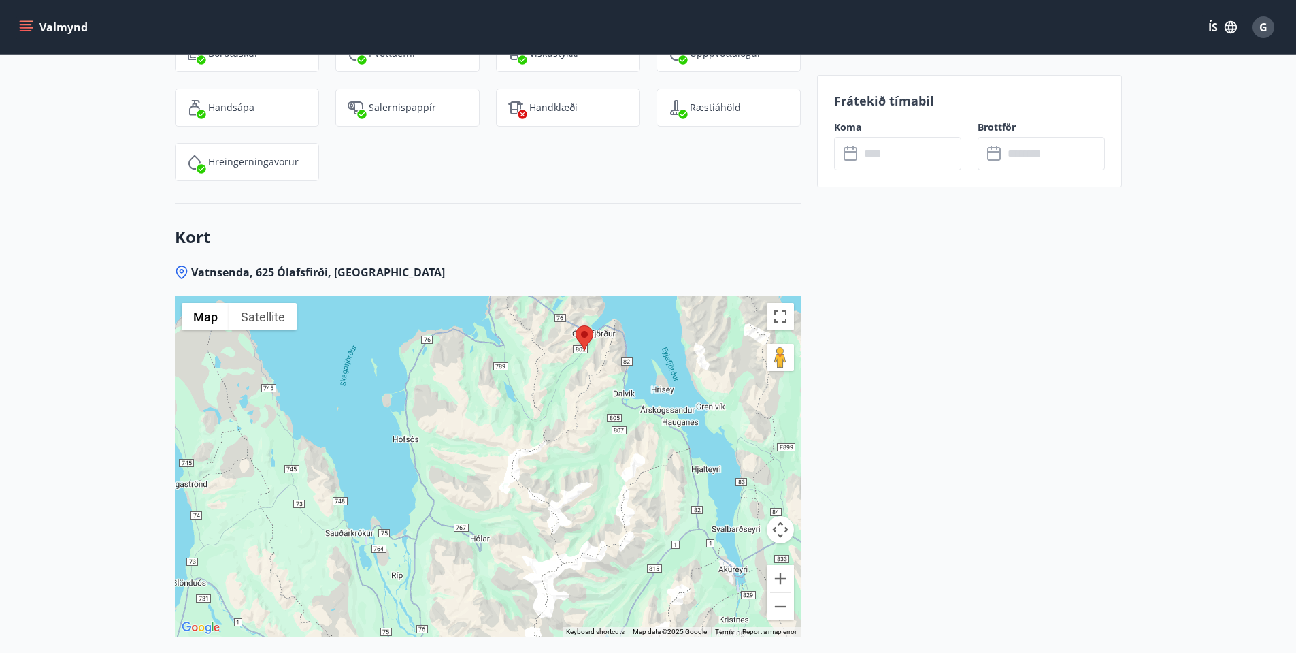
drag, startPoint x: 606, startPoint y: 468, endPoint x: 482, endPoint y: 548, distance: 147.2
click at [482, 548] on div at bounding box center [488, 466] width 626 height 340
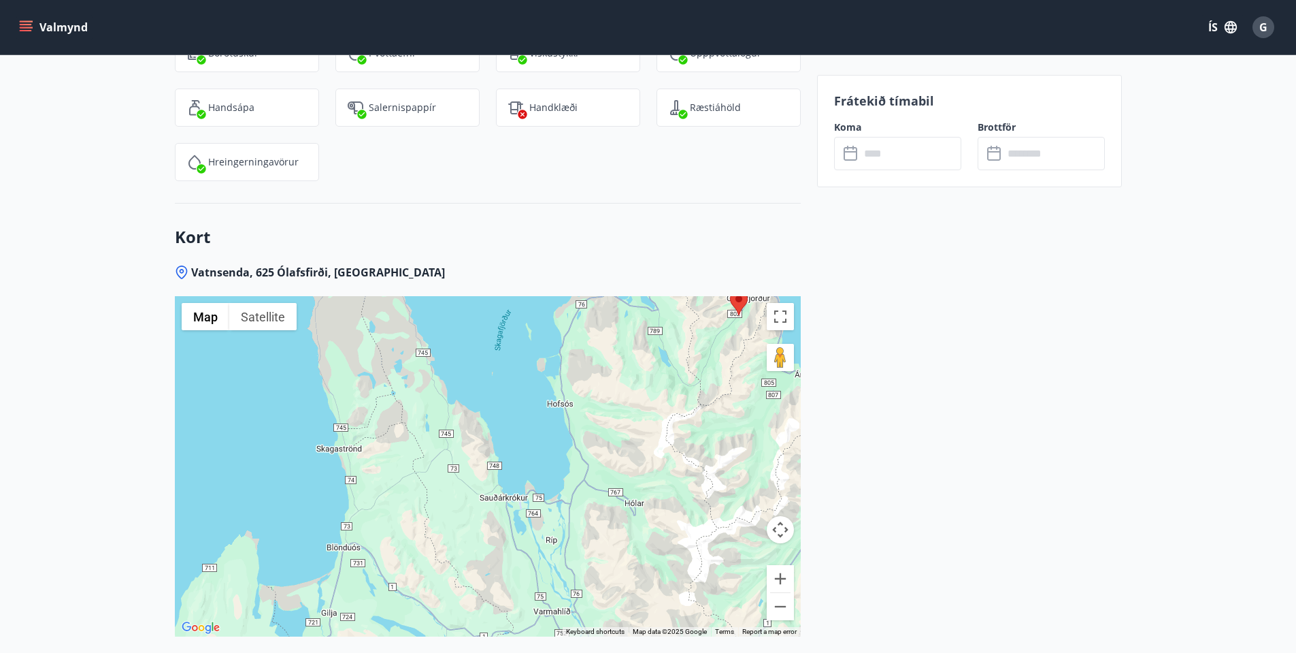
drag, startPoint x: 477, startPoint y: 521, endPoint x: 636, endPoint y: 484, distance: 163.3
click at [636, 484] on div at bounding box center [488, 466] width 626 height 340
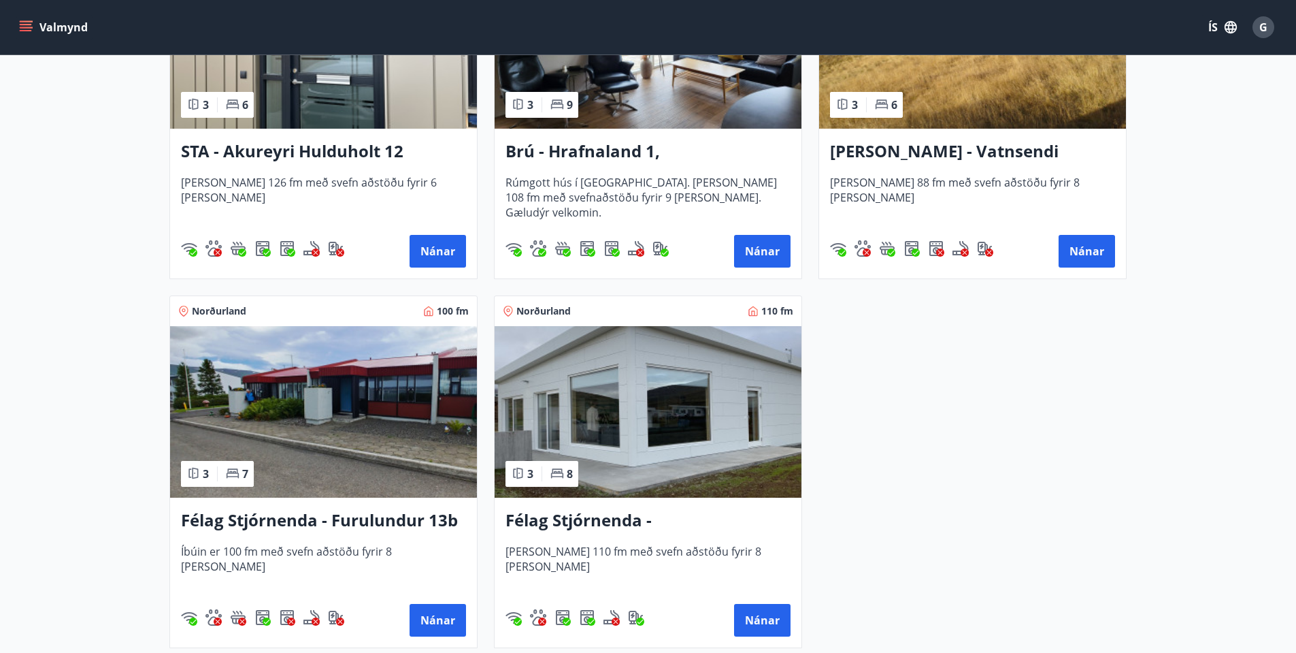
scroll to position [817, 0]
